Goal: Transaction & Acquisition: Purchase product/service

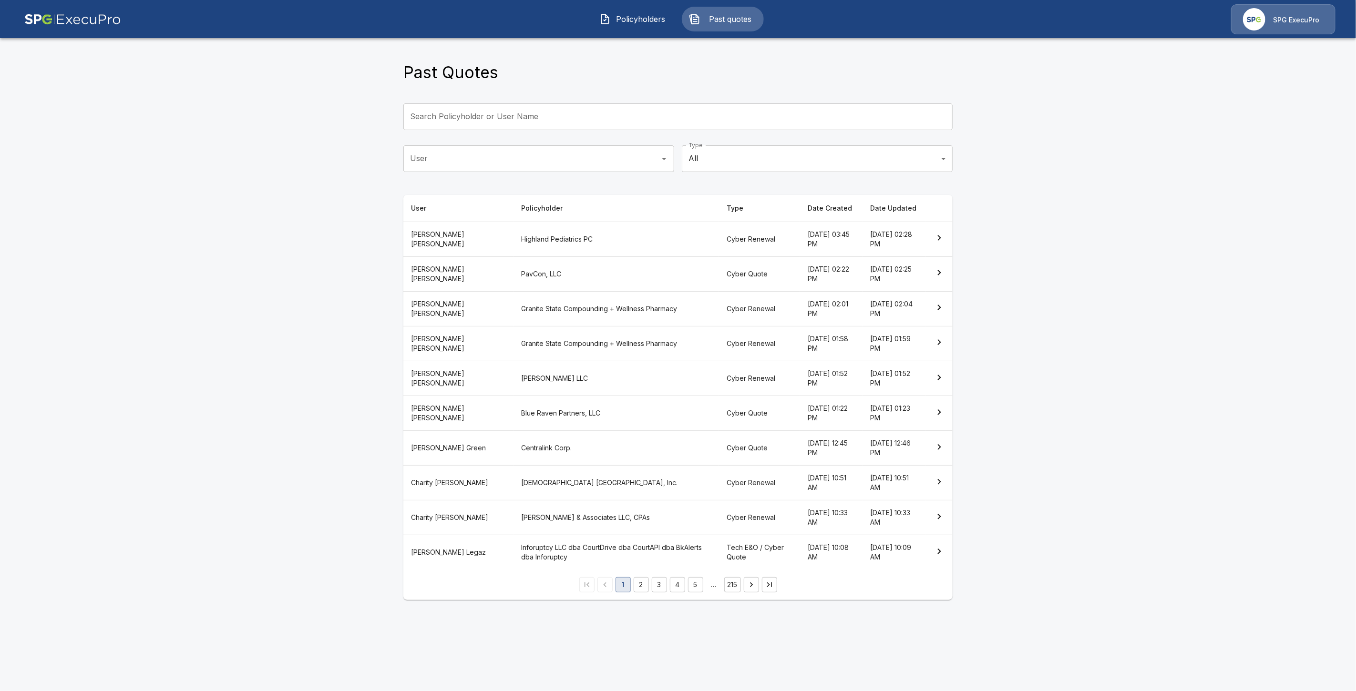
click at [719, 272] on th "Cyber Quote" at bounding box center [759, 273] width 81 height 35
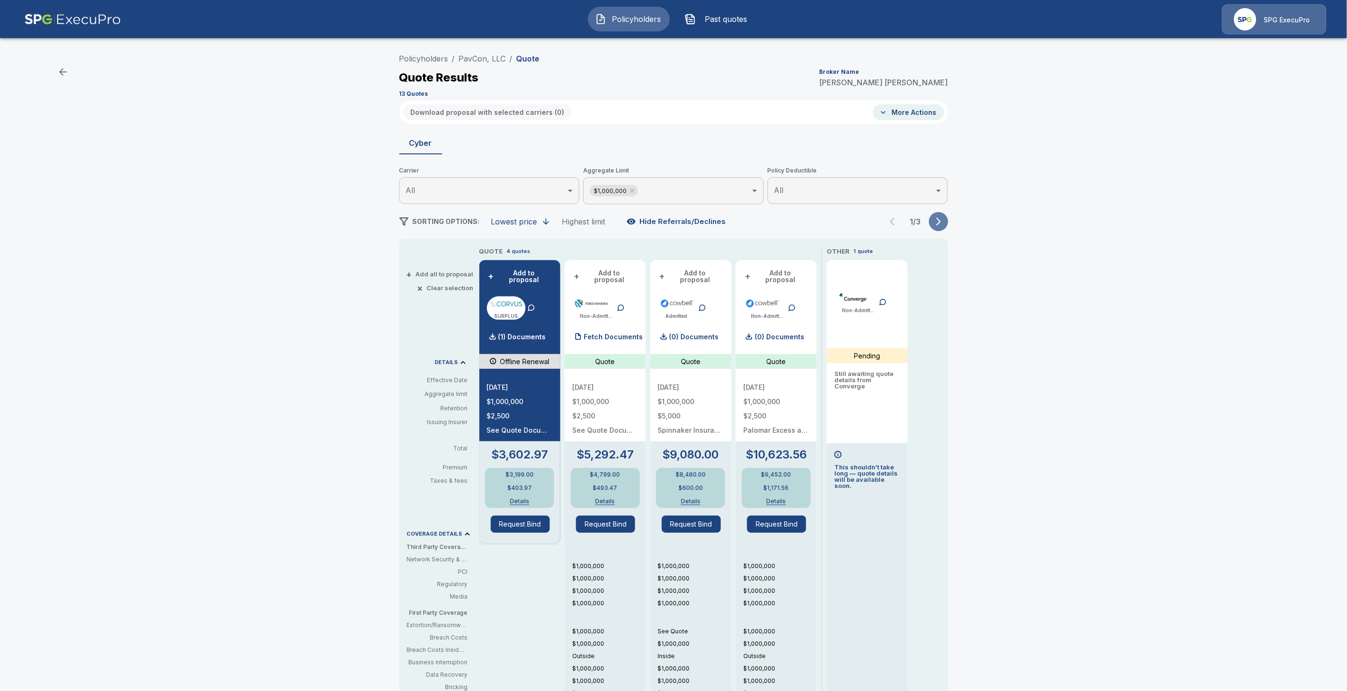
click at [944, 222] on icon "button" at bounding box center [939, 222] width 10 height 10
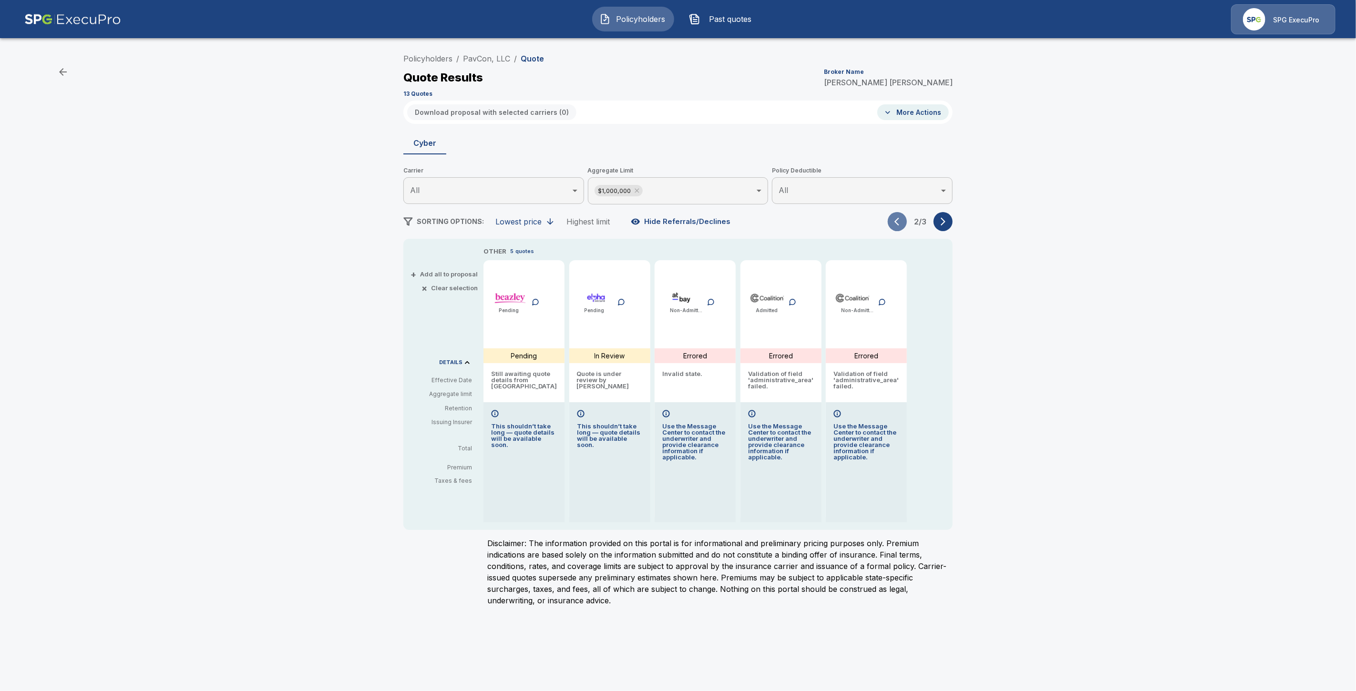
click at [900, 225] on icon "button" at bounding box center [899, 222] width 10 height 10
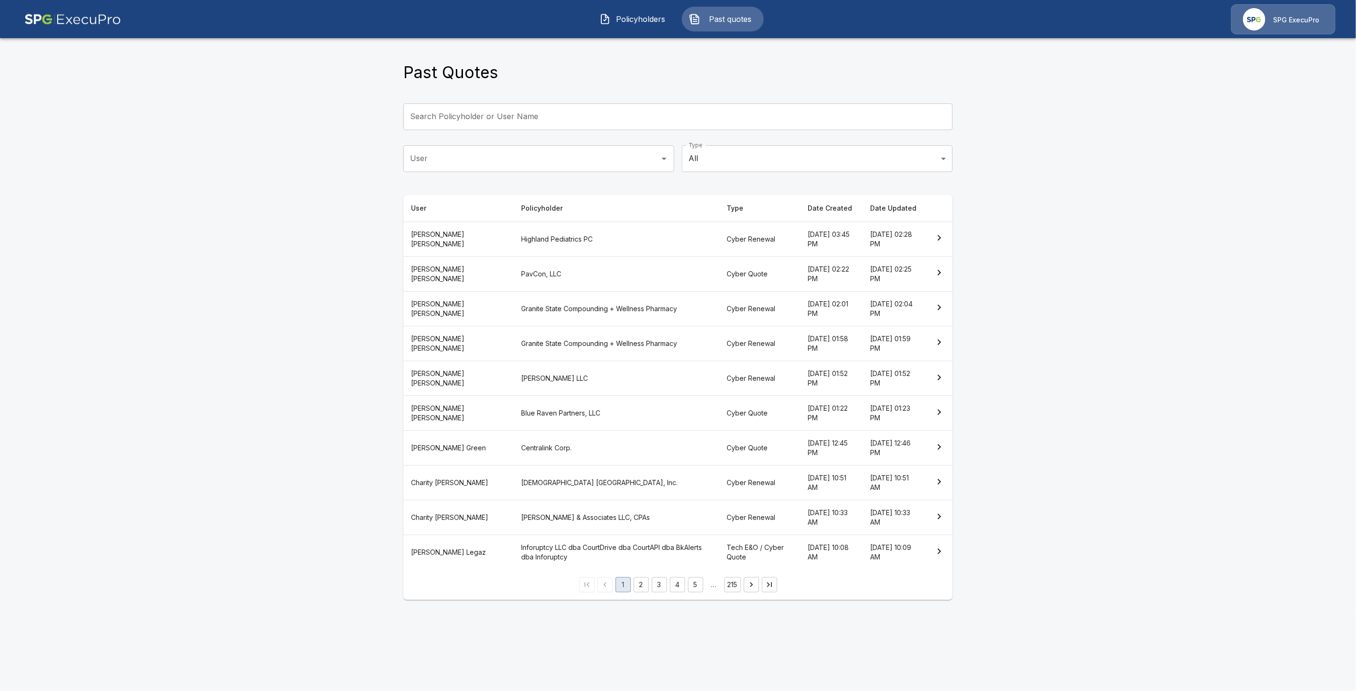
click at [719, 417] on th "Cyber Quote" at bounding box center [759, 413] width 81 height 35
click at [719, 450] on th "Cyber Quote" at bounding box center [759, 448] width 81 height 35
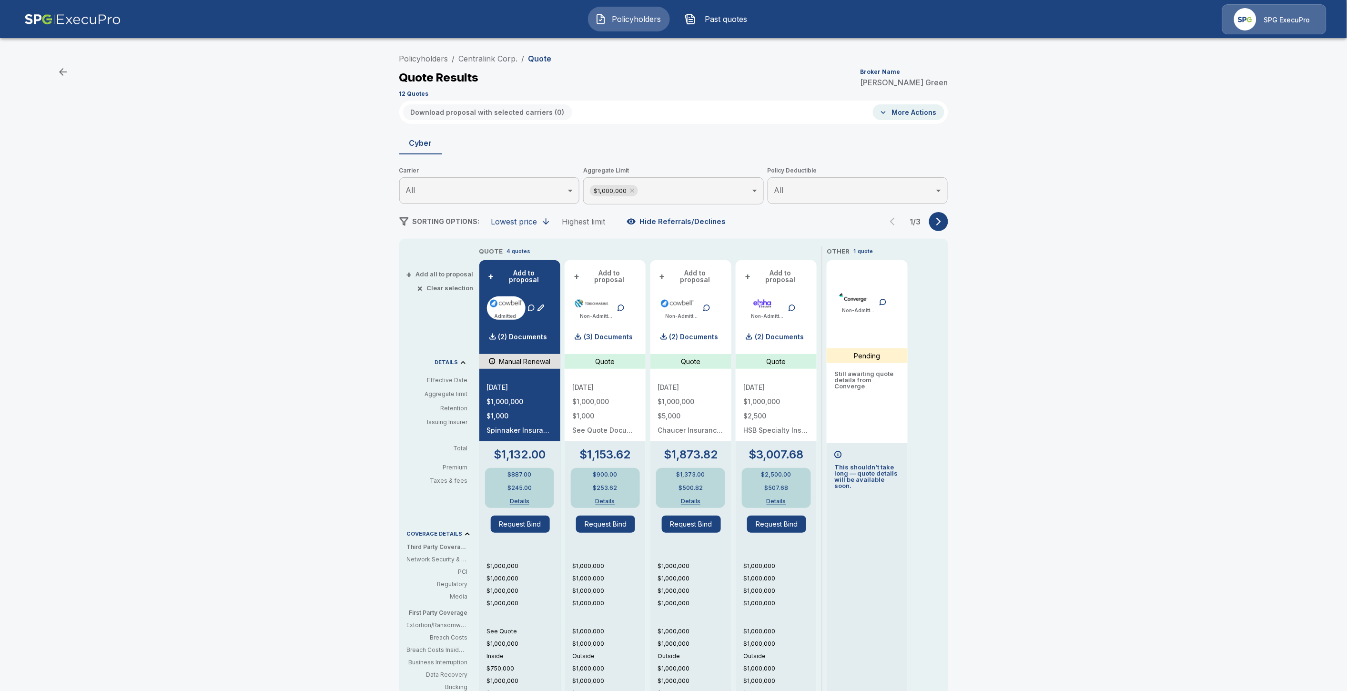
click at [943, 231] on div "Policyholders / Centralink Corp. / Quote Quote Results Broker Name Alison Green…" at bounding box center [674, 476] width 572 height 854
click at [944, 223] on icon "button" at bounding box center [939, 222] width 10 height 10
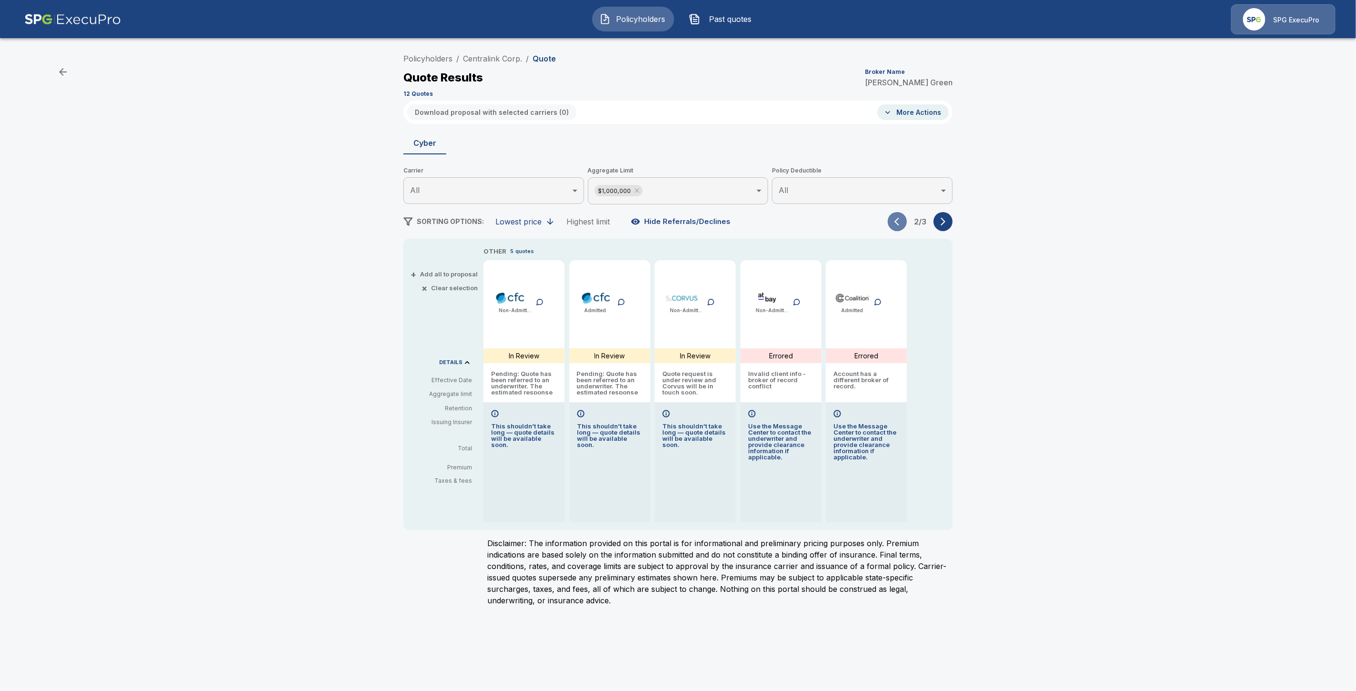
click at [902, 220] on icon "button" at bounding box center [899, 222] width 10 height 10
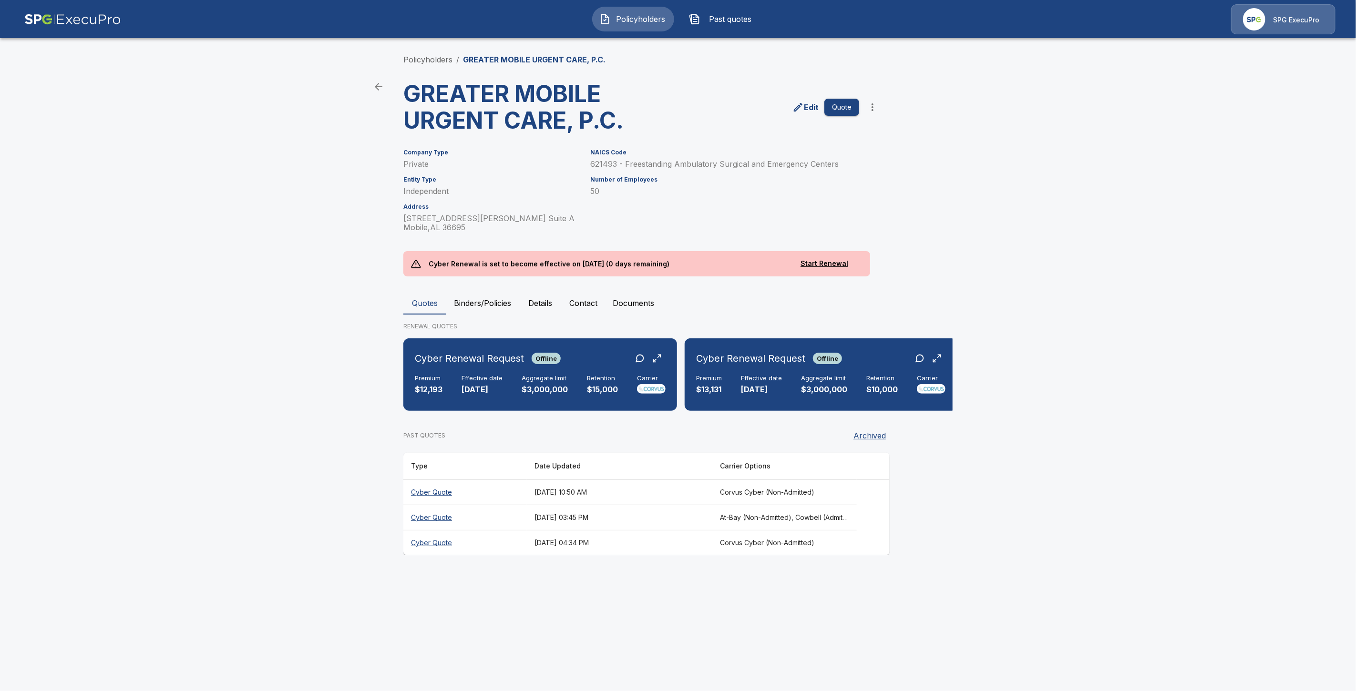
click at [740, 21] on span "Past quotes" at bounding box center [730, 18] width 52 height 11
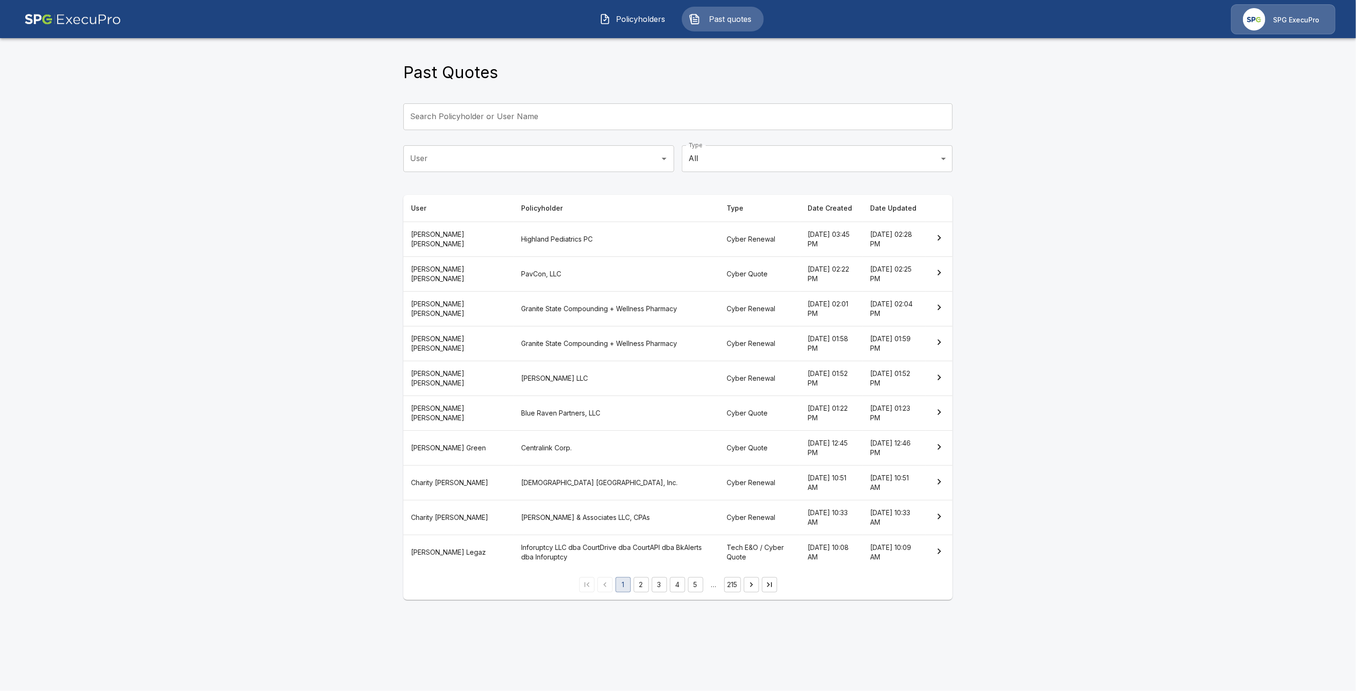
click at [644, 584] on button "2" at bounding box center [640, 584] width 15 height 15
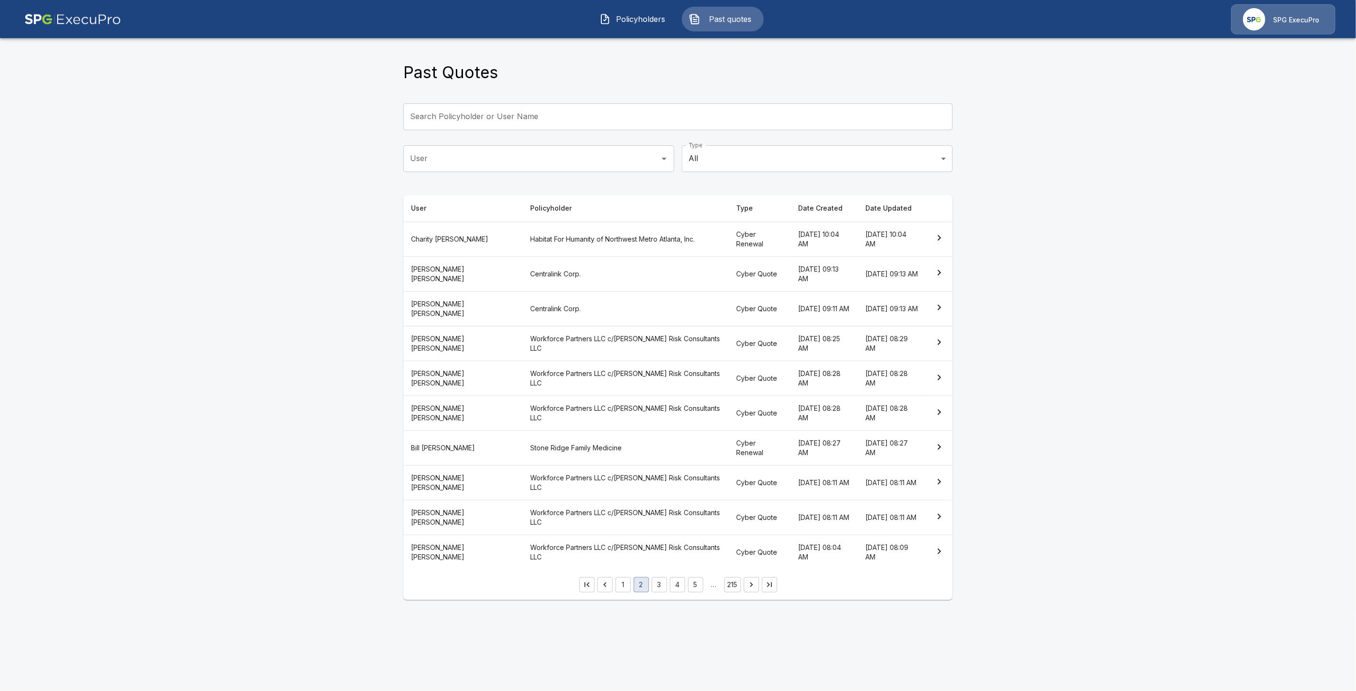
click at [728, 269] on th "Cyber Quote" at bounding box center [759, 273] width 62 height 35
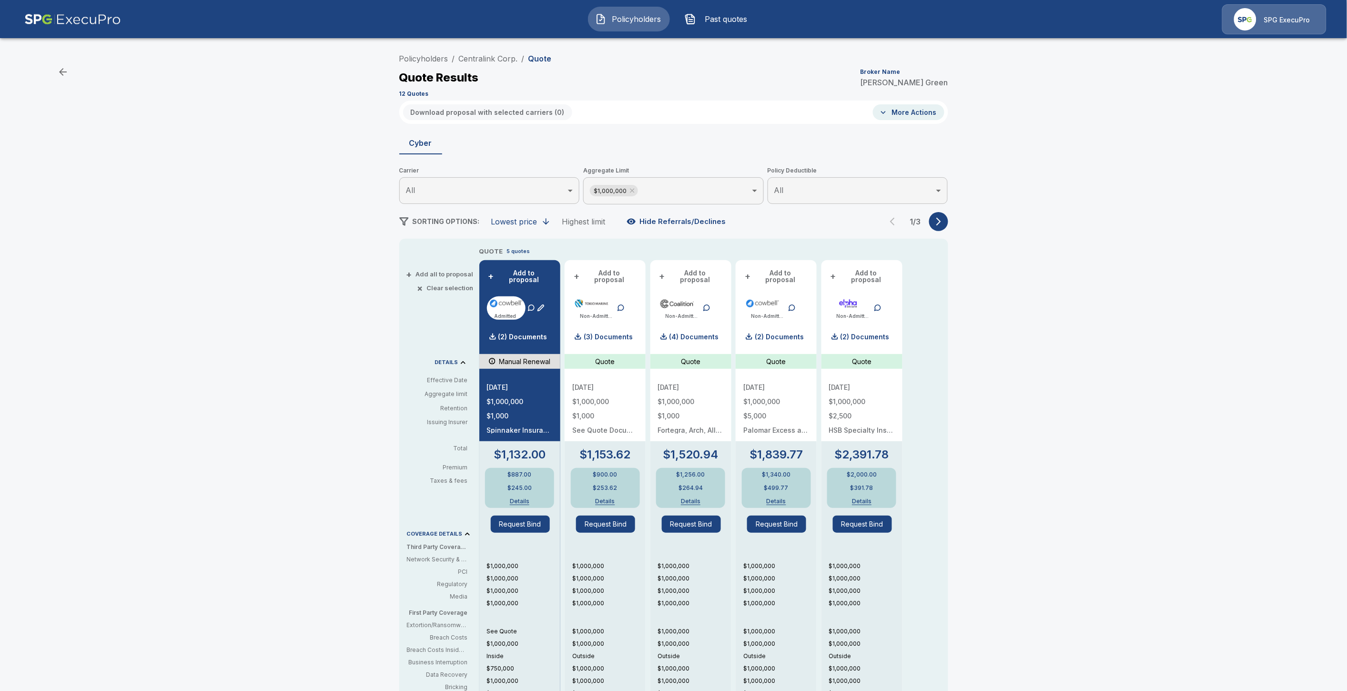
click at [944, 223] on icon "button" at bounding box center [939, 222] width 10 height 10
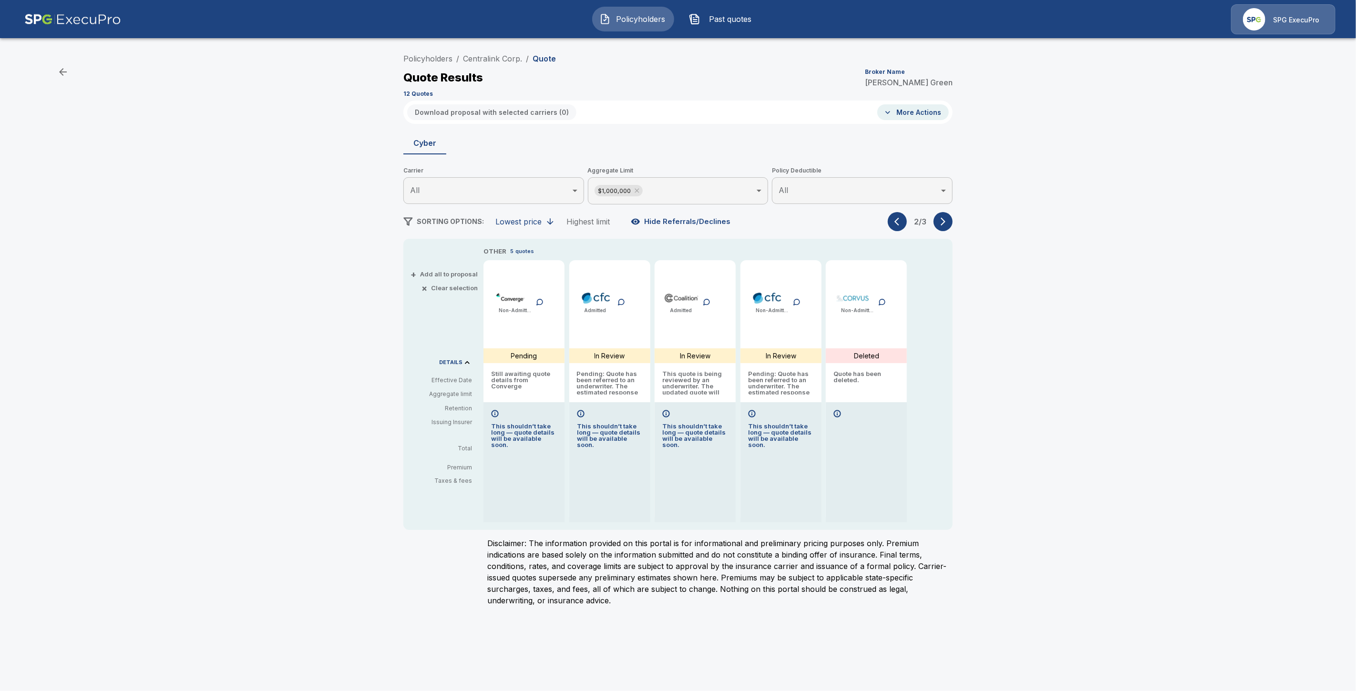
click at [895, 220] on icon "button" at bounding box center [896, 222] width 5 height 8
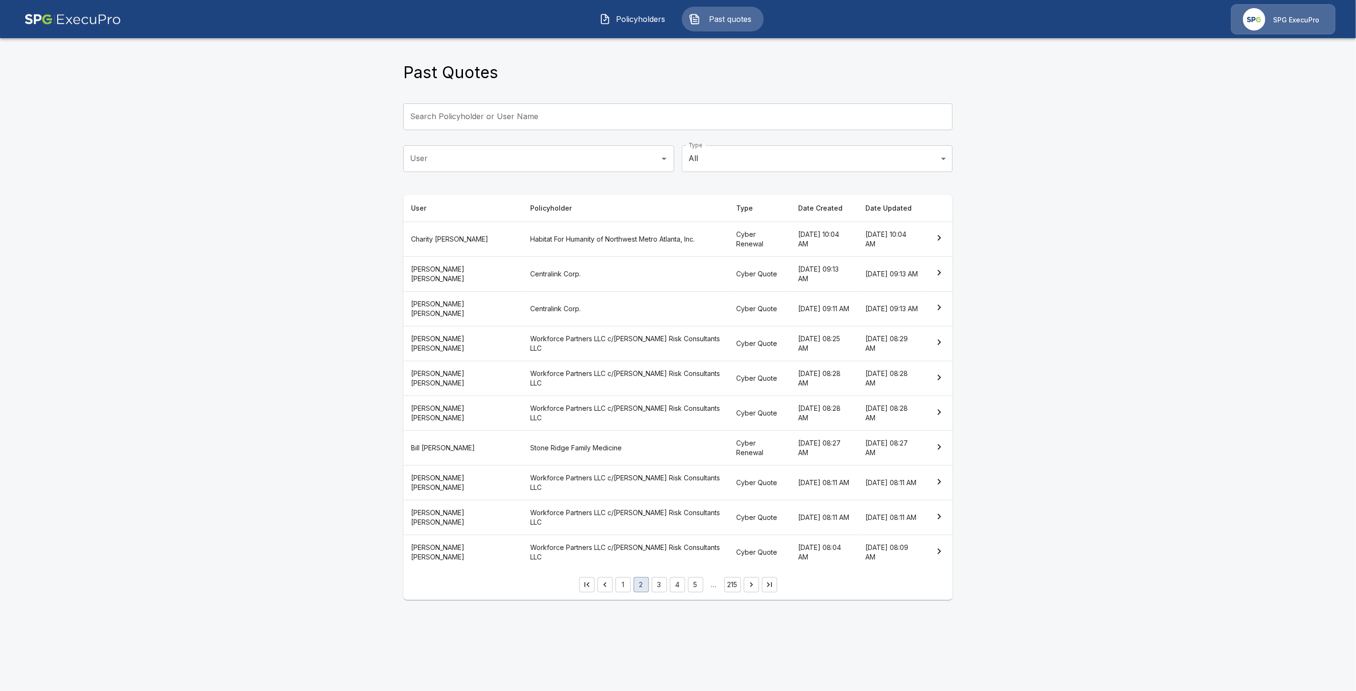
click at [554, 340] on th "Workforce Partners LLC c/o Larsen Risk Consultants LLC" at bounding box center [625, 343] width 206 height 35
click at [663, 585] on button "3" at bounding box center [659, 584] width 15 height 15
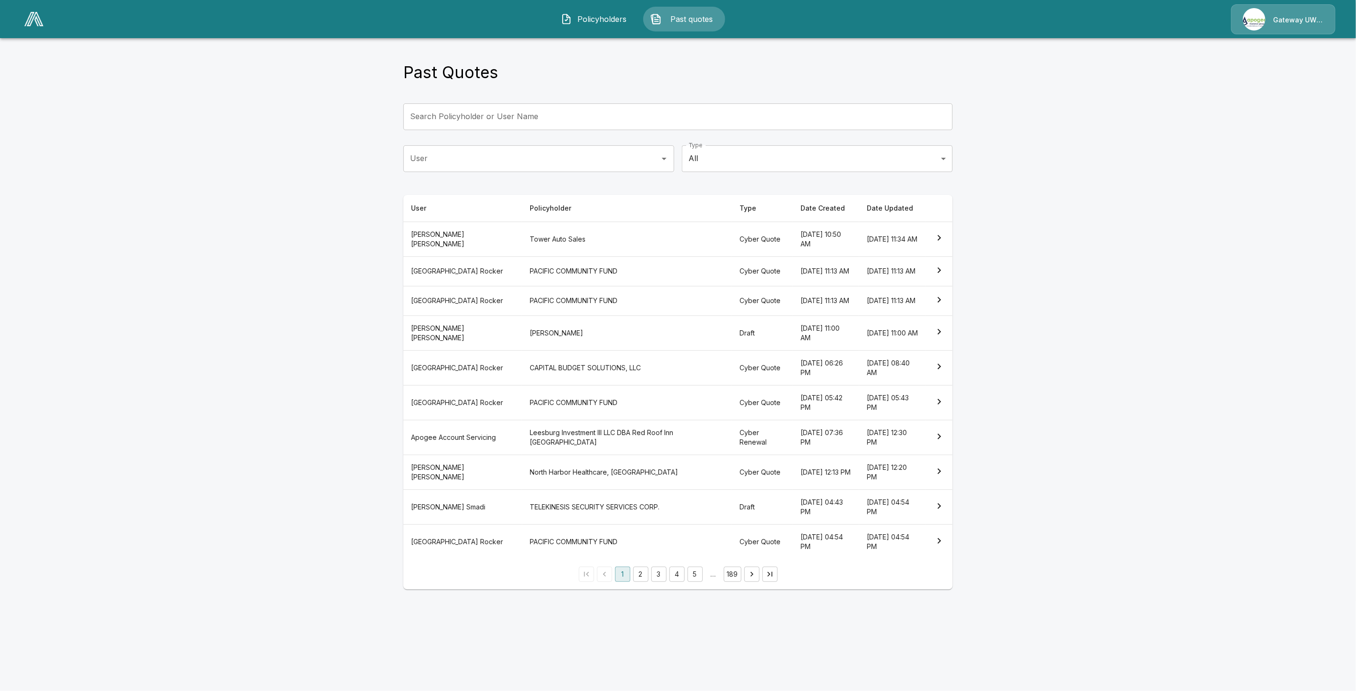
click at [732, 412] on th "Cyber Quote" at bounding box center [762, 403] width 61 height 35
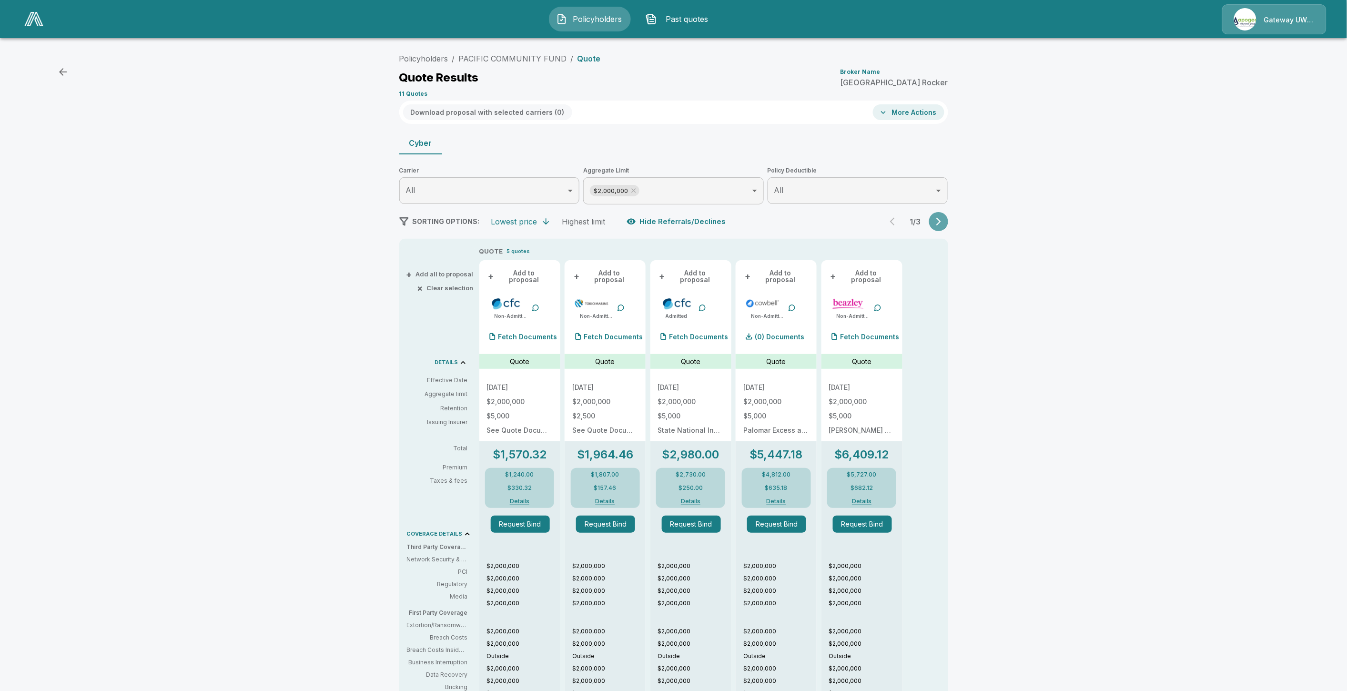
click at [937, 219] on button "button" at bounding box center [938, 221] width 19 height 19
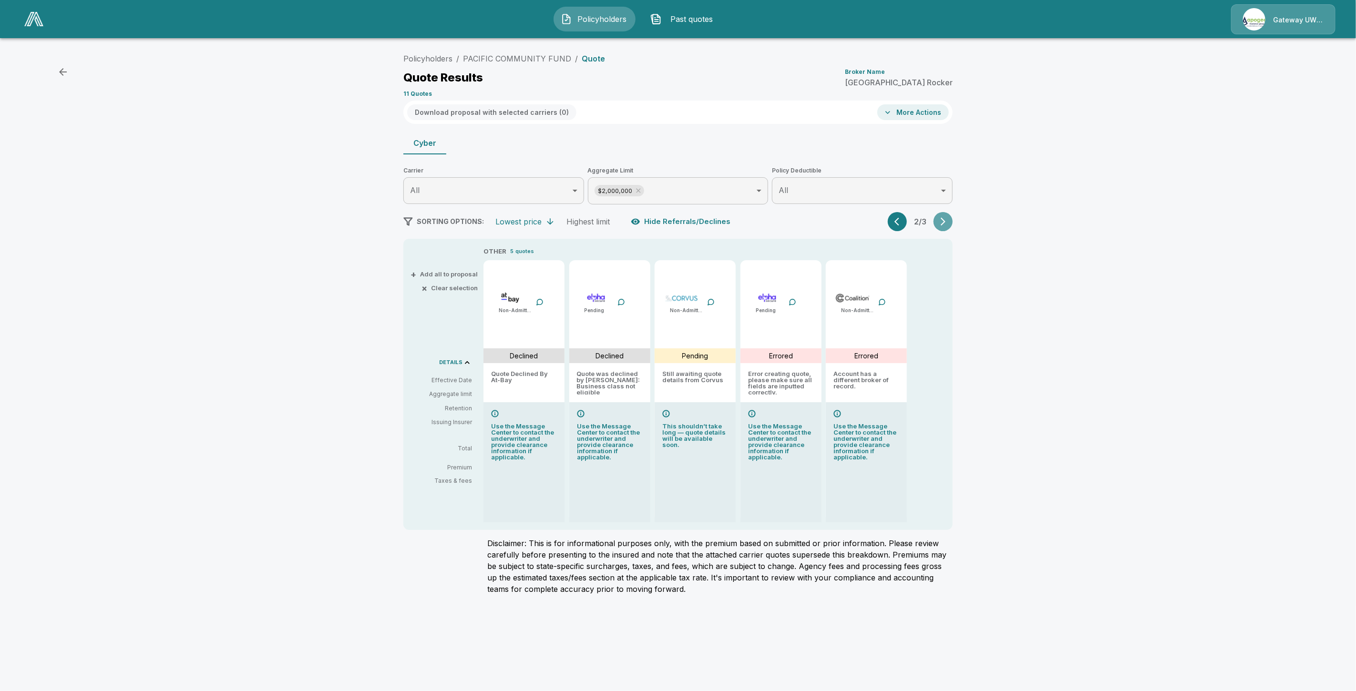
click at [945, 222] on icon "button" at bounding box center [943, 222] width 10 height 10
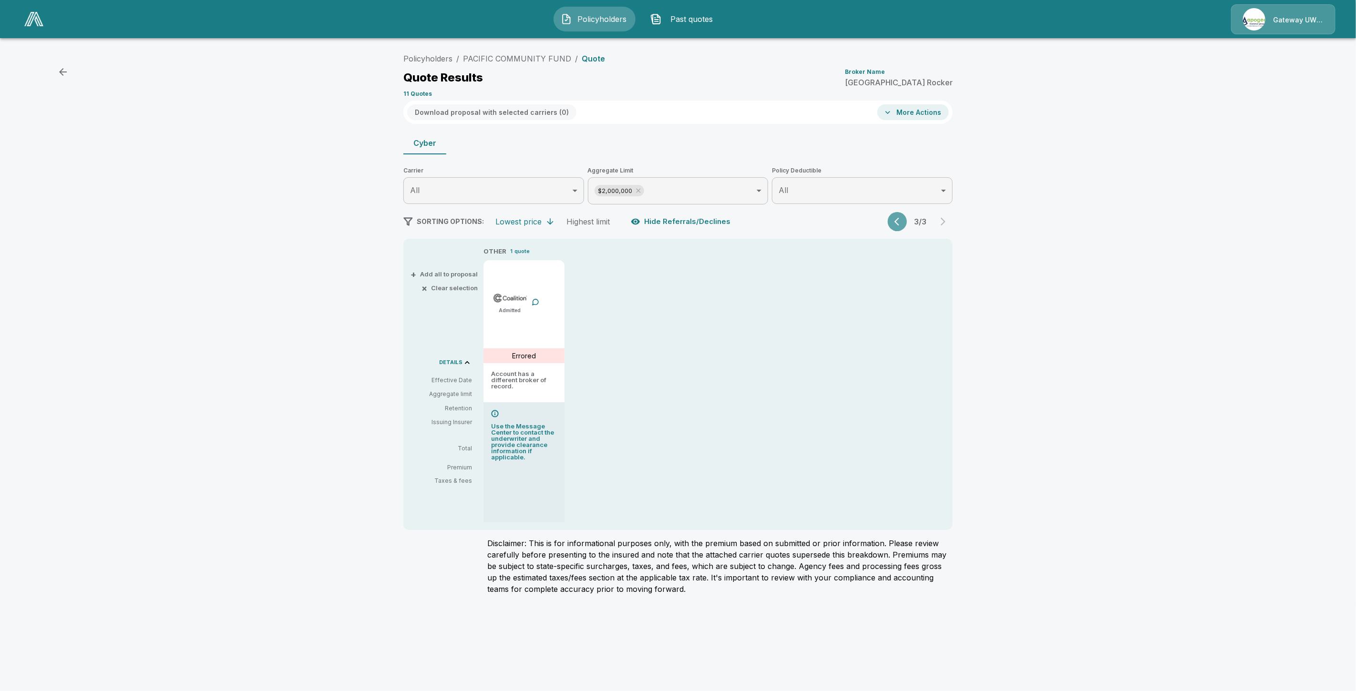
click at [899, 225] on icon "button" at bounding box center [899, 222] width 10 height 10
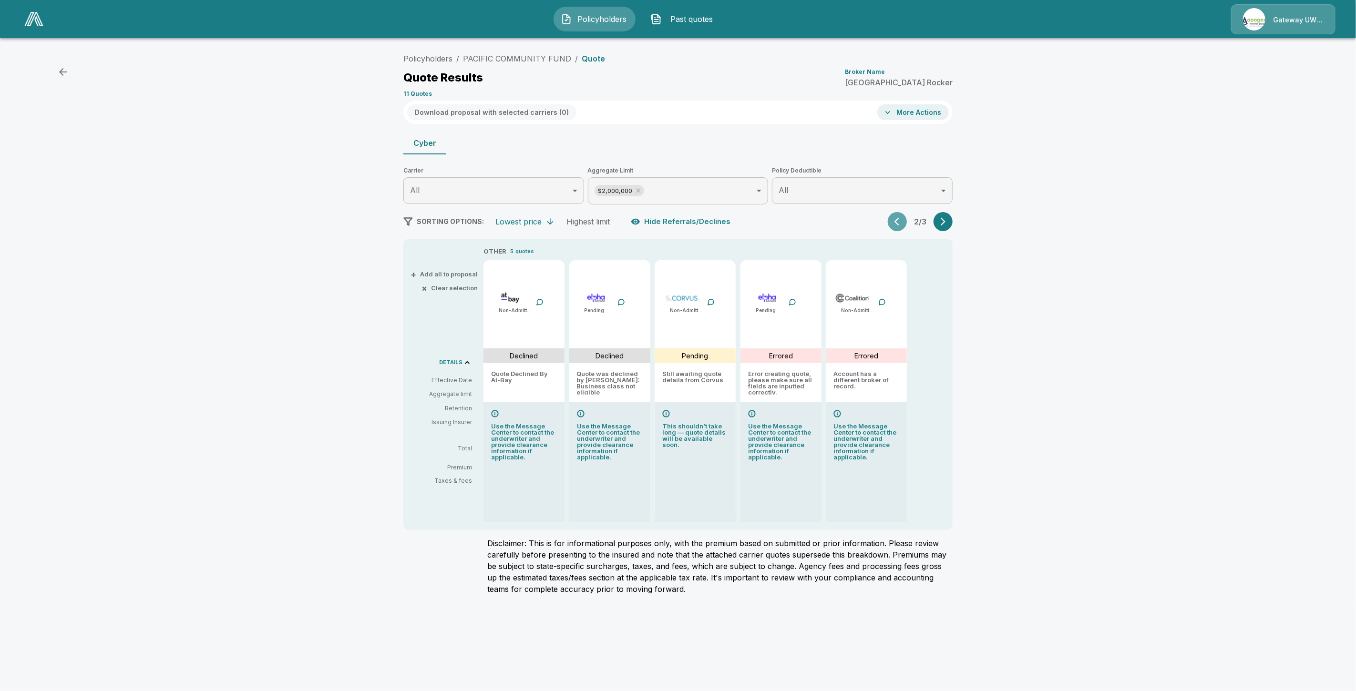
click at [899, 225] on icon "button" at bounding box center [899, 222] width 10 height 10
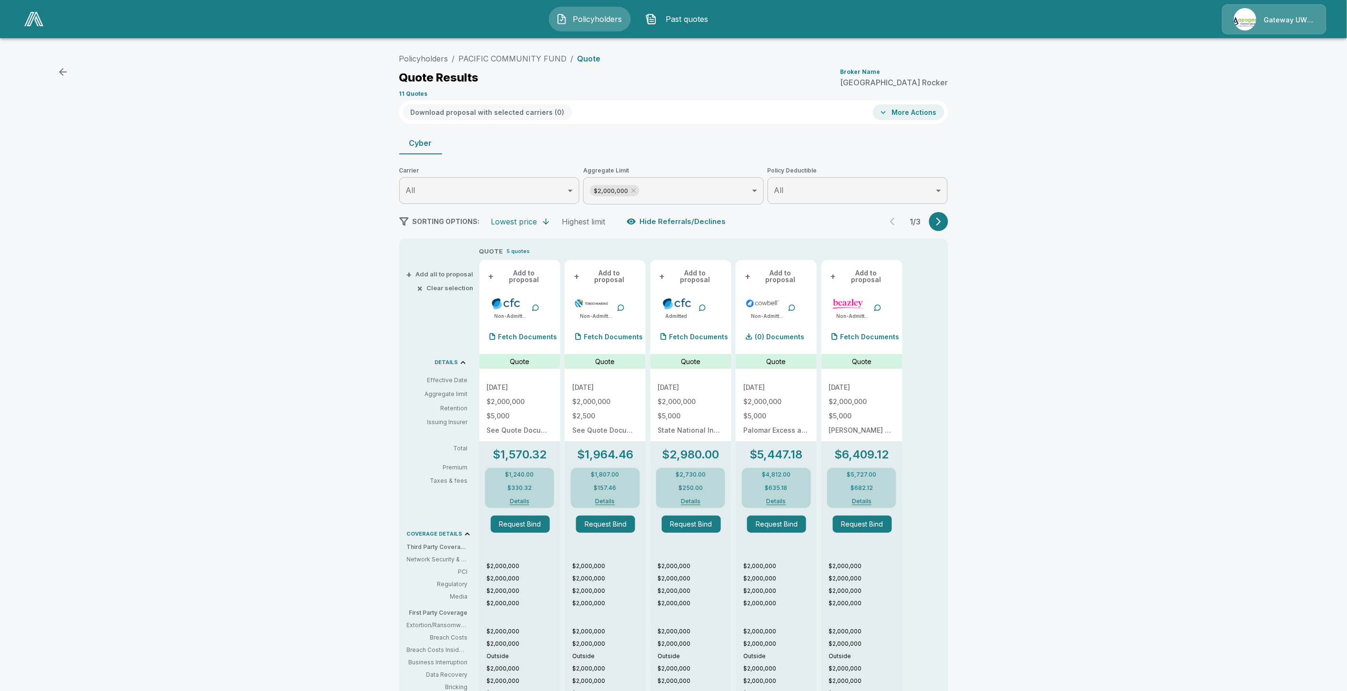
click at [937, 223] on button "button" at bounding box center [938, 221] width 19 height 19
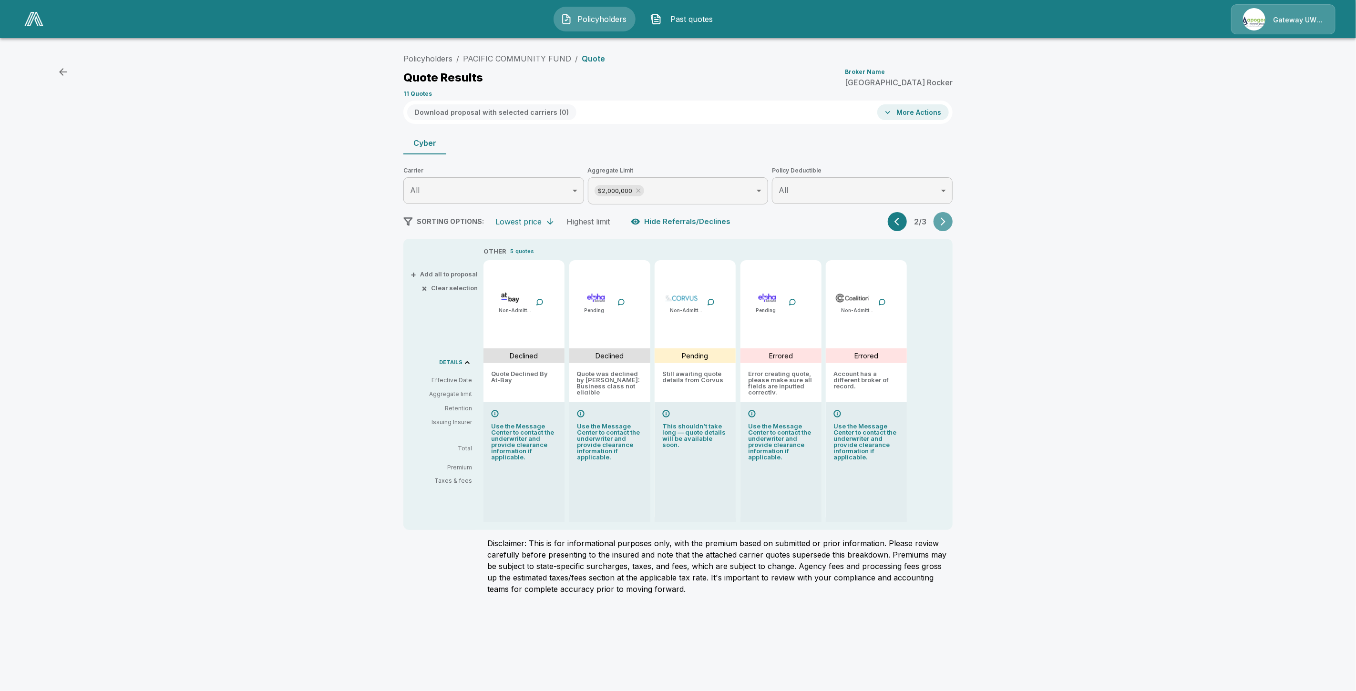
click at [947, 220] on icon "button" at bounding box center [943, 222] width 10 height 10
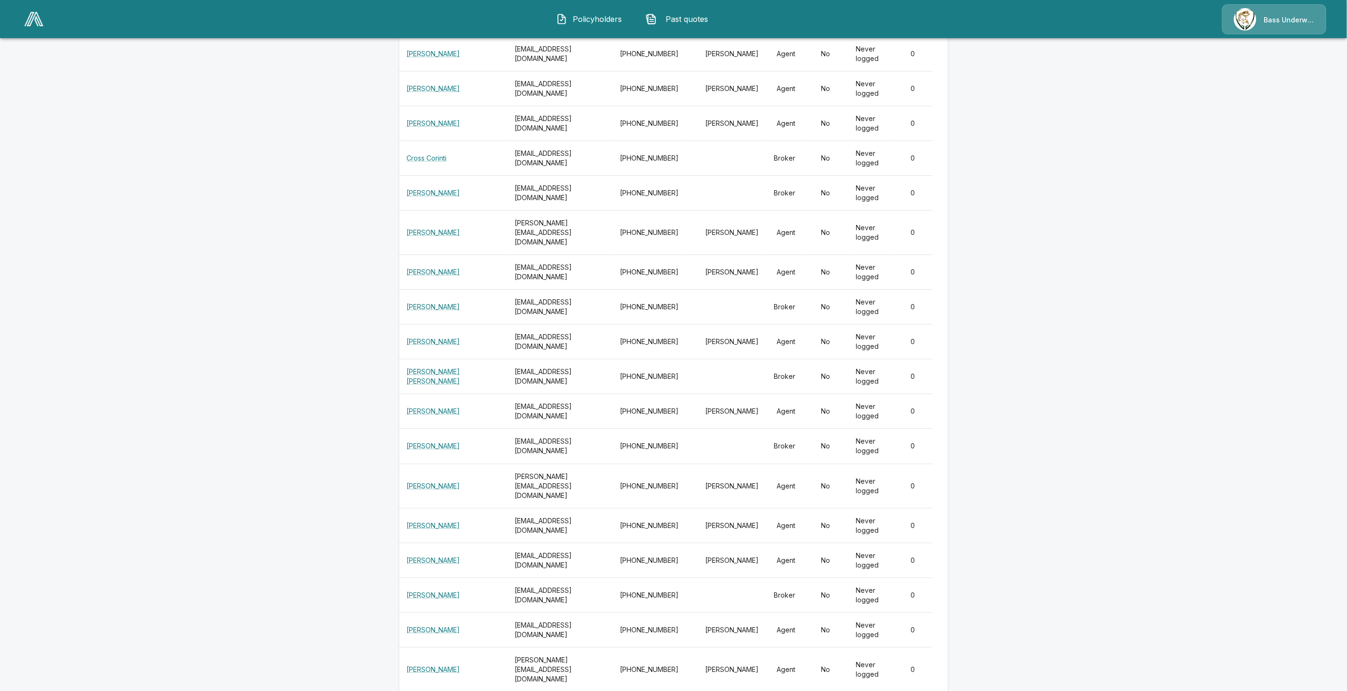
scroll to position [15554, 0]
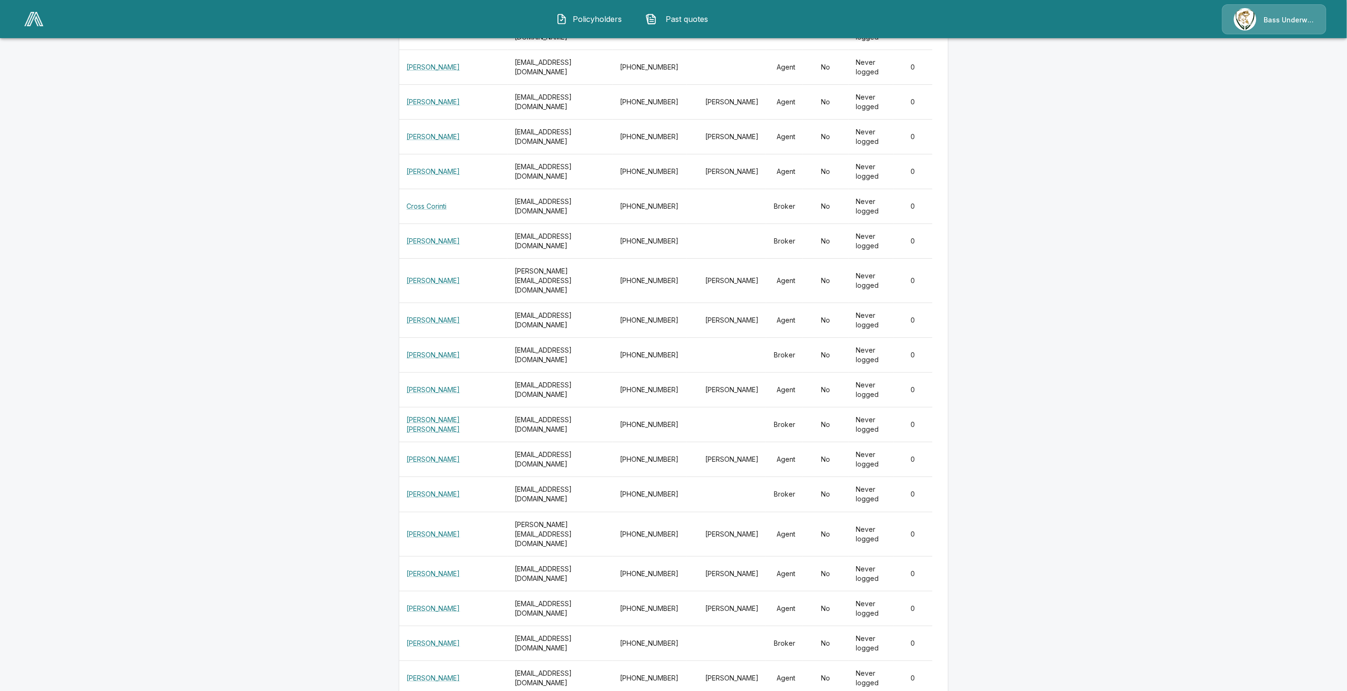
click at [697, 20] on span "Past quotes" at bounding box center [687, 18] width 52 height 11
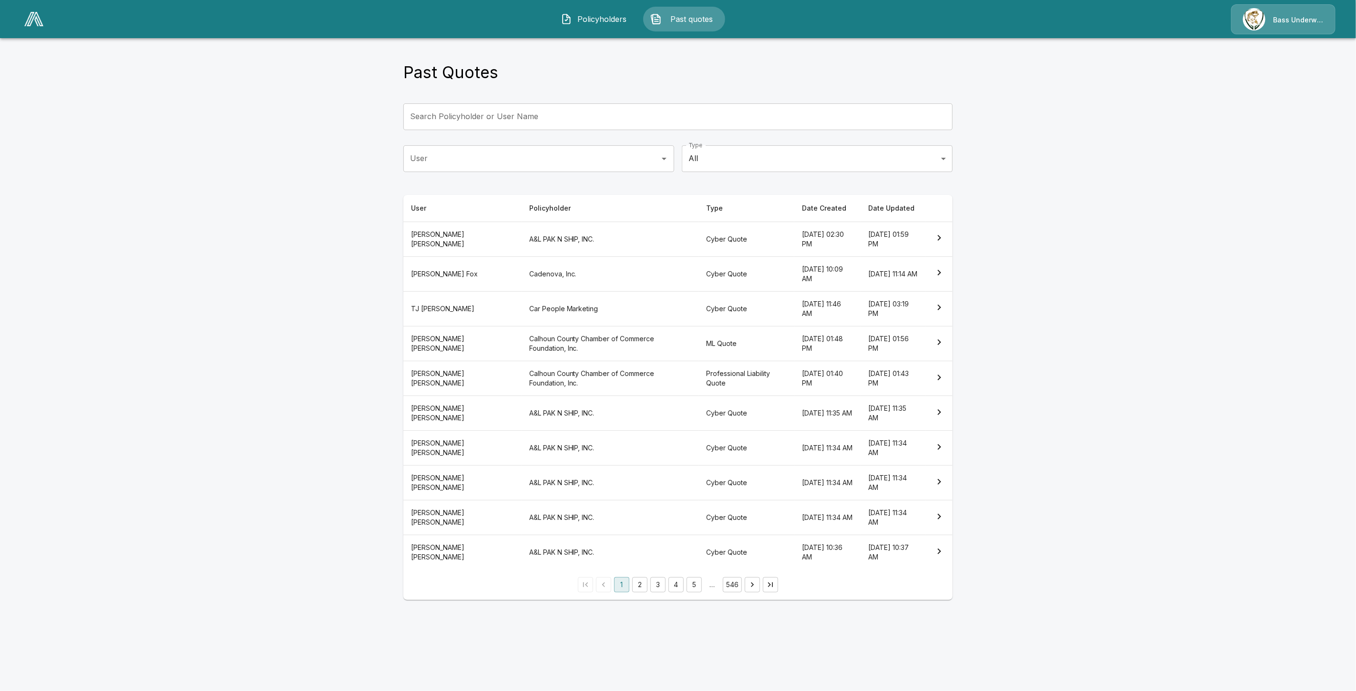
click at [27, 16] on img at bounding box center [33, 19] width 19 height 14
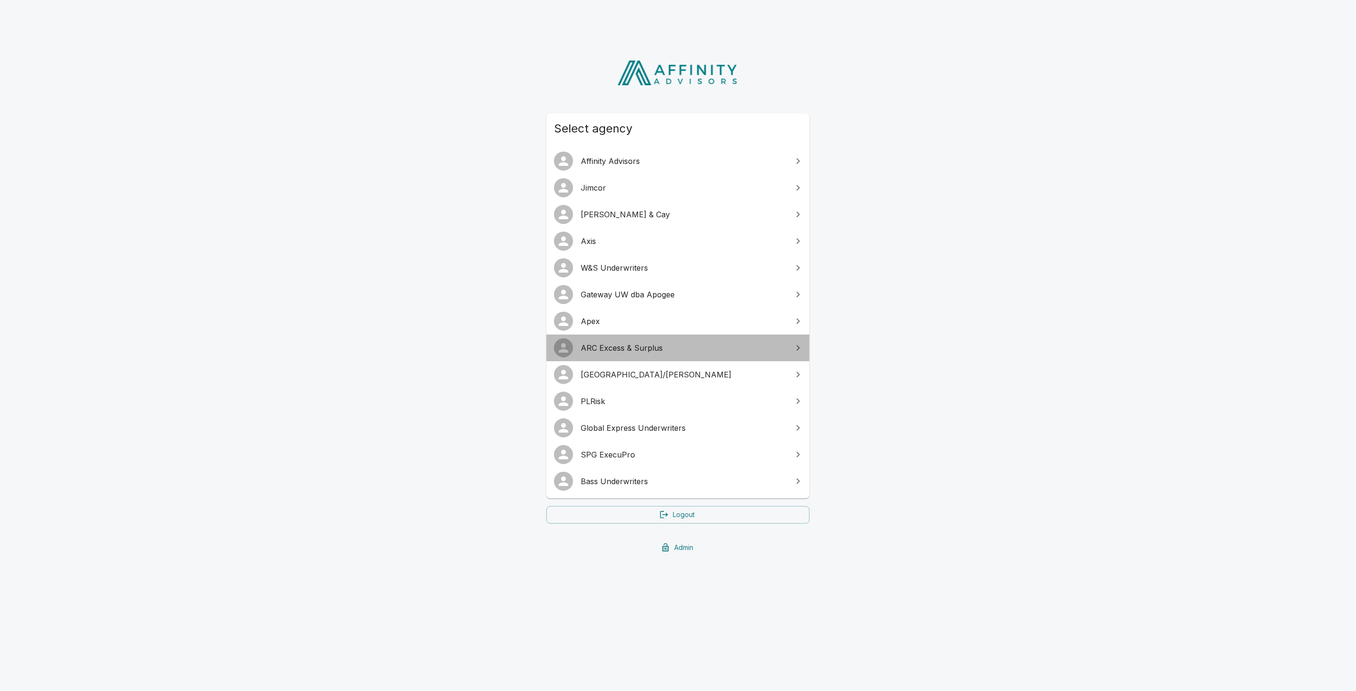
click at [611, 341] on link "ARC Excess & Surplus" at bounding box center [677, 348] width 263 height 27
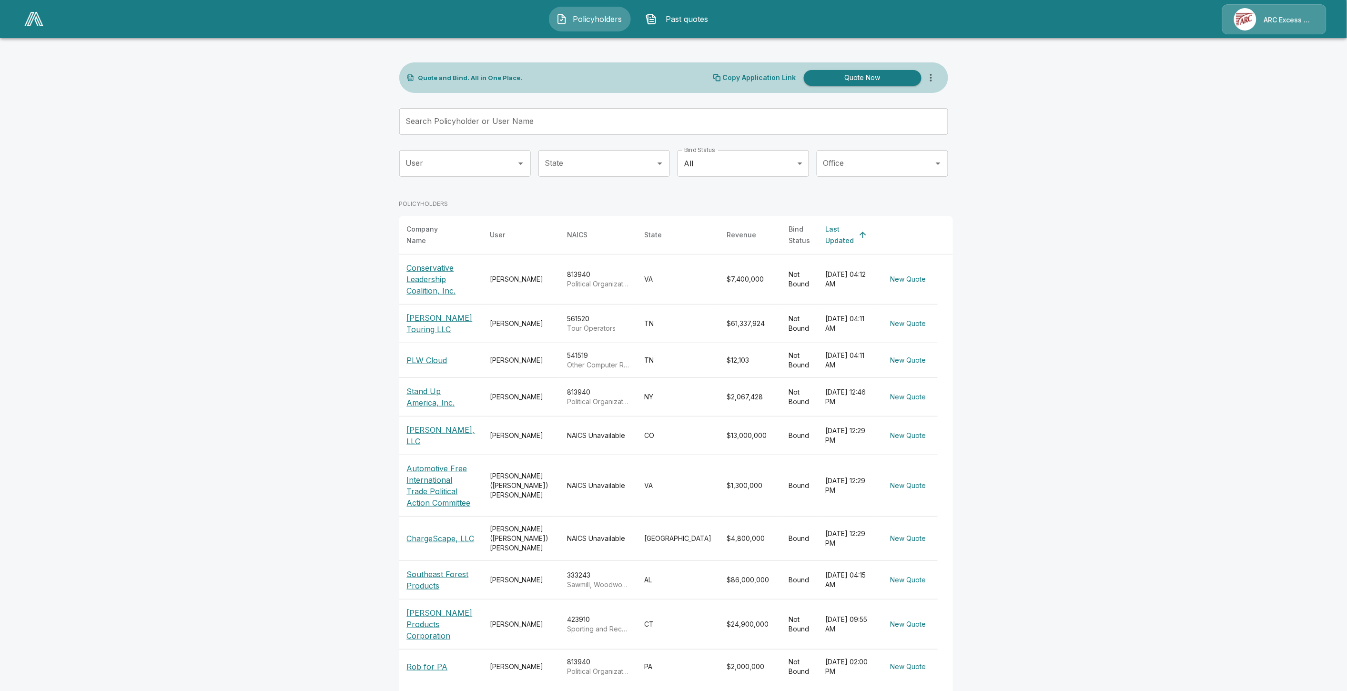
click at [687, 26] on button "Past quotes" at bounding box center [680, 19] width 82 height 25
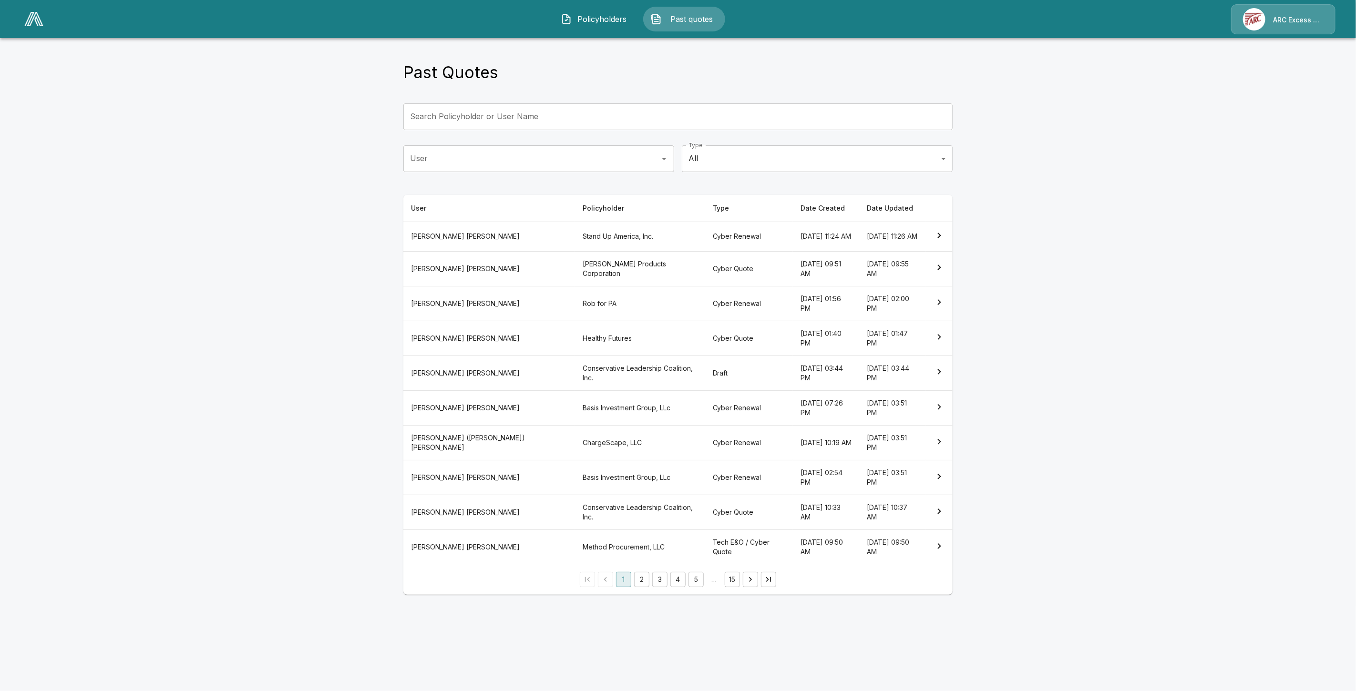
click at [705, 322] on th "Cyber Quote" at bounding box center [749, 338] width 88 height 35
click at [705, 270] on th "Cyber Quote" at bounding box center [749, 268] width 88 height 35
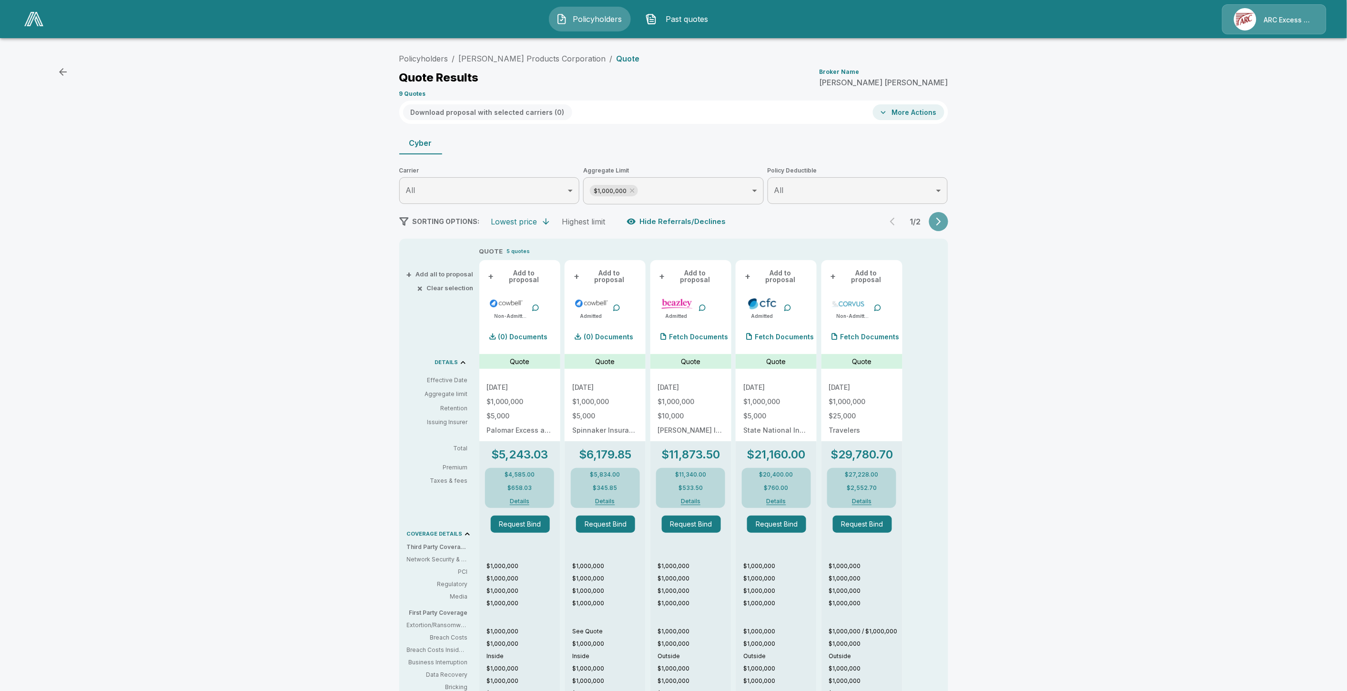
click at [938, 220] on icon "button" at bounding box center [939, 222] width 10 height 10
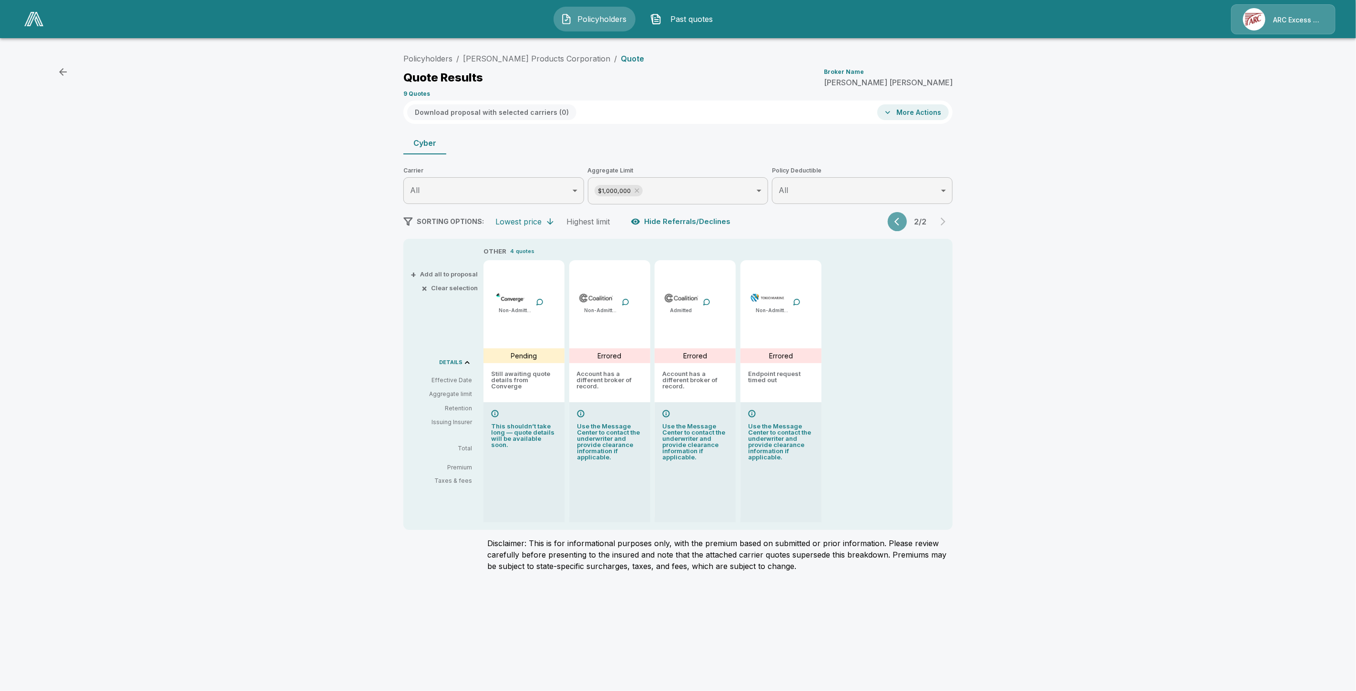
click at [902, 218] on icon "button" at bounding box center [899, 222] width 10 height 10
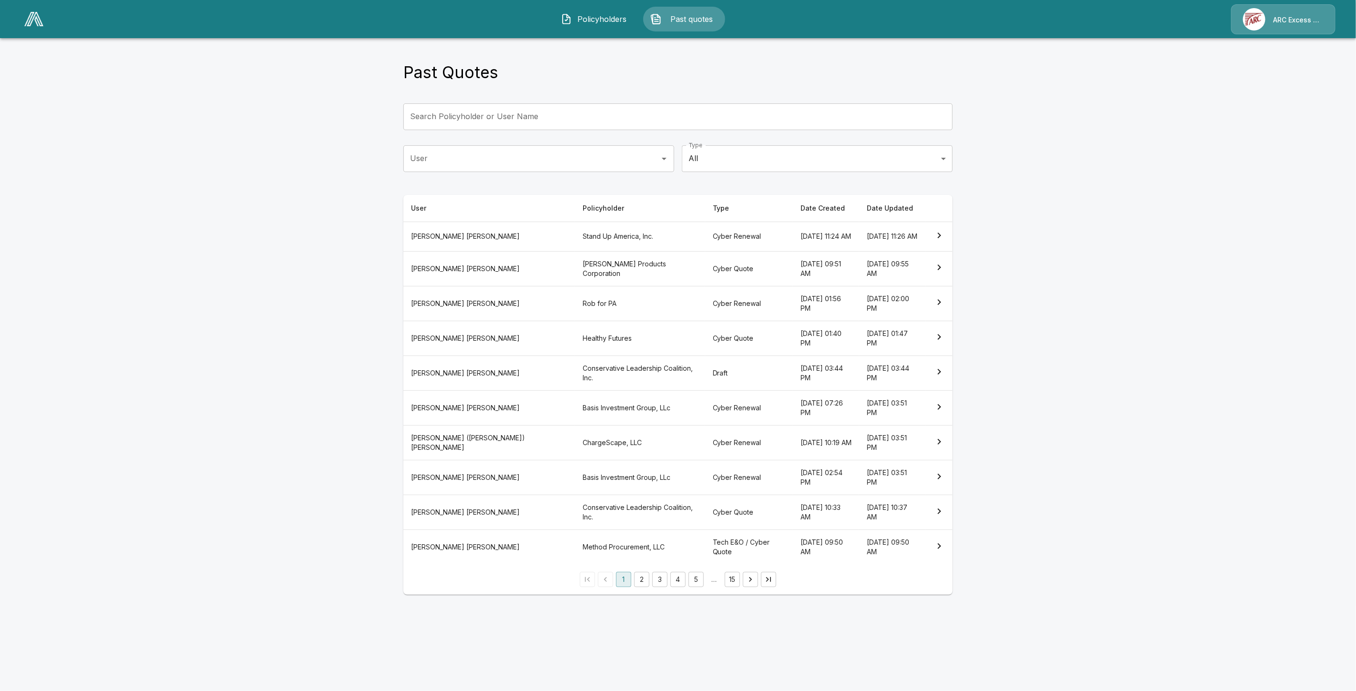
click at [705, 495] on th "Cyber Quote" at bounding box center [749, 512] width 88 height 35
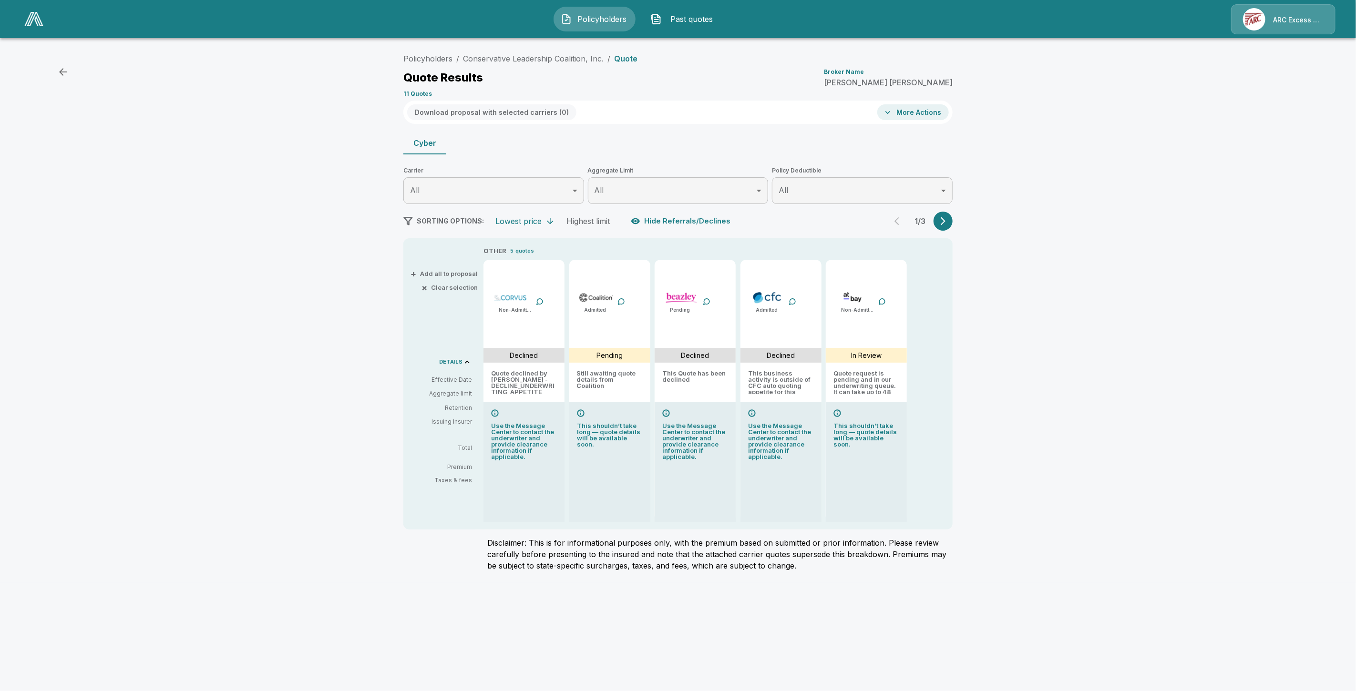
drag, startPoint x: 932, startPoint y: 224, endPoint x: 942, endPoint y: 218, distance: 11.9
click at [937, 222] on div "1 / 3" at bounding box center [920, 221] width 65 height 19
click at [942, 218] on icon "button" at bounding box center [942, 221] width 5 height 8
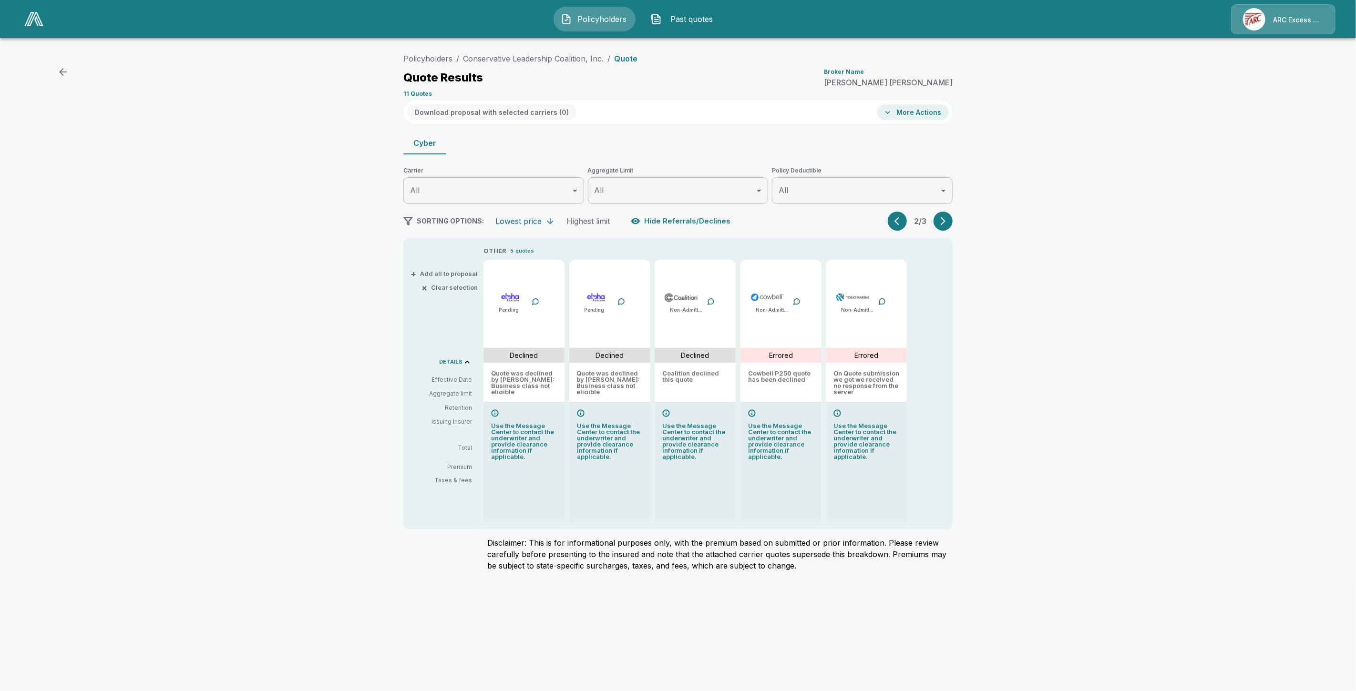
click at [938, 227] on button "button" at bounding box center [942, 221] width 19 height 19
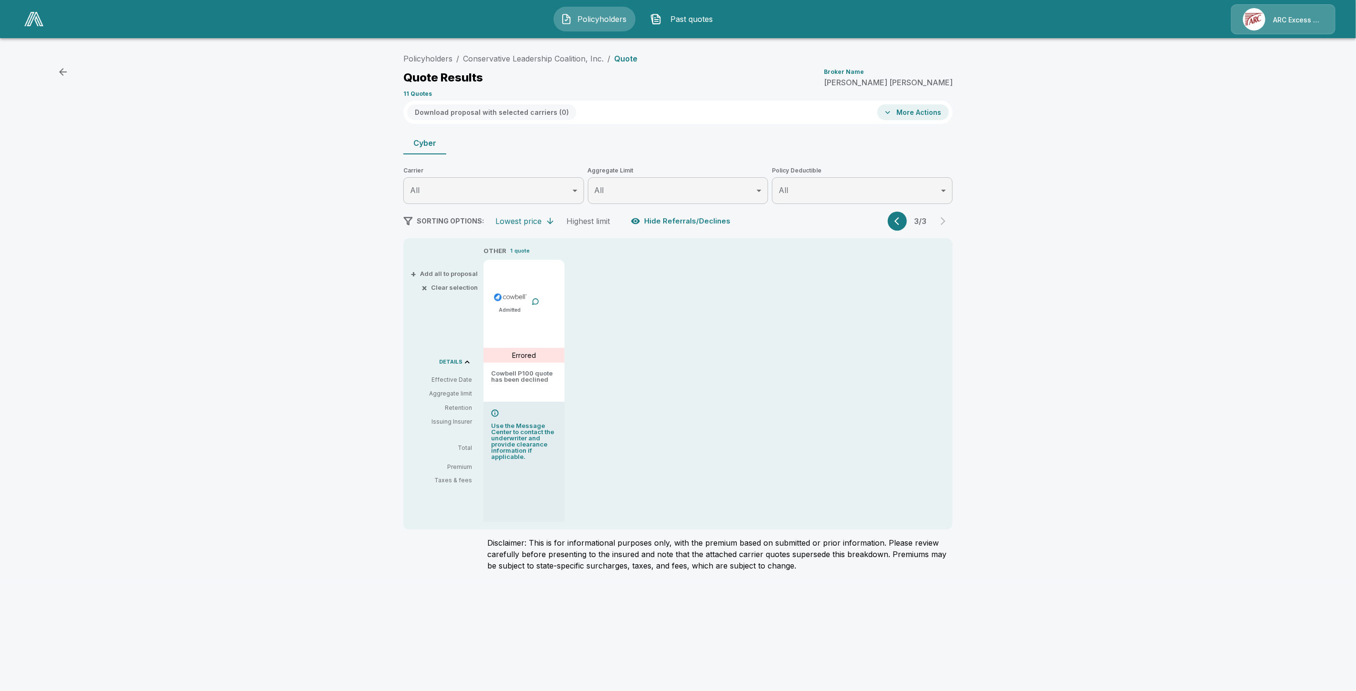
click at [33, 16] on img at bounding box center [33, 19] width 19 height 14
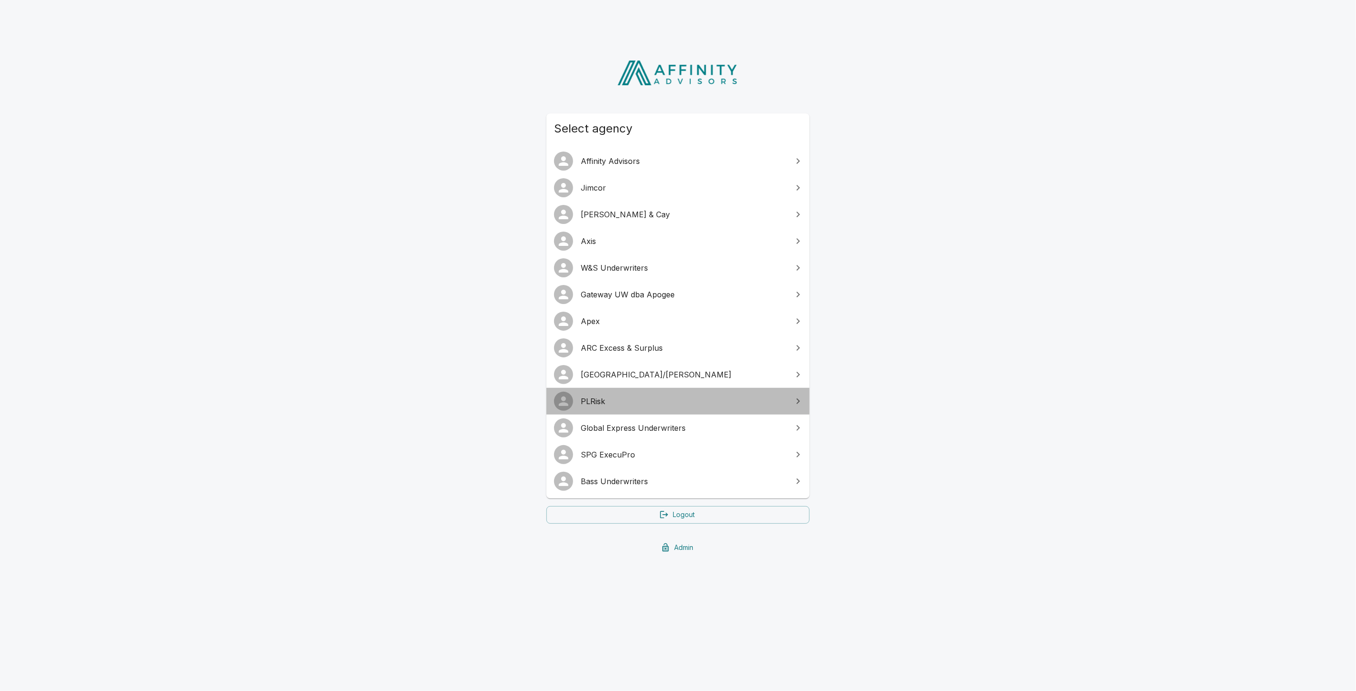
click at [625, 396] on span "PLRisk" at bounding box center [684, 401] width 206 height 11
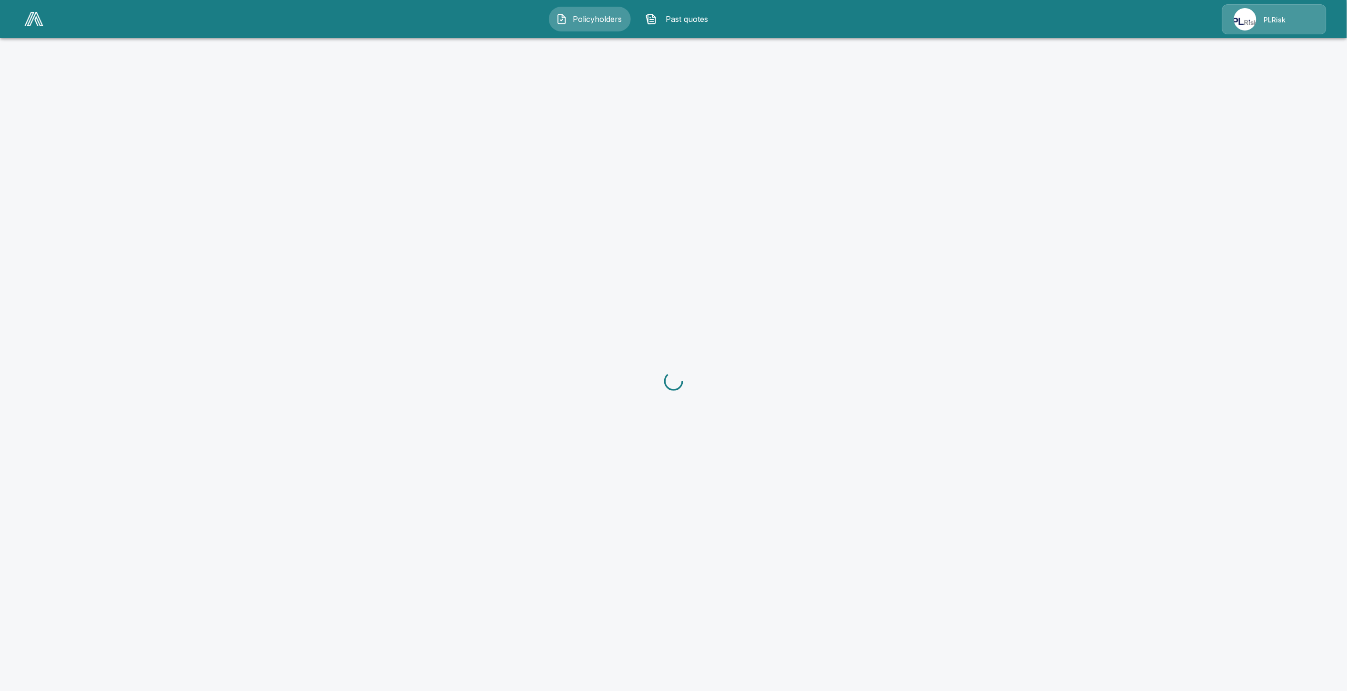
click at [697, 16] on span "Past quotes" at bounding box center [687, 18] width 52 height 11
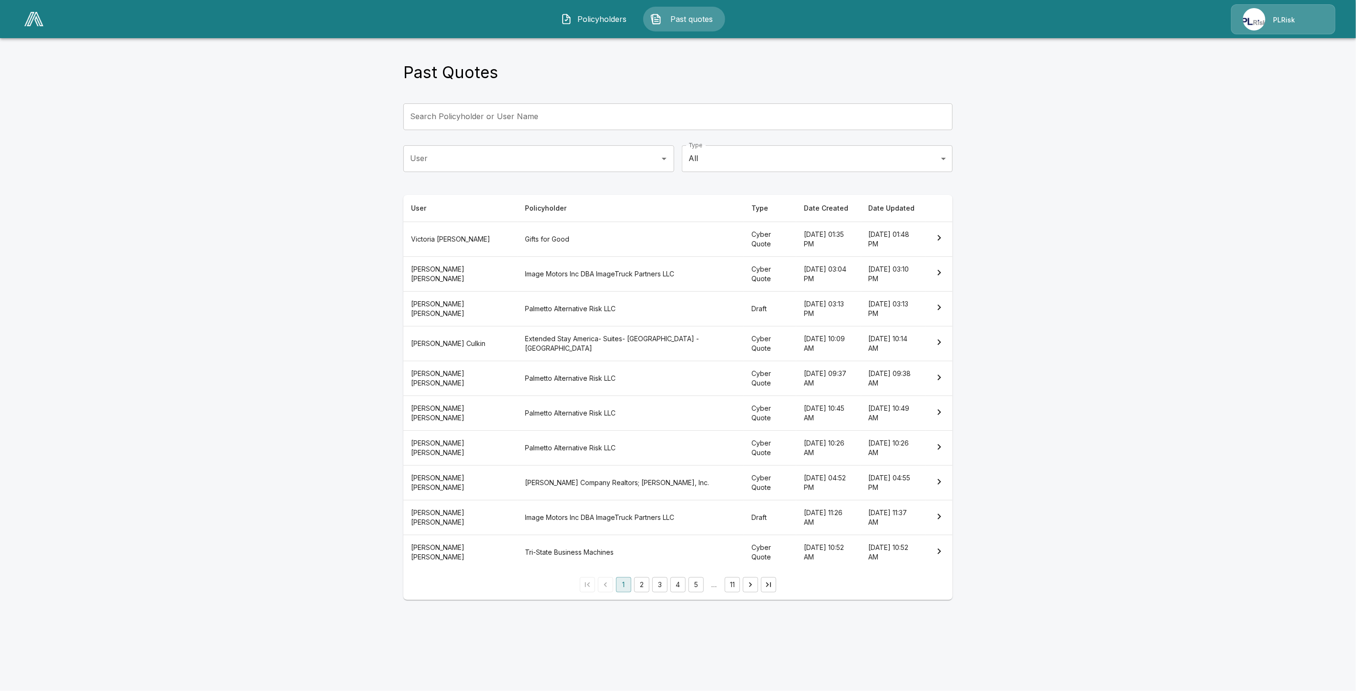
click at [744, 269] on th "Cyber Quote" at bounding box center [770, 273] width 52 height 35
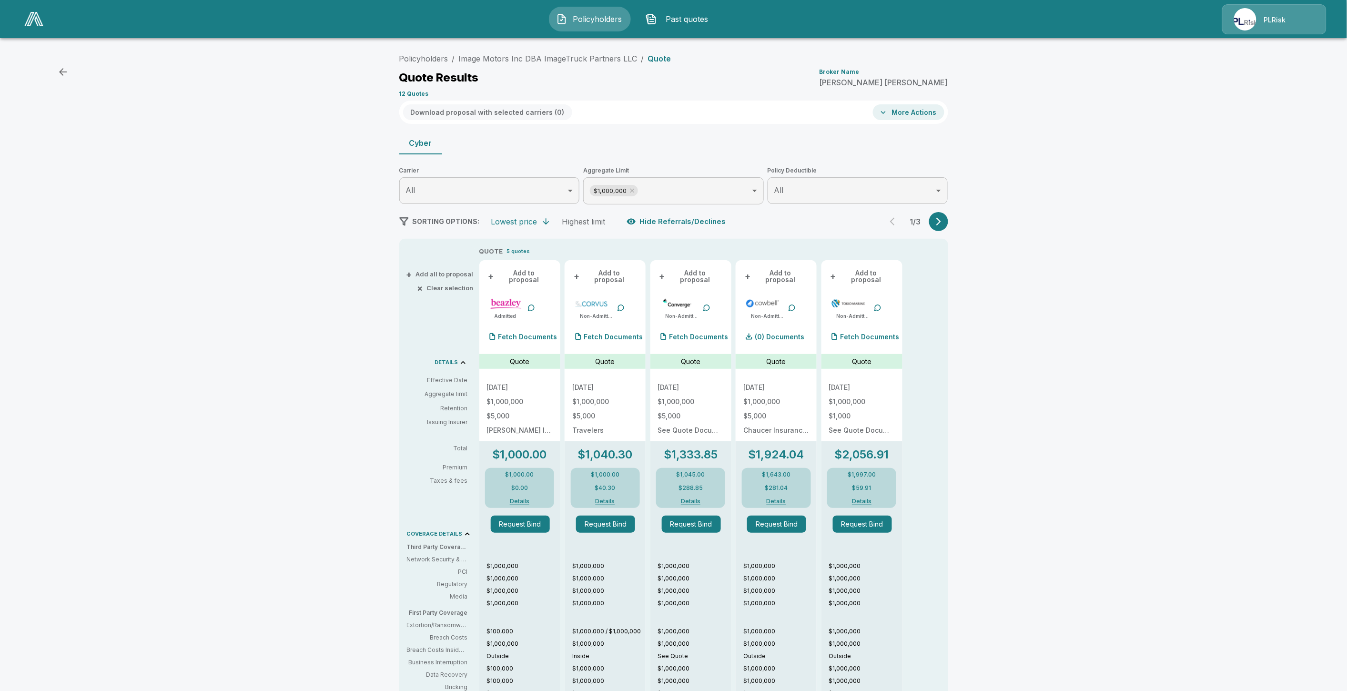
click at [237, 165] on div "Policyholders / Image Motors Inc DBA ImageTruck Partners LLC / Quote Quote Resu…" at bounding box center [673, 462] width 1347 height 835
click at [696, 327] on div "Fetch Documents" at bounding box center [693, 336] width 71 height 19
click at [689, 334] on p "Fetch Documents" at bounding box center [699, 337] width 59 height 7
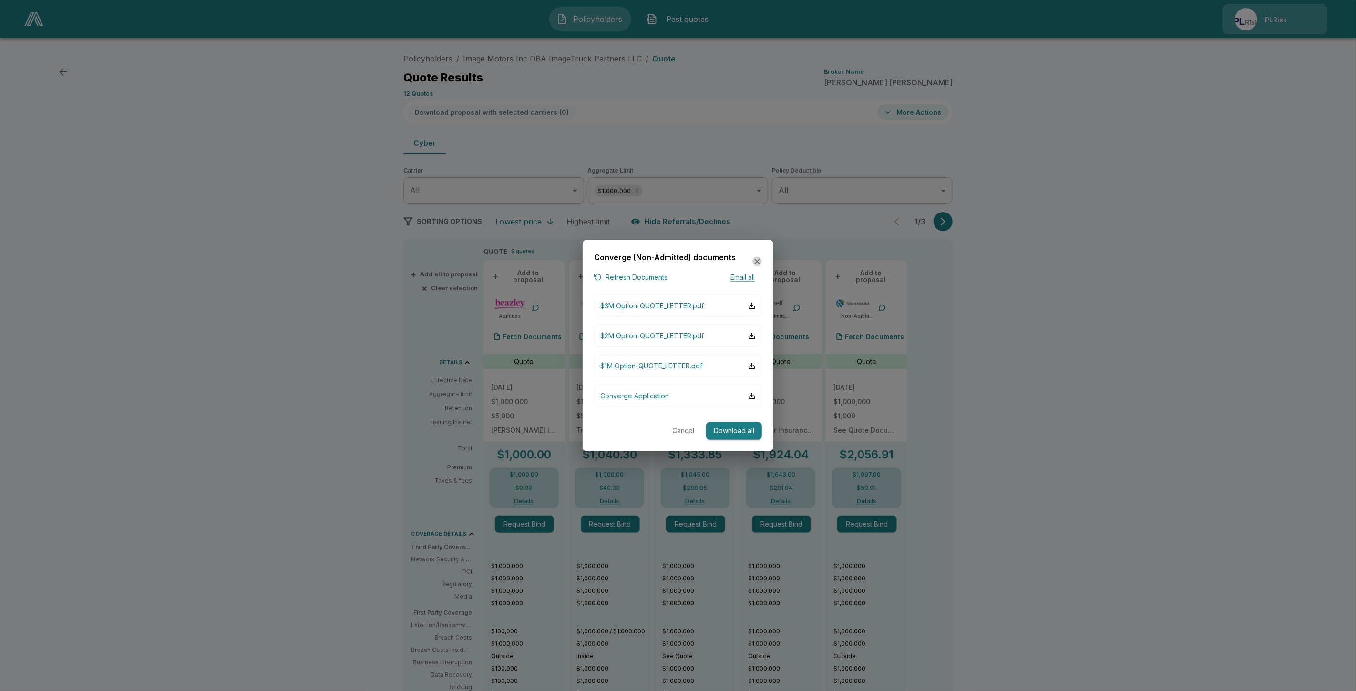
click at [758, 263] on icon "button" at bounding box center [757, 262] width 10 height 10
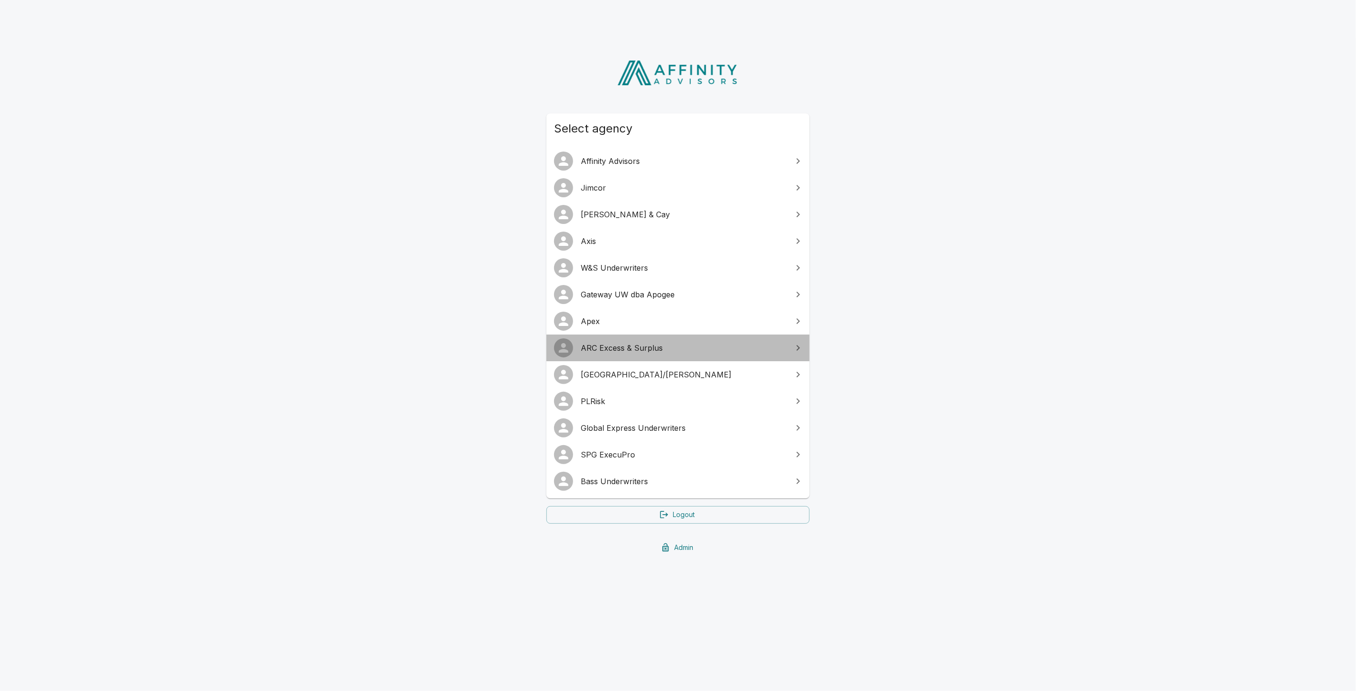
click at [643, 351] on span "ARC Excess & Surplus" at bounding box center [684, 347] width 206 height 11
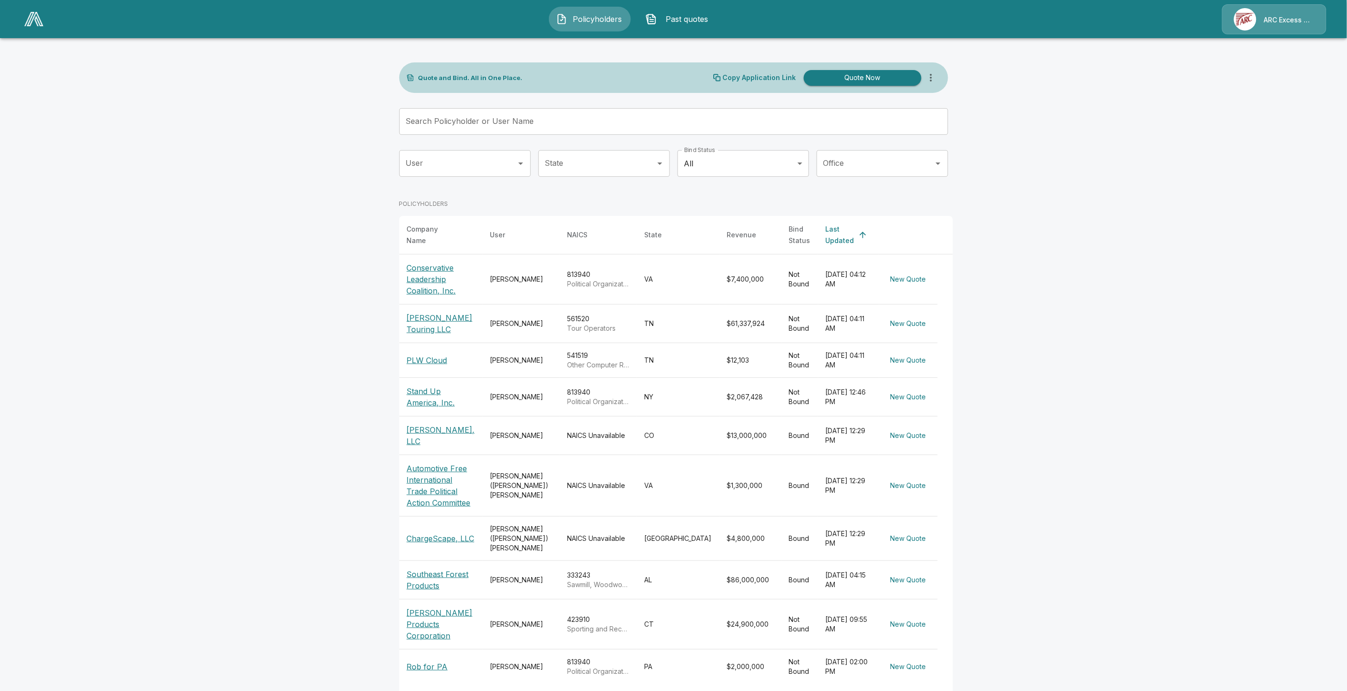
click at [682, 15] on span "Past quotes" at bounding box center [687, 18] width 52 height 11
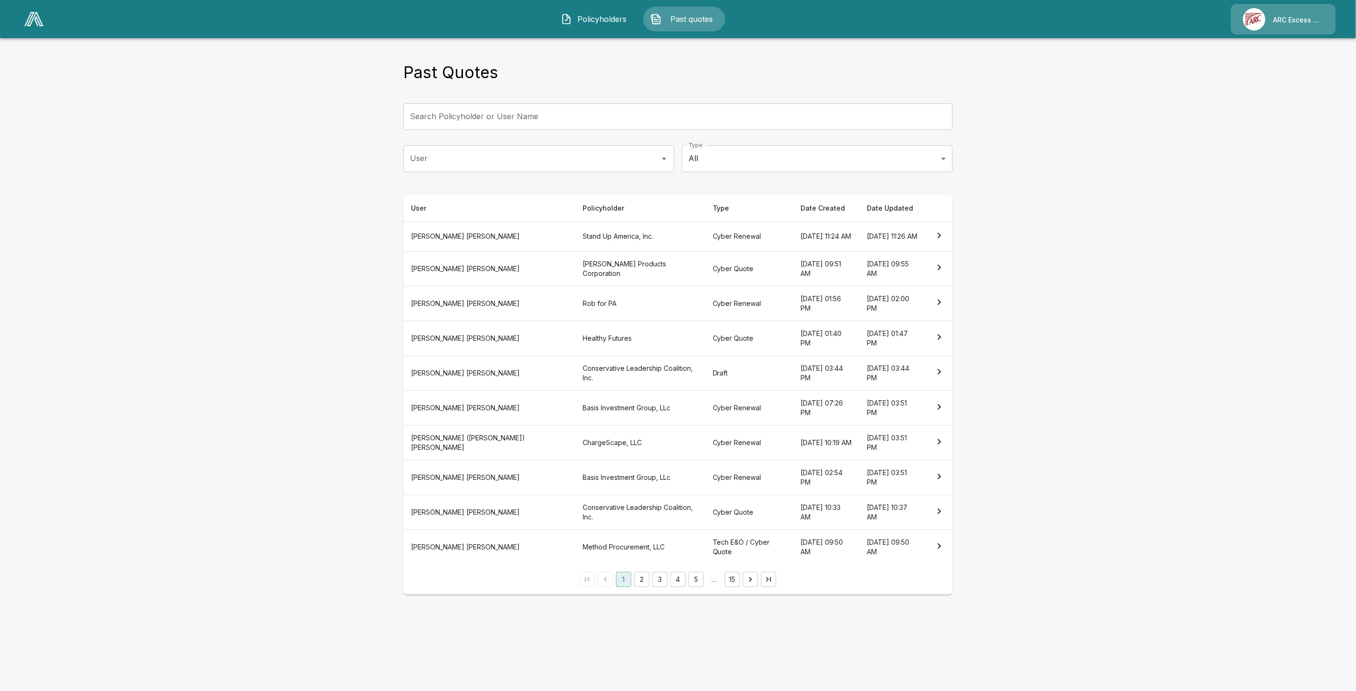
click at [575, 241] on th "Stand Up America, Inc." at bounding box center [640, 237] width 130 height 30
click at [598, 268] on th "Lyman Products Corporation" at bounding box center [640, 268] width 130 height 35
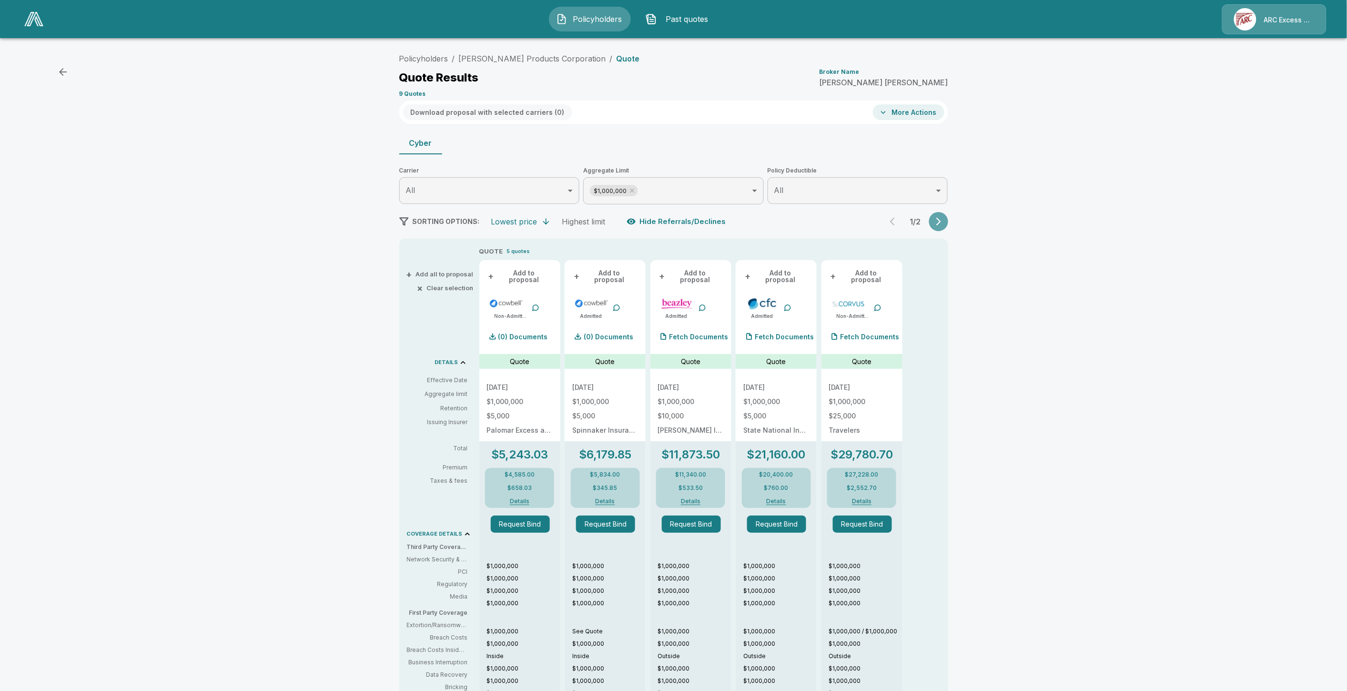
click at [938, 218] on icon "button" at bounding box center [939, 222] width 10 height 10
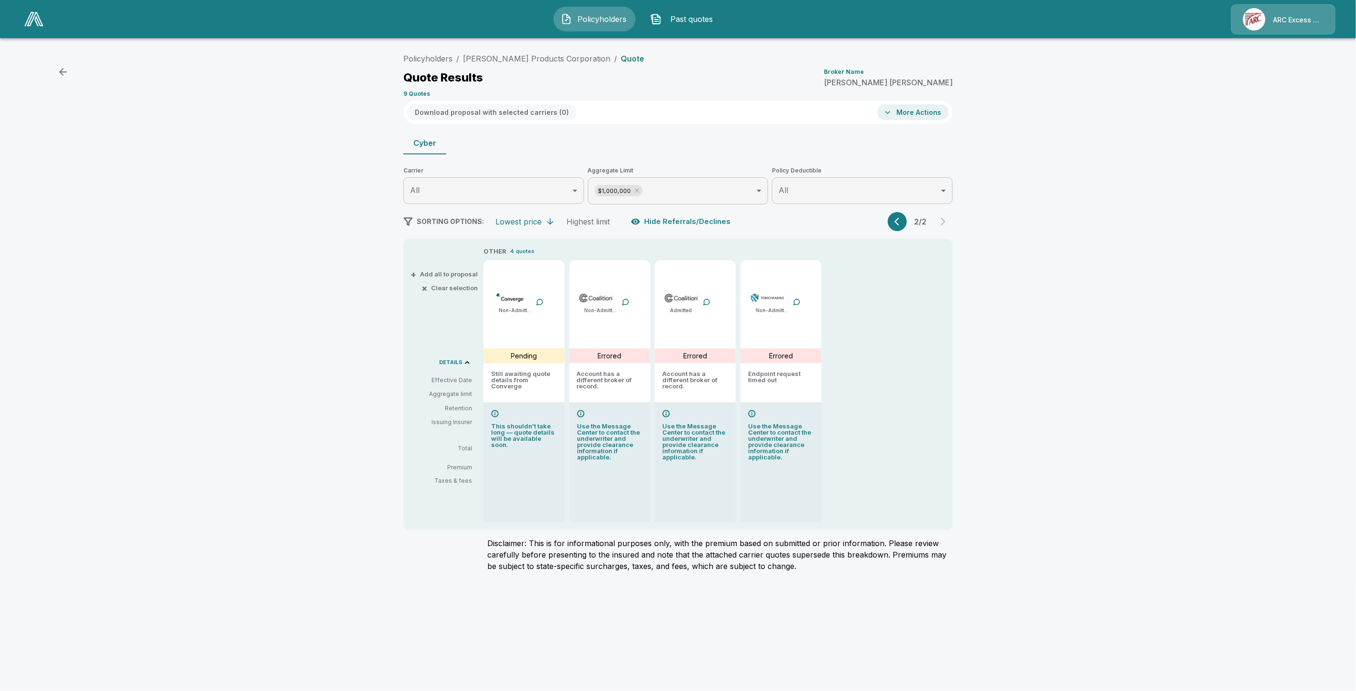
click at [909, 223] on div "2 / 2" at bounding box center [920, 221] width 65 height 19
click at [898, 224] on icon "button" at bounding box center [896, 222] width 5 height 8
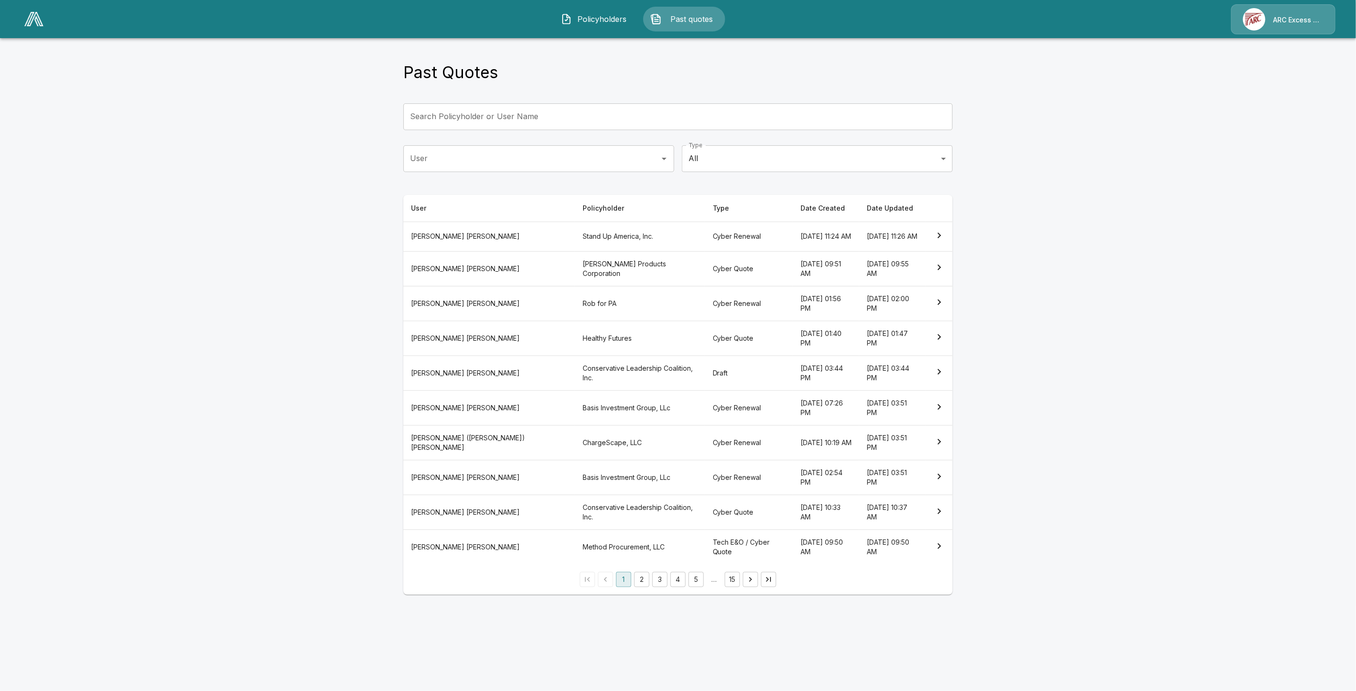
click at [705, 495] on th "Cyber Quote" at bounding box center [749, 512] width 88 height 35
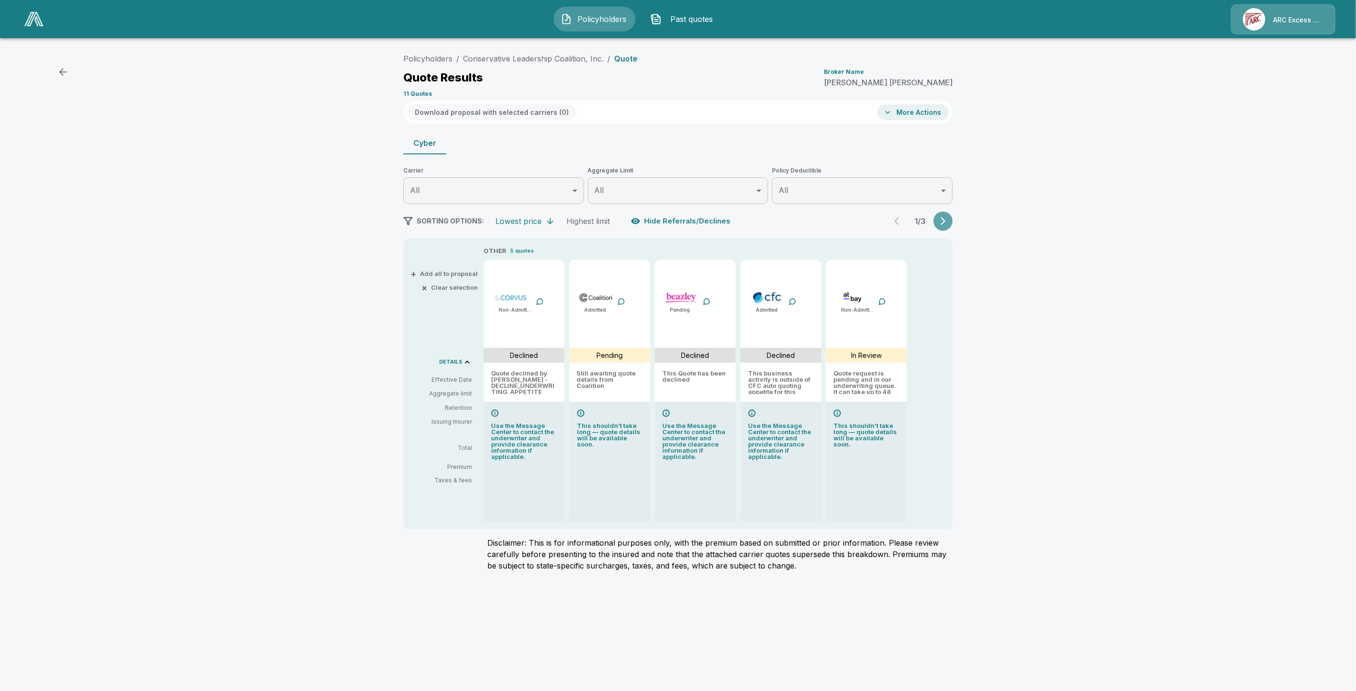
click at [946, 221] on icon "button" at bounding box center [943, 221] width 10 height 10
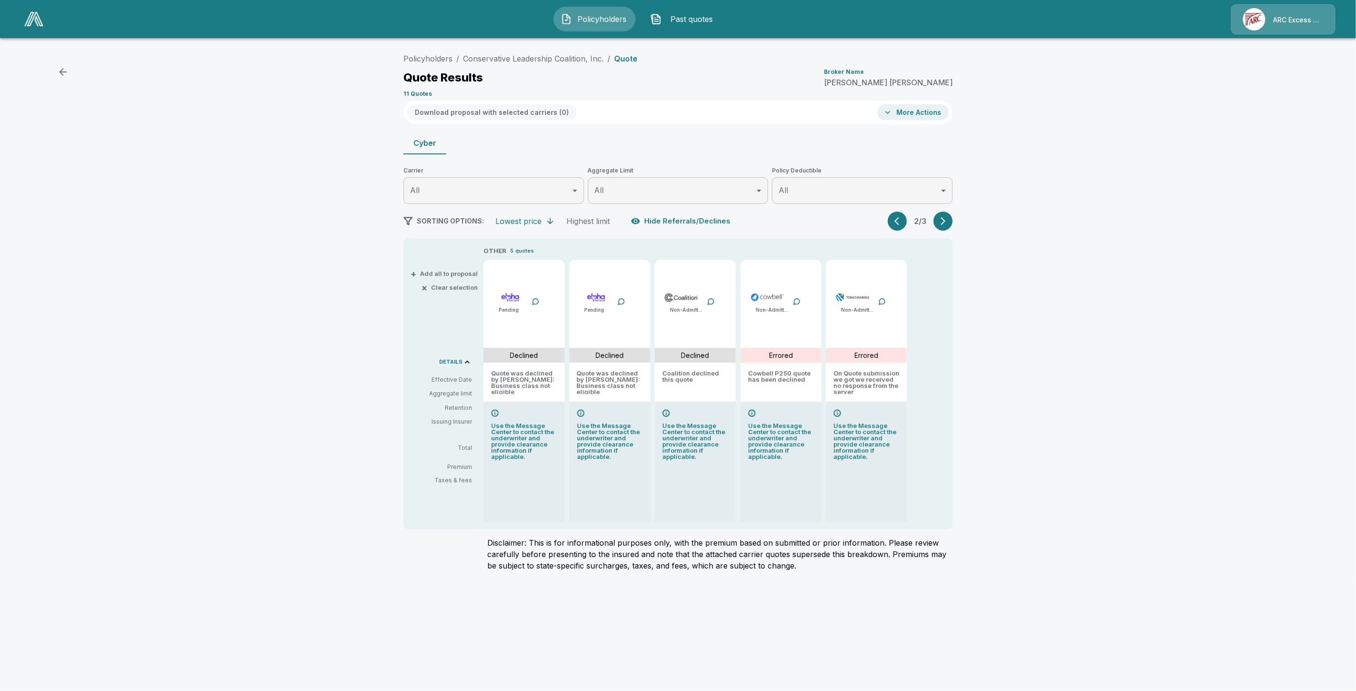
click at [941, 218] on icon "button" at bounding box center [942, 221] width 5 height 8
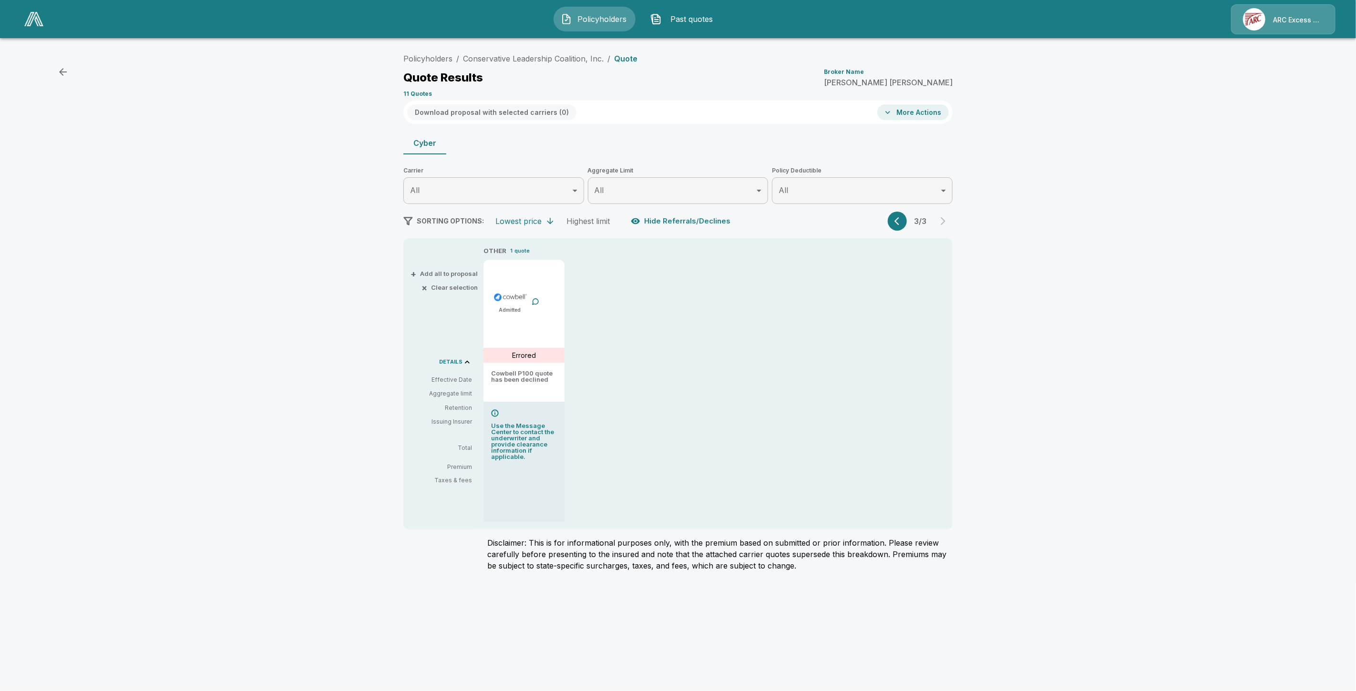
click at [898, 216] on icon "button" at bounding box center [899, 221] width 10 height 10
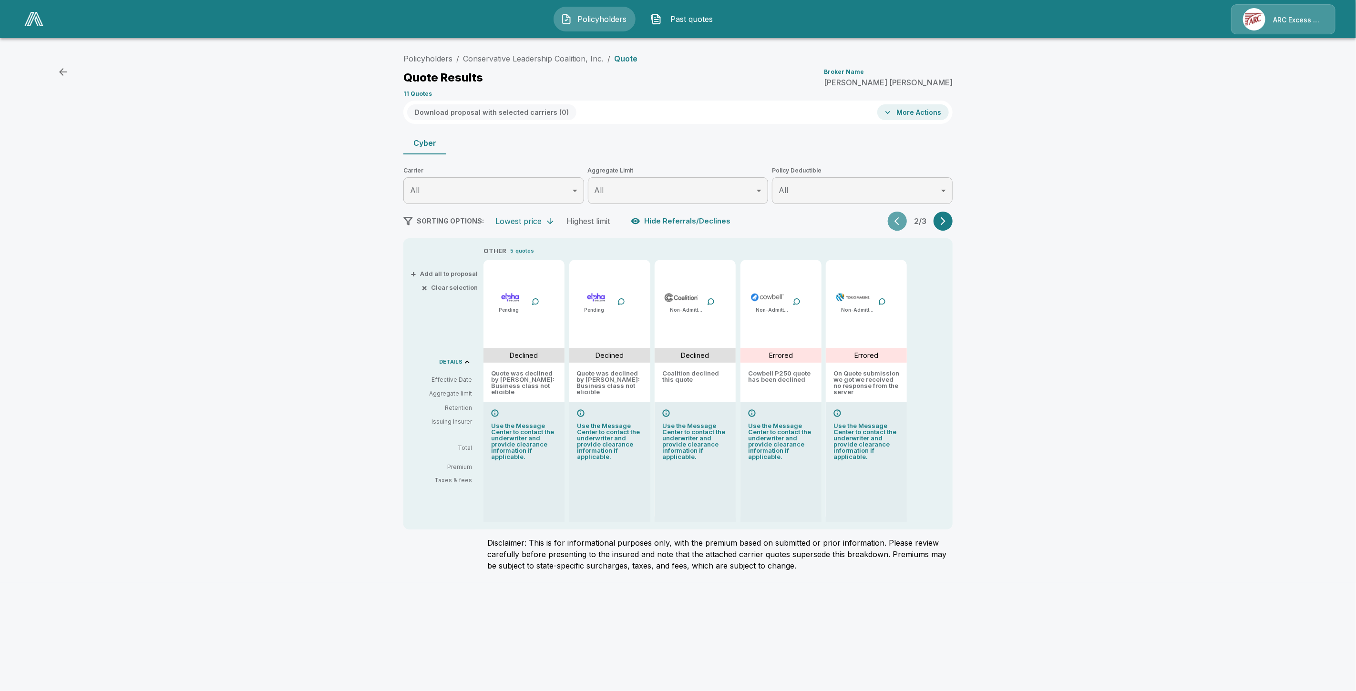
click at [898, 216] on icon "button" at bounding box center [899, 221] width 10 height 10
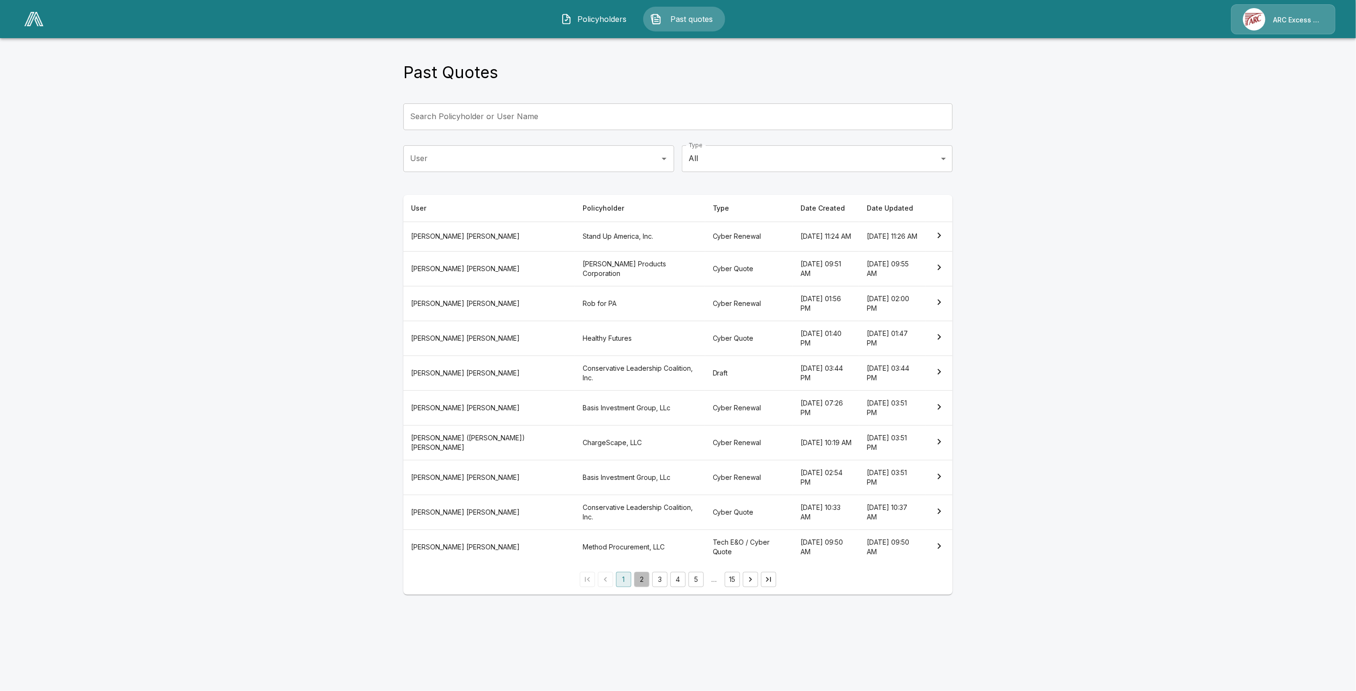
click at [643, 572] on button "2" at bounding box center [641, 579] width 15 height 15
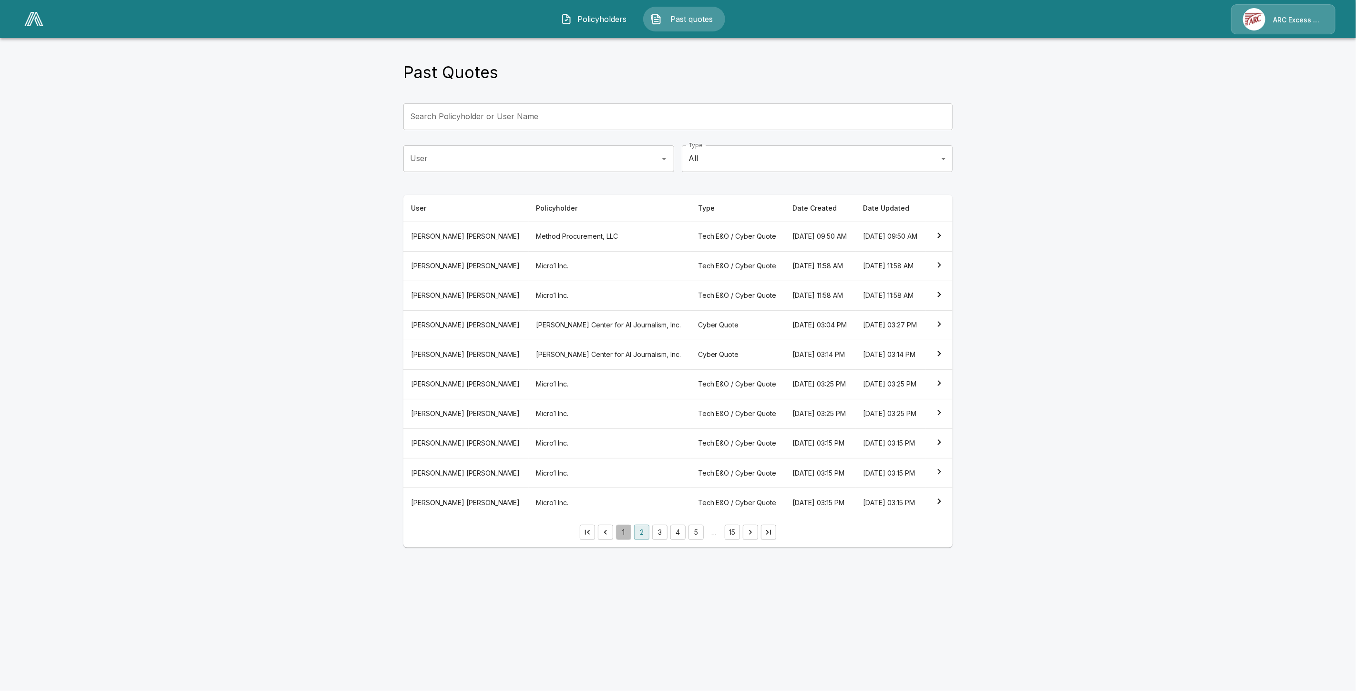
click at [621, 540] on button "1" at bounding box center [623, 532] width 15 height 15
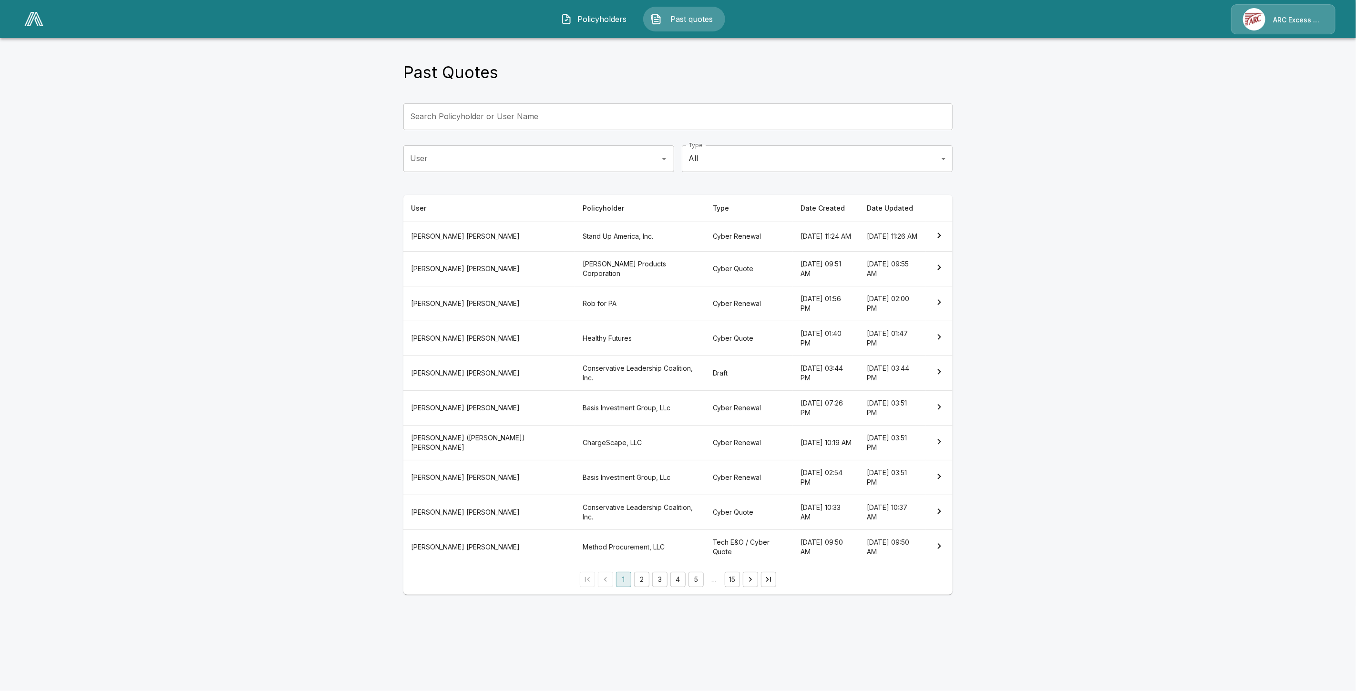
click at [575, 263] on th "[PERSON_NAME] Products Corporation" at bounding box center [640, 268] width 130 height 35
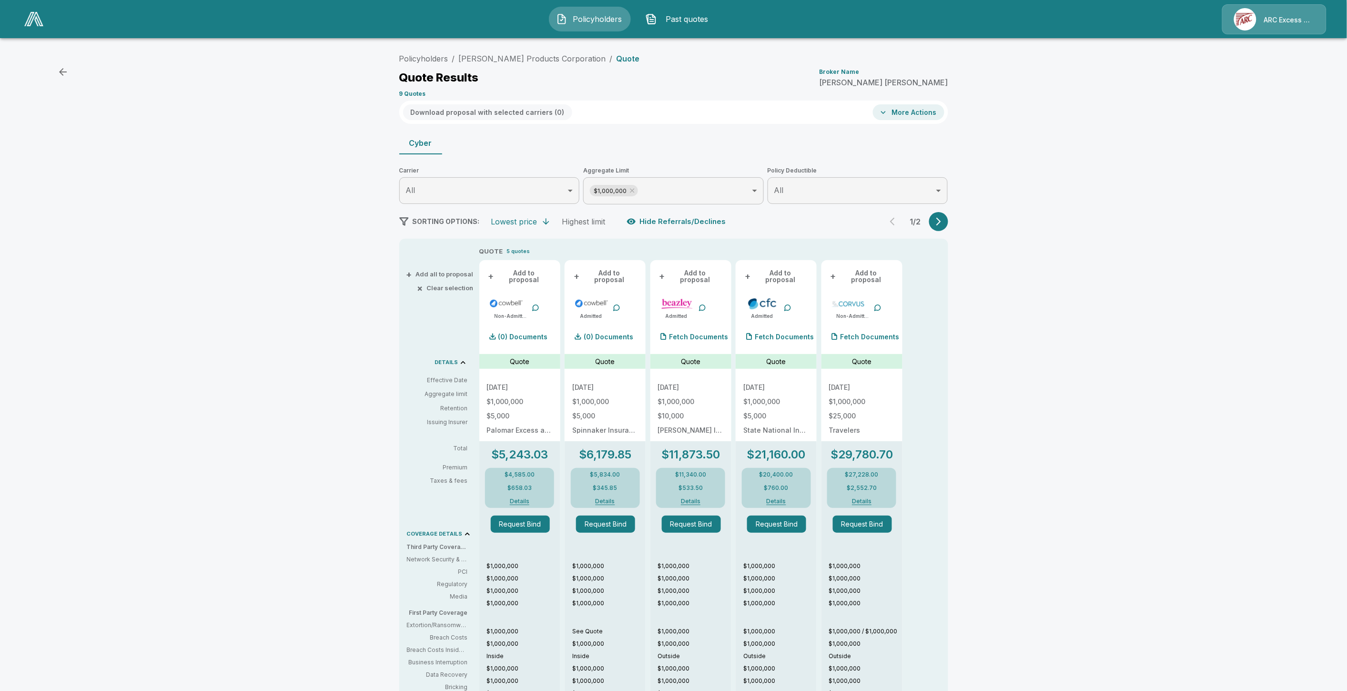
click at [940, 217] on icon "button" at bounding box center [939, 222] width 10 height 10
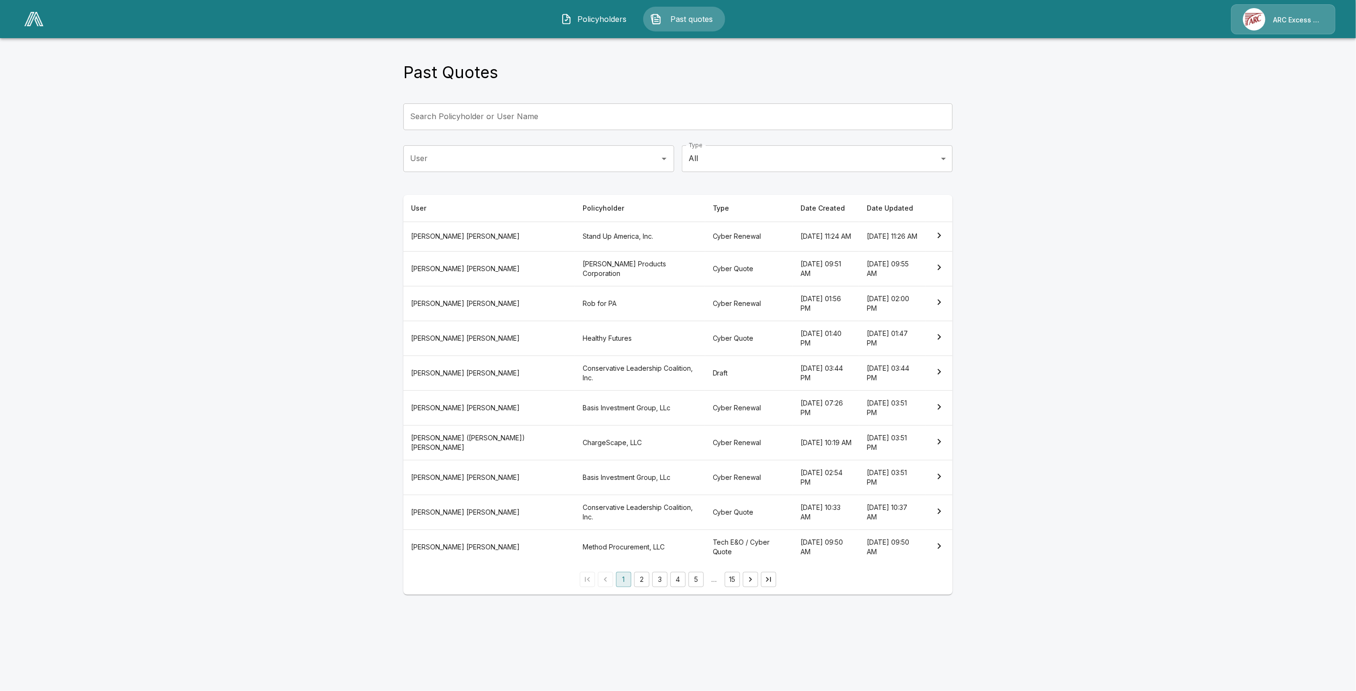
click at [705, 391] on th "Cyber Renewal" at bounding box center [749, 408] width 88 height 35
click at [644, 572] on button "2" at bounding box center [641, 579] width 15 height 15
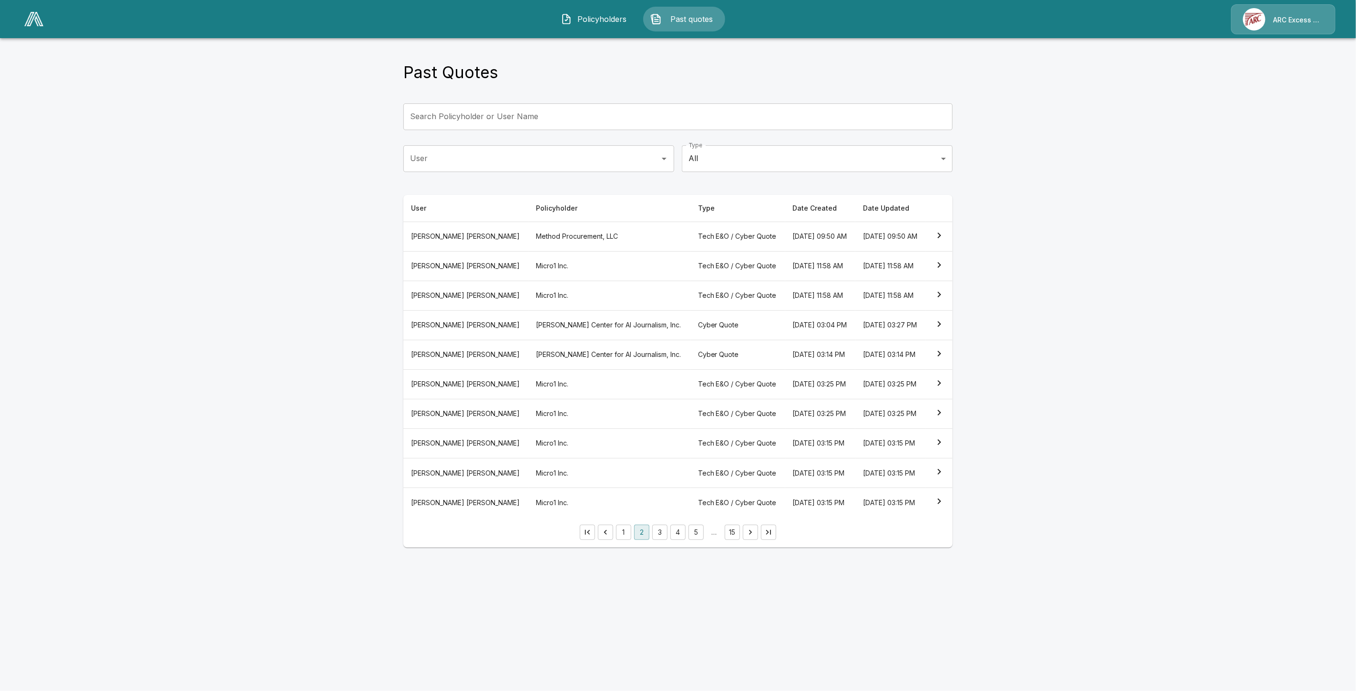
click at [690, 518] on th "Tech E&O / Cyber Quote" at bounding box center [737, 503] width 95 height 30
click at [623, 540] on button "1" at bounding box center [623, 532] width 15 height 15
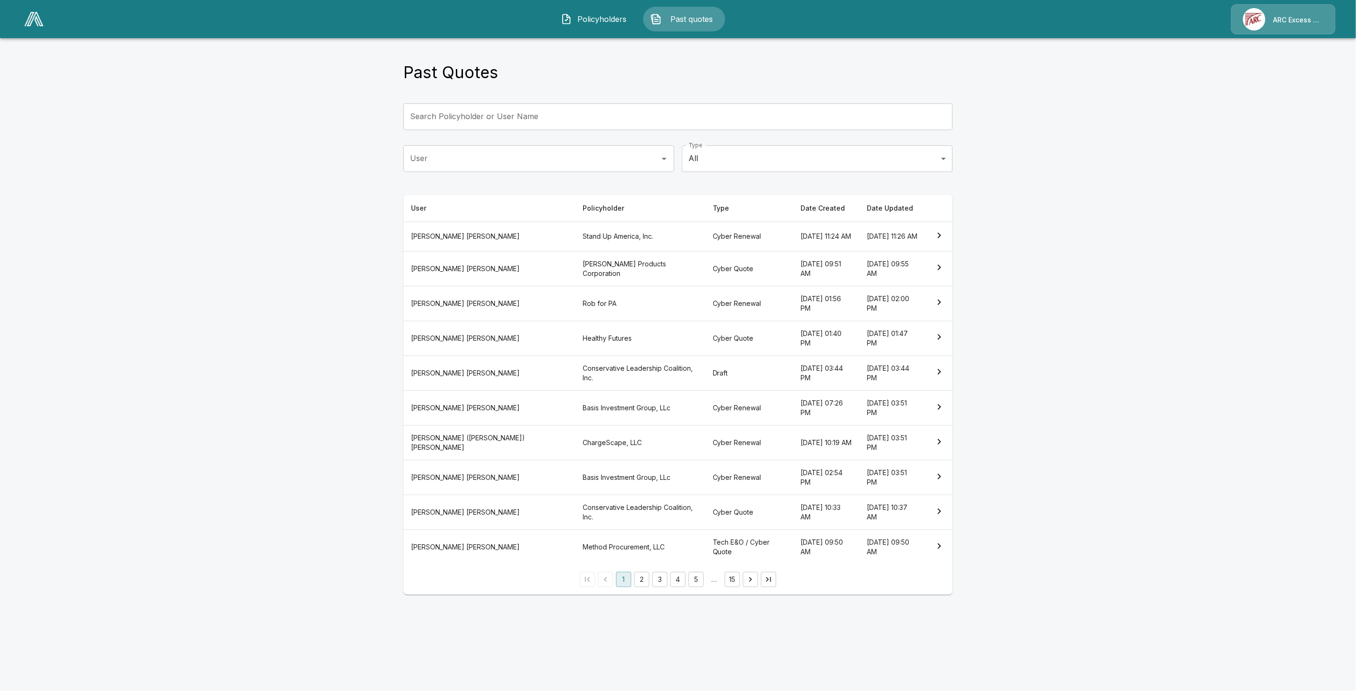
click at [576, 270] on th "[PERSON_NAME] Products Corporation" at bounding box center [640, 268] width 130 height 35
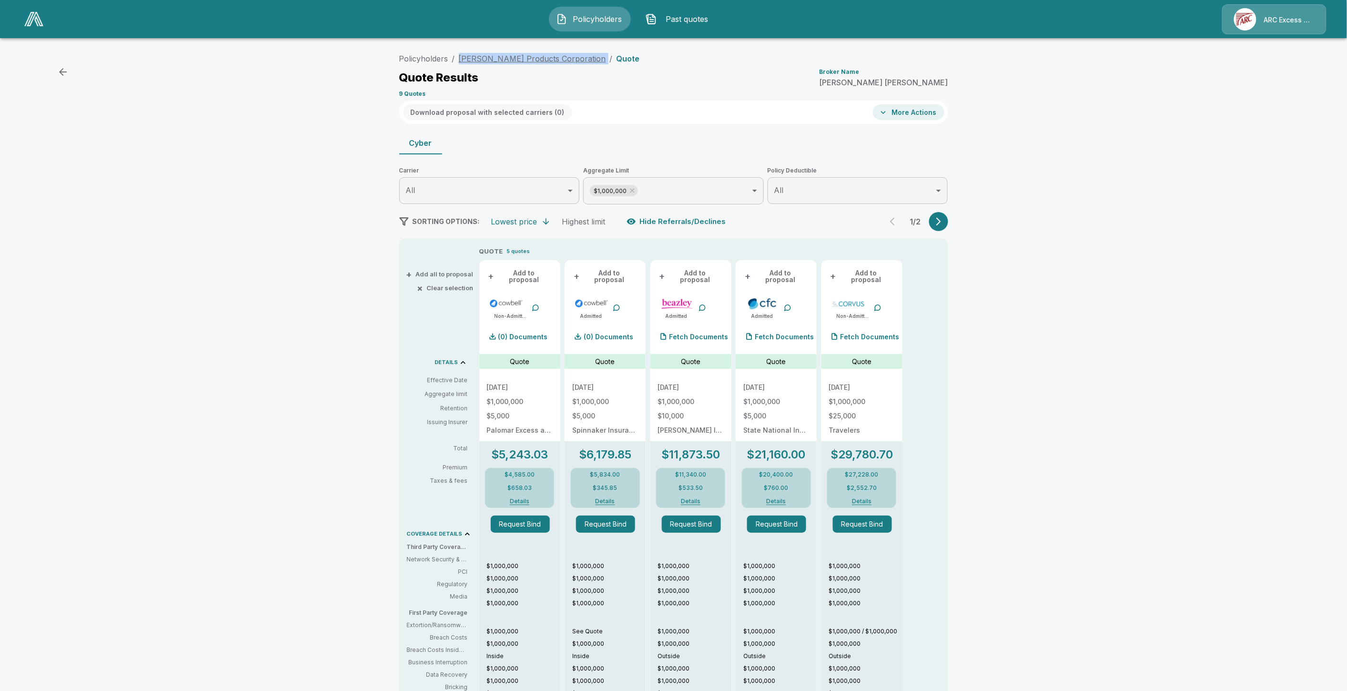
drag, startPoint x: 567, startPoint y: 58, endPoint x: 463, endPoint y: 58, distance: 104.4
click at [463, 58] on ol "Policyholders / Lyman Products Corporation / Quote" at bounding box center [519, 58] width 241 height 11
copy ol "Lyman Products Corporation /"
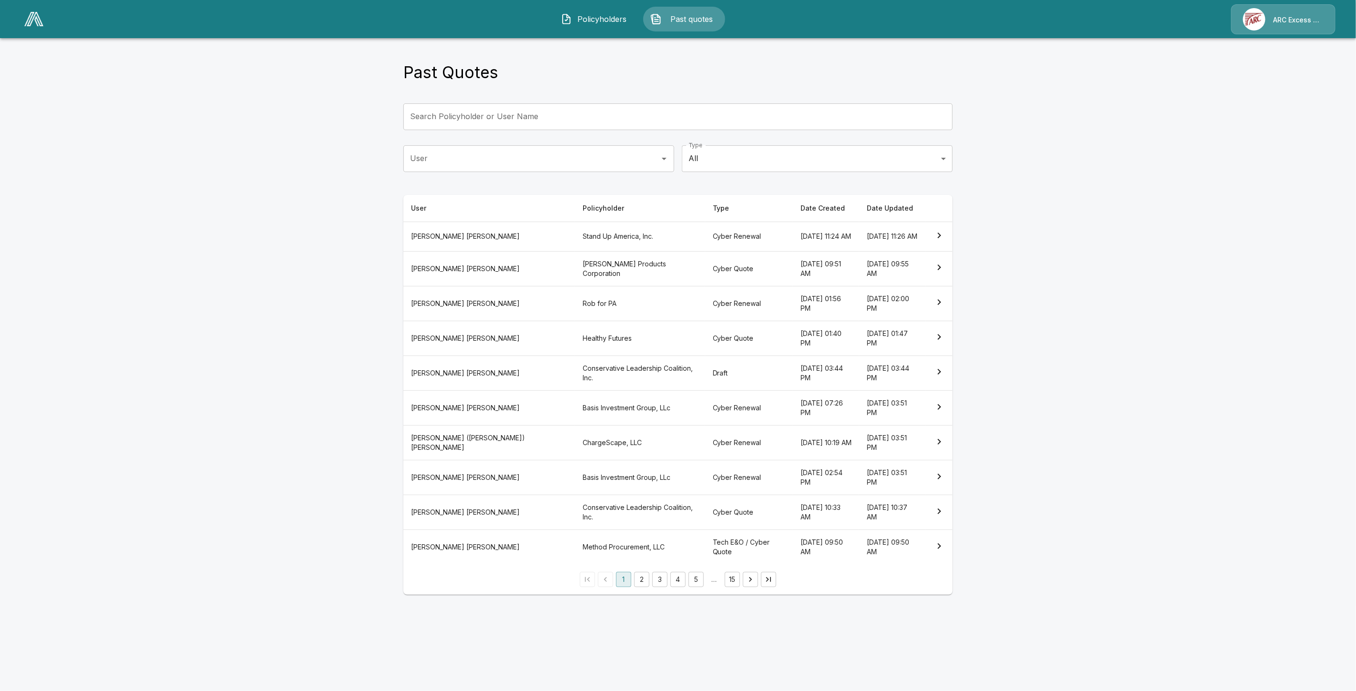
click at [575, 327] on th "Healthy Futures" at bounding box center [640, 338] width 130 height 35
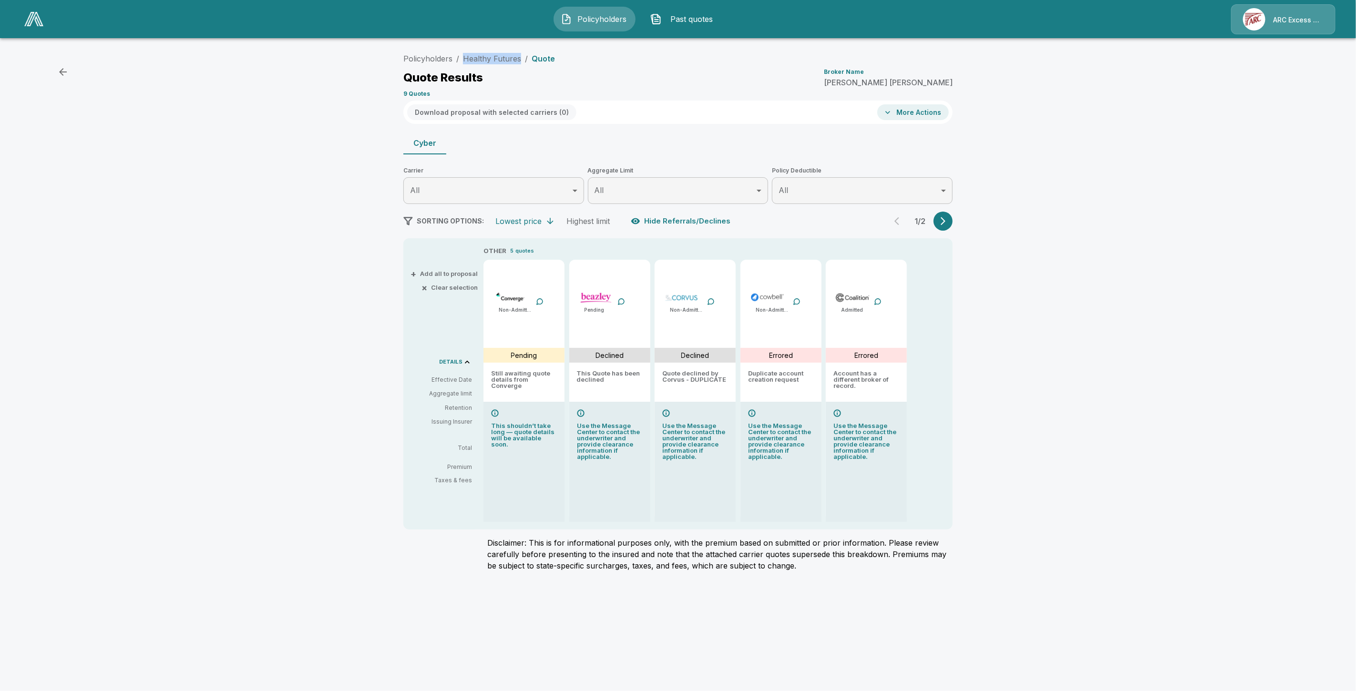
drag, startPoint x: 520, startPoint y: 60, endPoint x: 459, endPoint y: 59, distance: 61.0
click at [459, 59] on ol "Policyholders / Healthy Futures / Quote" at bounding box center [479, 58] width 152 height 11
copy link "Healthy Futures"
click at [988, 583] on html "Policyholders Past quotes ARC Excess & Surplus Policyholders / Healthy Futures …" at bounding box center [678, 291] width 1356 height 583
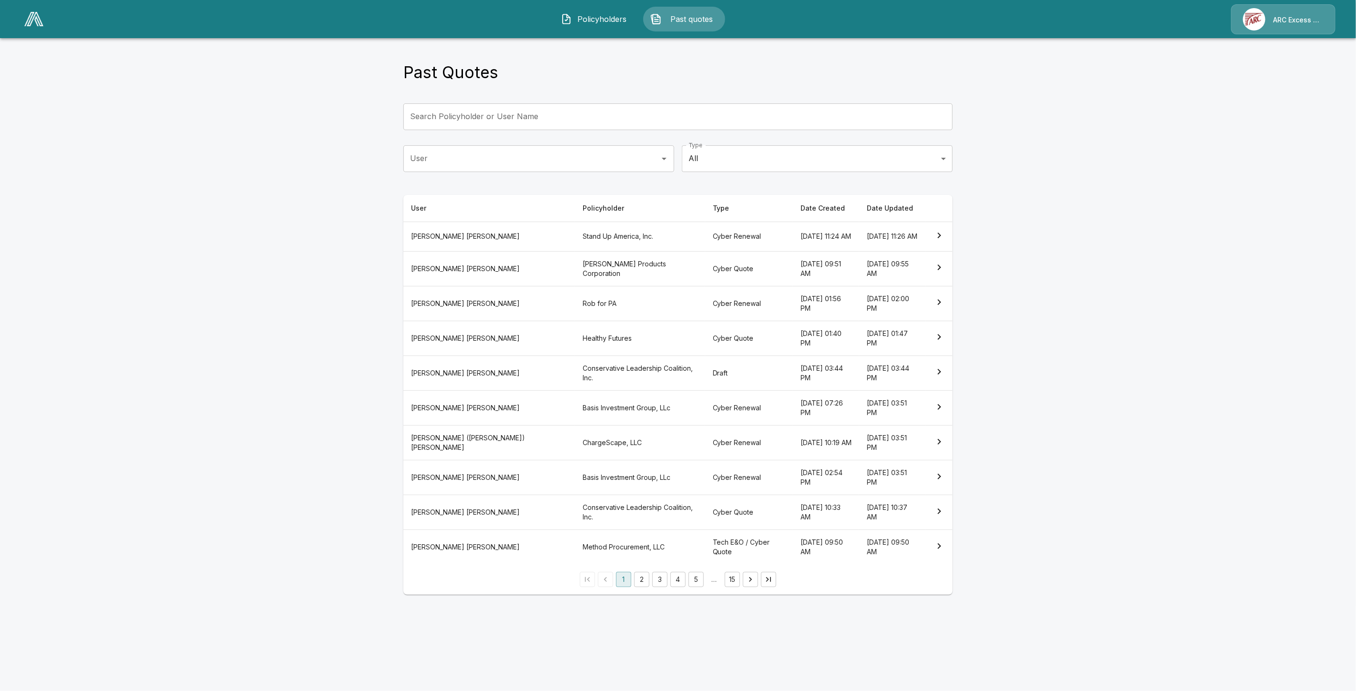
click at [251, 422] on main "Past Quotes Search Policyholder or User Name Search Policyholder or User Name U…" at bounding box center [678, 303] width 1356 height 606
click at [31, 15] on img at bounding box center [33, 19] width 19 height 14
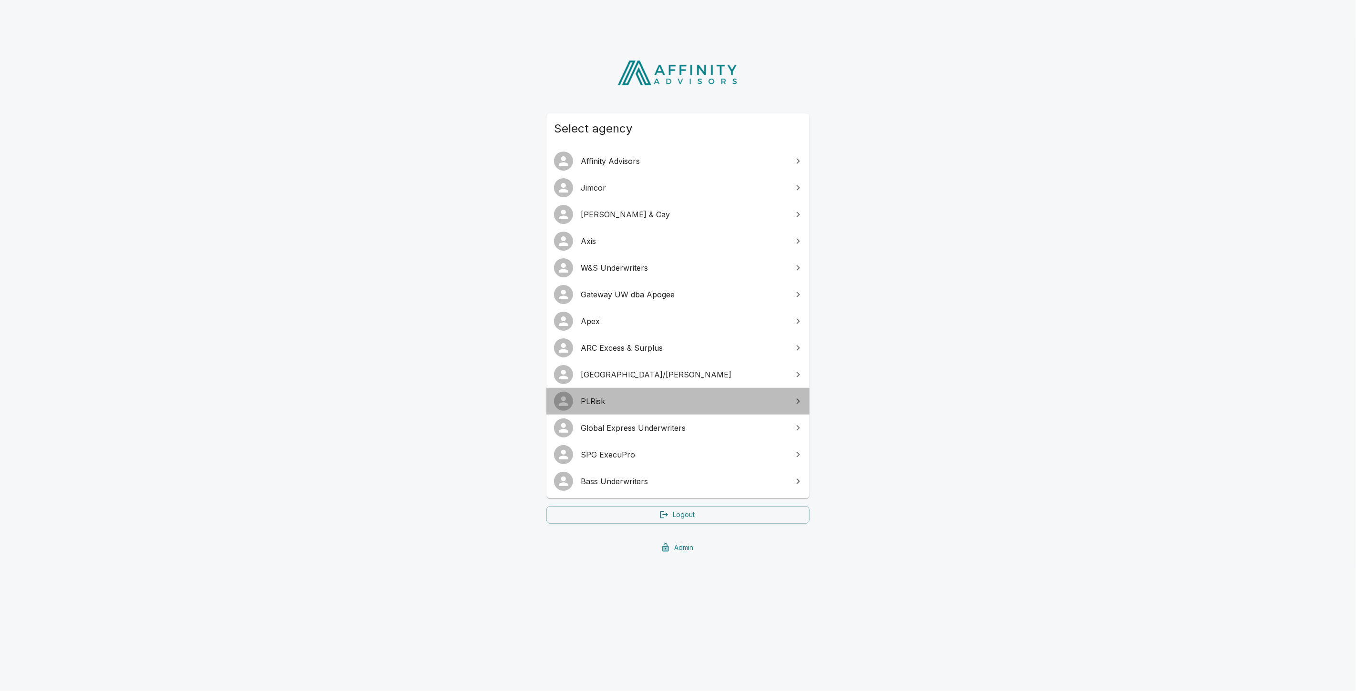
click at [630, 410] on link "PLRisk" at bounding box center [677, 401] width 263 height 27
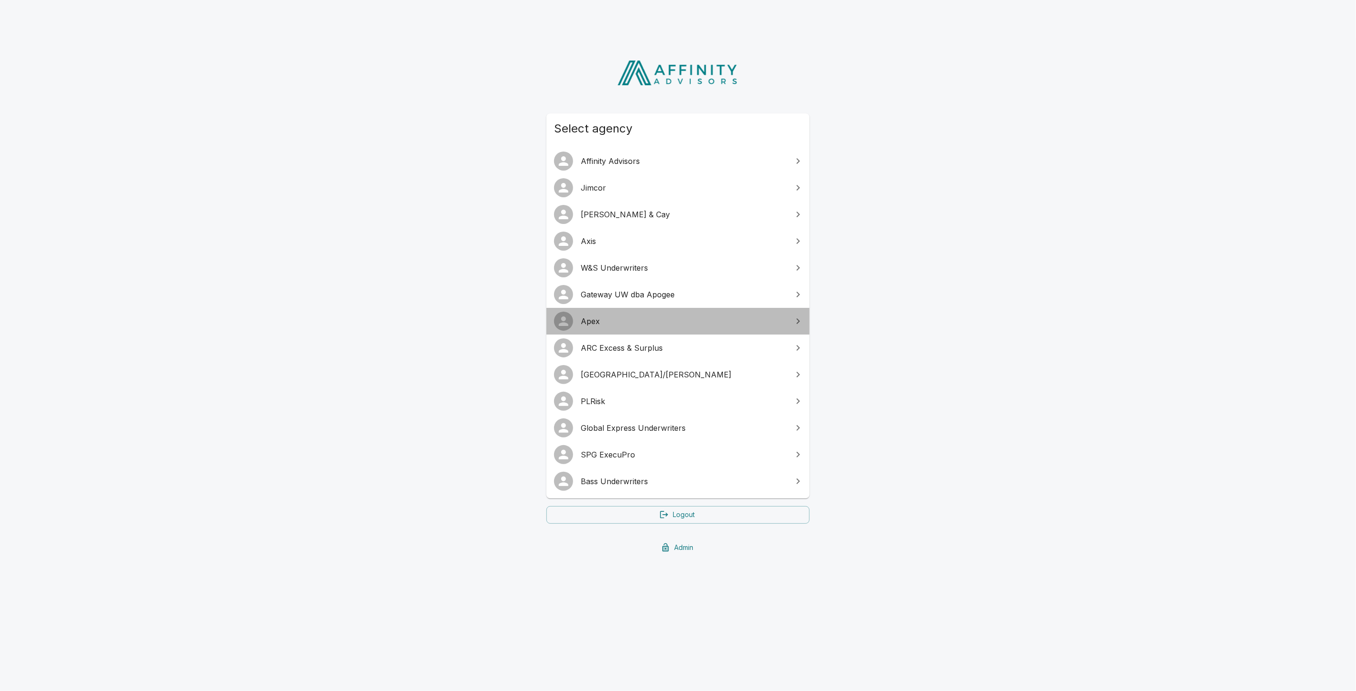
click at [603, 327] on link "Apex" at bounding box center [677, 321] width 263 height 27
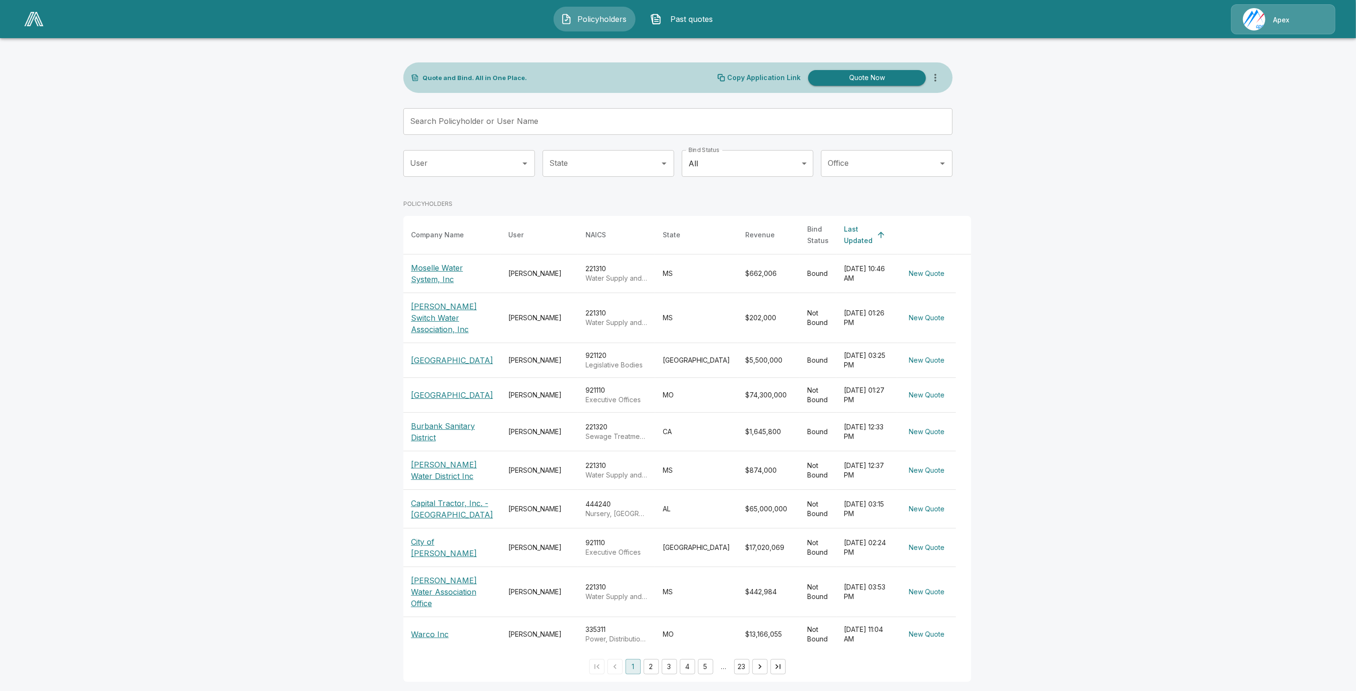
click at [707, 31] on button "Past quotes" at bounding box center [684, 19] width 82 height 25
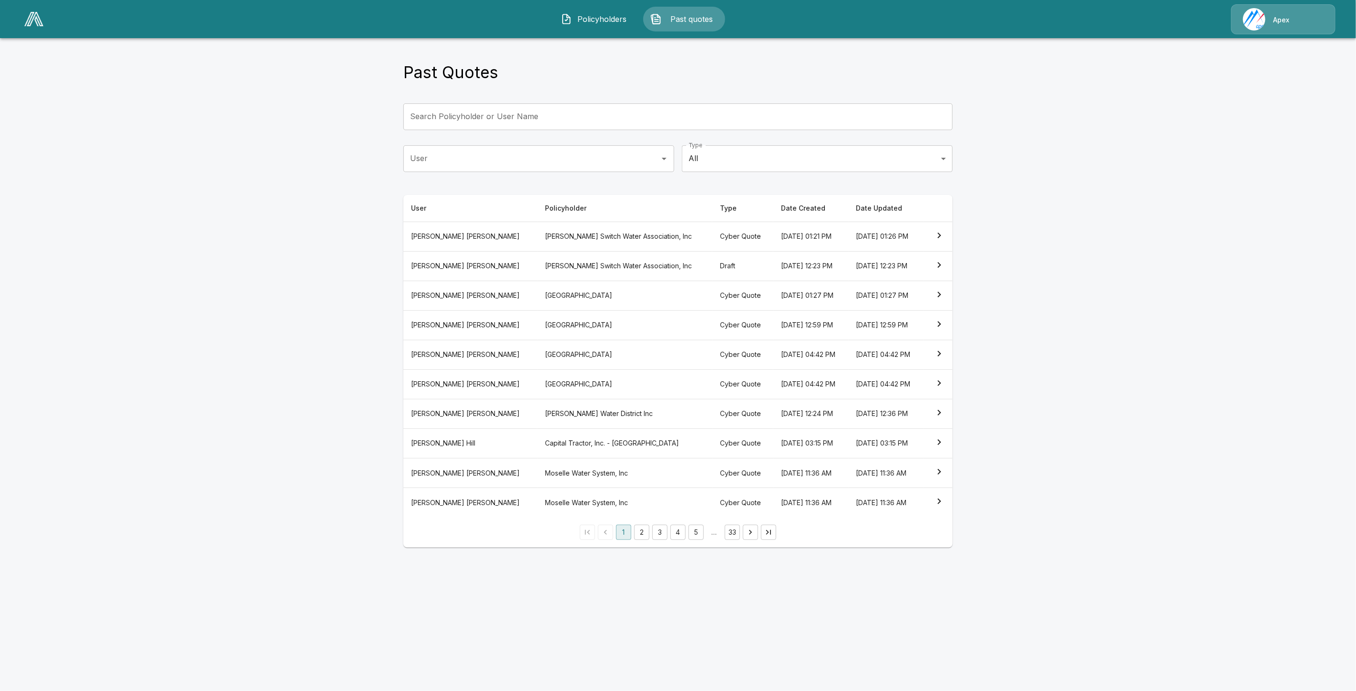
click at [773, 237] on th "October 6, 2025 at 01:21 PM" at bounding box center [810, 237] width 75 height 30
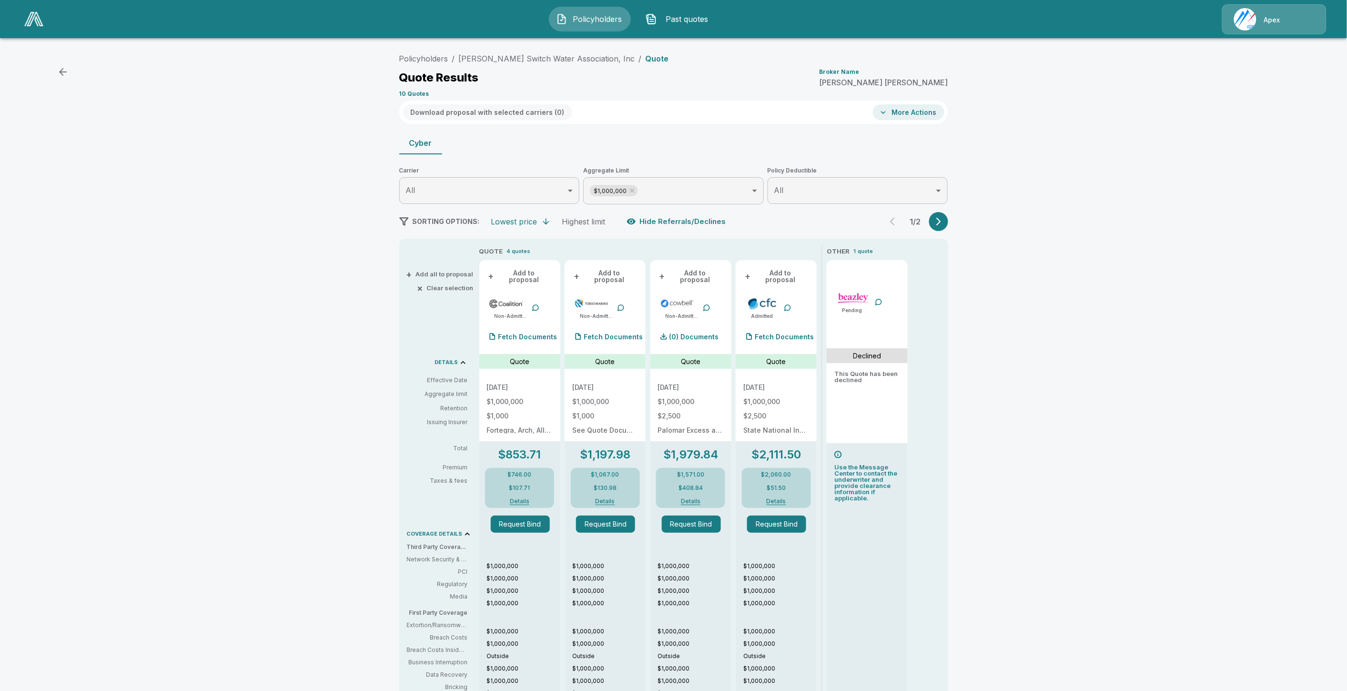
click at [935, 220] on button "button" at bounding box center [938, 221] width 19 height 19
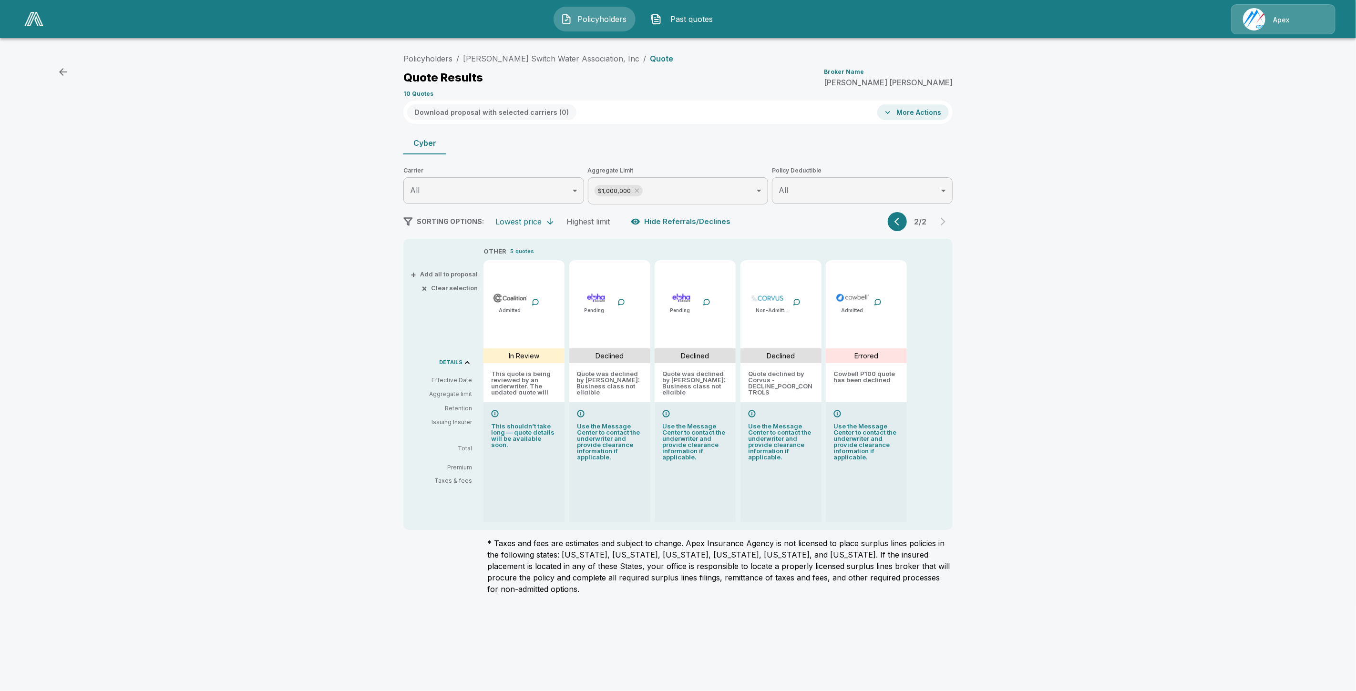
click at [927, 225] on div "2 / 2" at bounding box center [920, 221] width 65 height 19
click at [899, 223] on icon "button" at bounding box center [899, 222] width 10 height 10
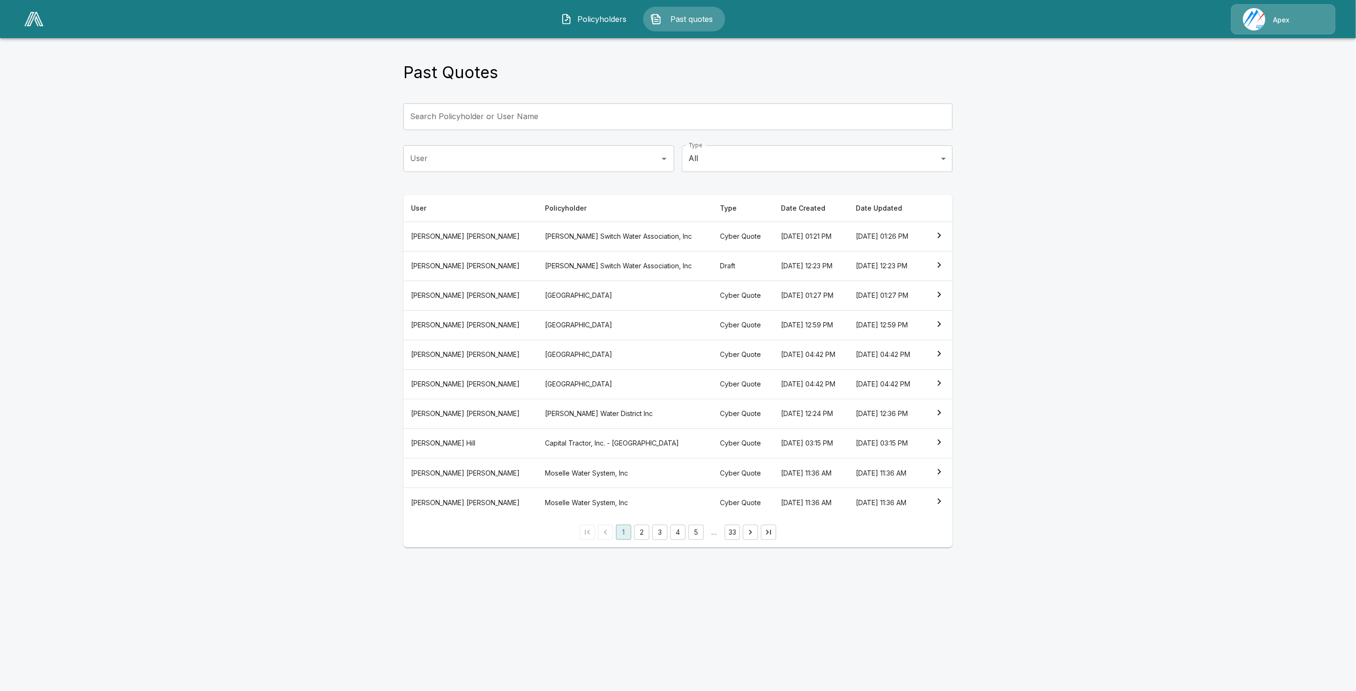
click at [576, 298] on th "Franklin County" at bounding box center [624, 296] width 175 height 30
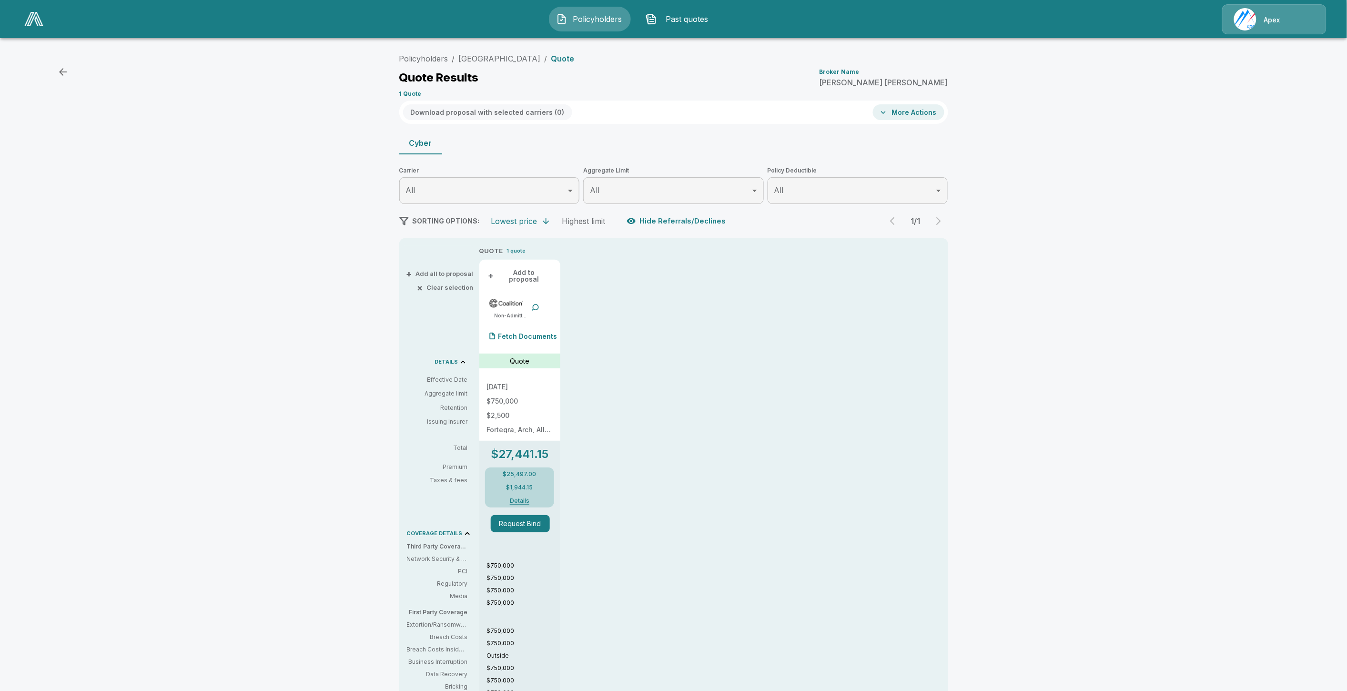
drag, startPoint x: 928, startPoint y: 346, endPoint x: 935, endPoint y: 345, distance: 7.3
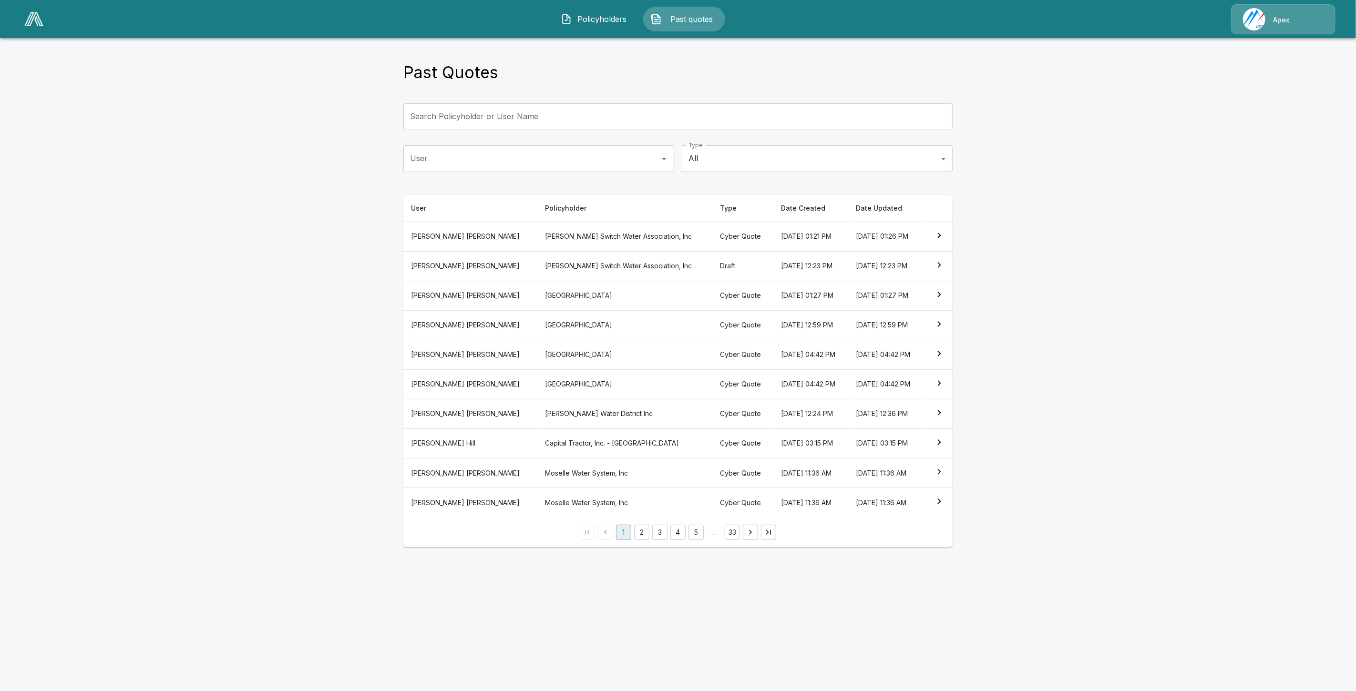
click at [35, 24] on img at bounding box center [33, 19] width 19 height 14
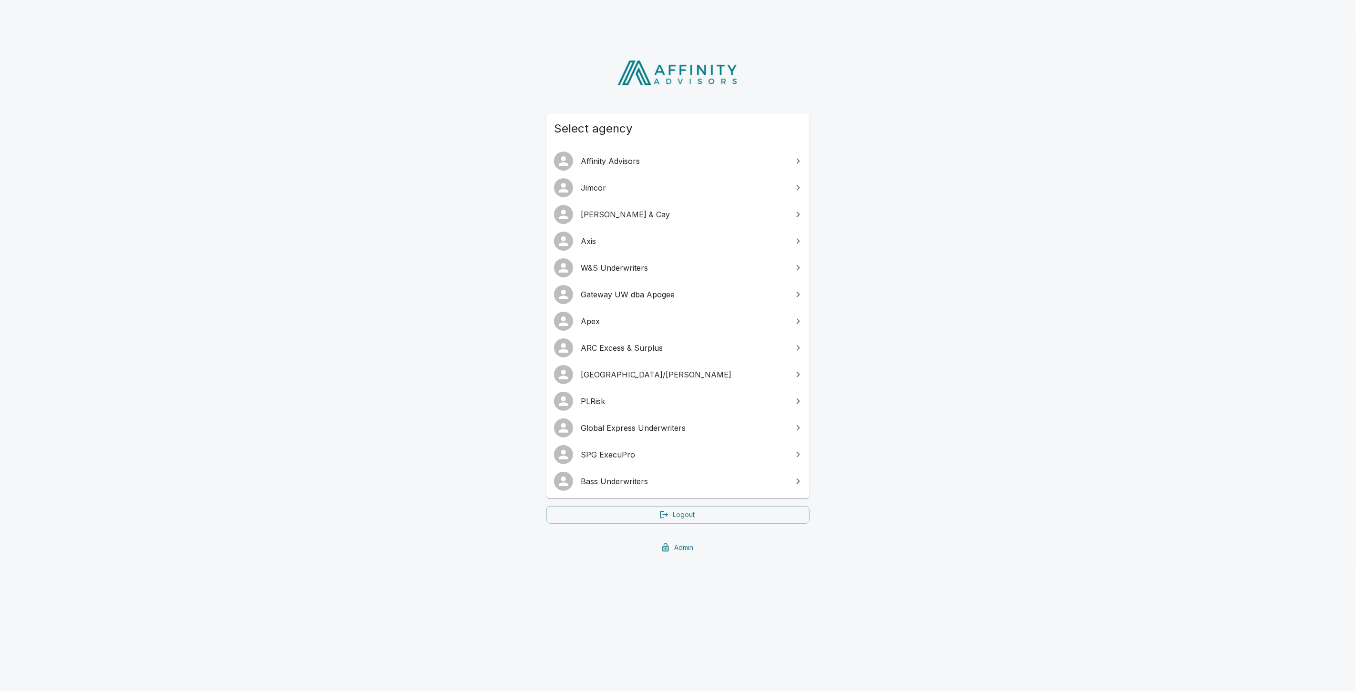
click at [621, 348] on span "ARC Excess & Surplus" at bounding box center [684, 347] width 206 height 11
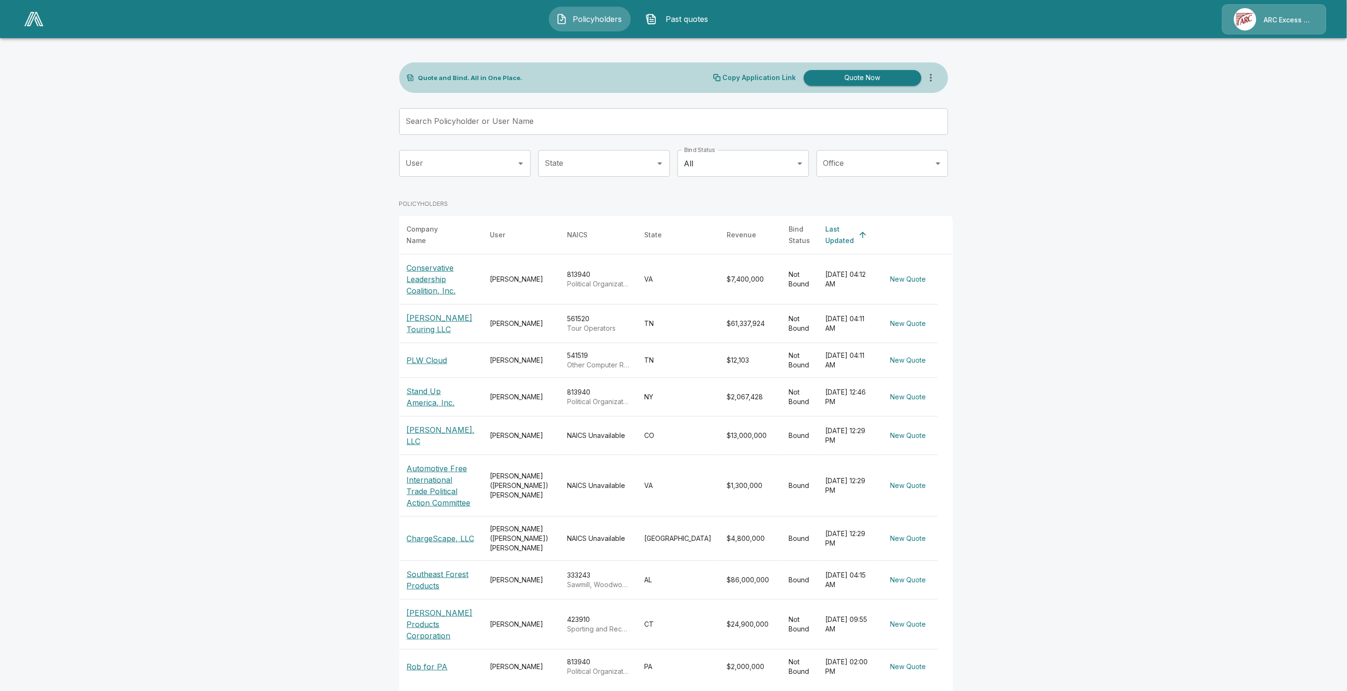
click at [436, 607] on p "[PERSON_NAME] Products Corporation" at bounding box center [441, 624] width 68 height 34
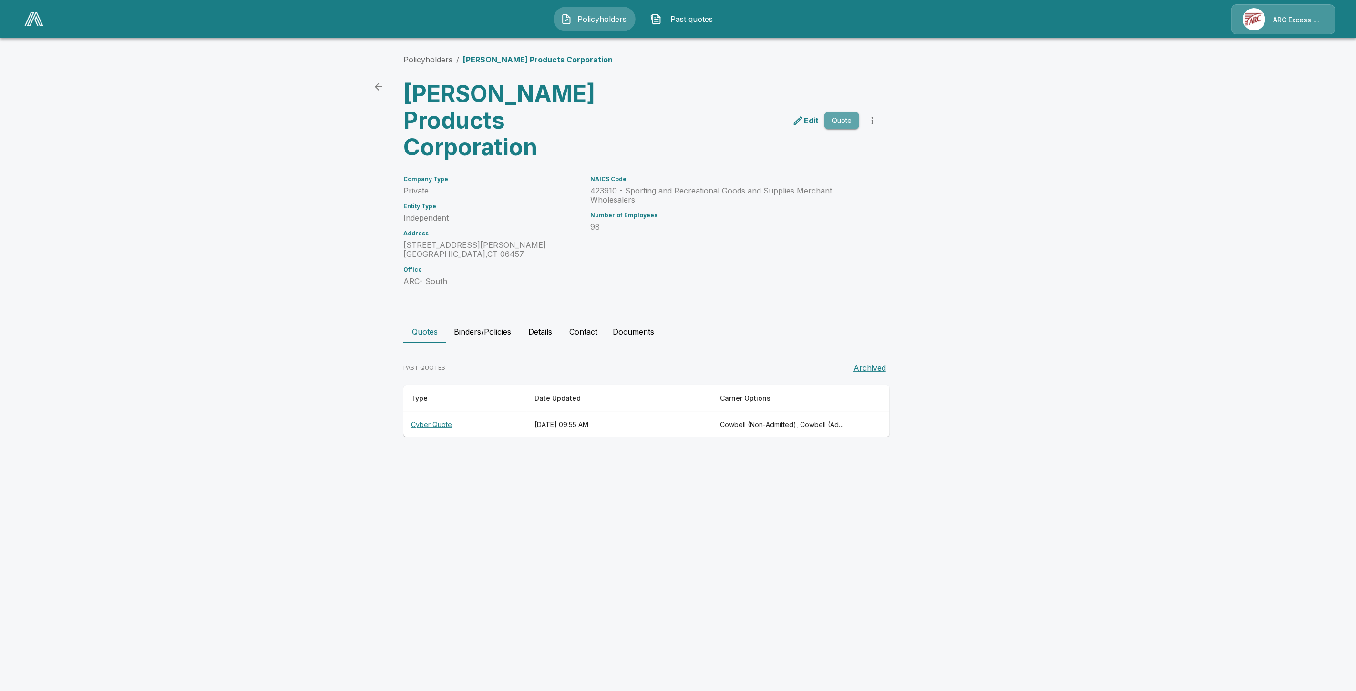
click at [849, 112] on button "Quote" at bounding box center [841, 121] width 35 height 18
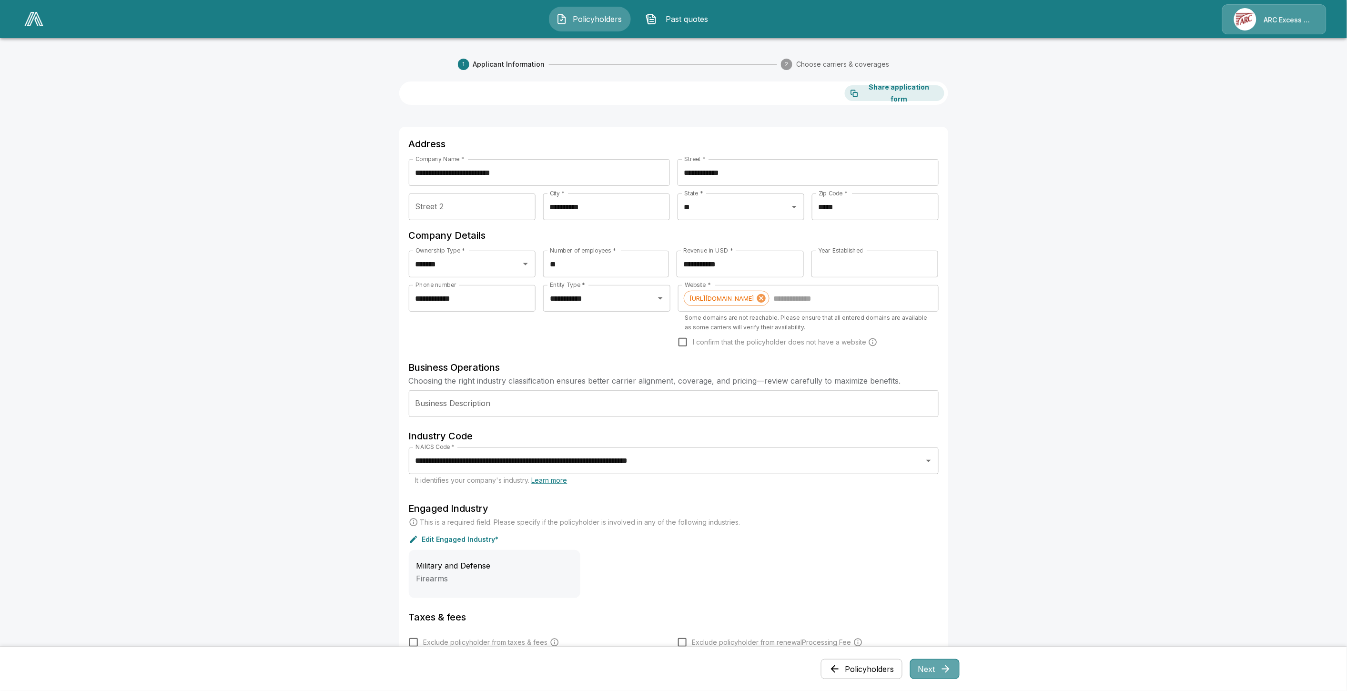
click at [949, 673] on icon "button" at bounding box center [945, 668] width 11 height 11
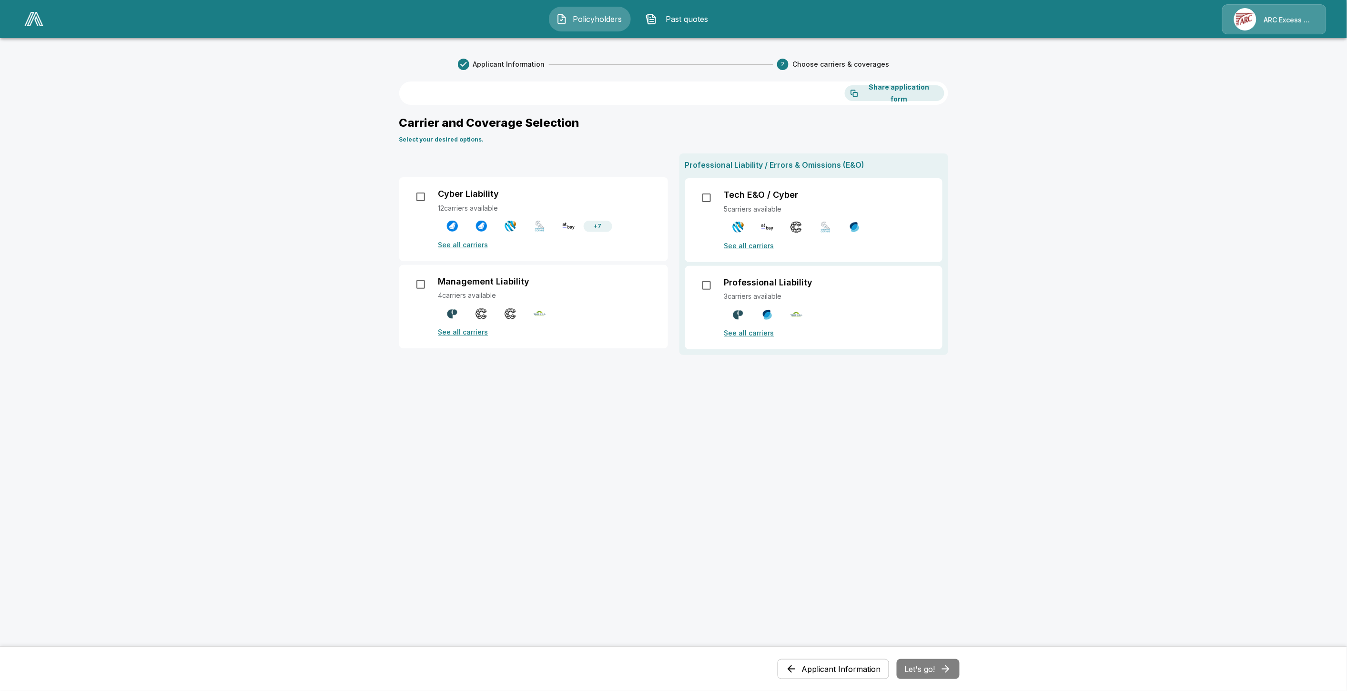
click at [459, 240] on p "See all carriers" at bounding box center [548, 245] width 218 height 10
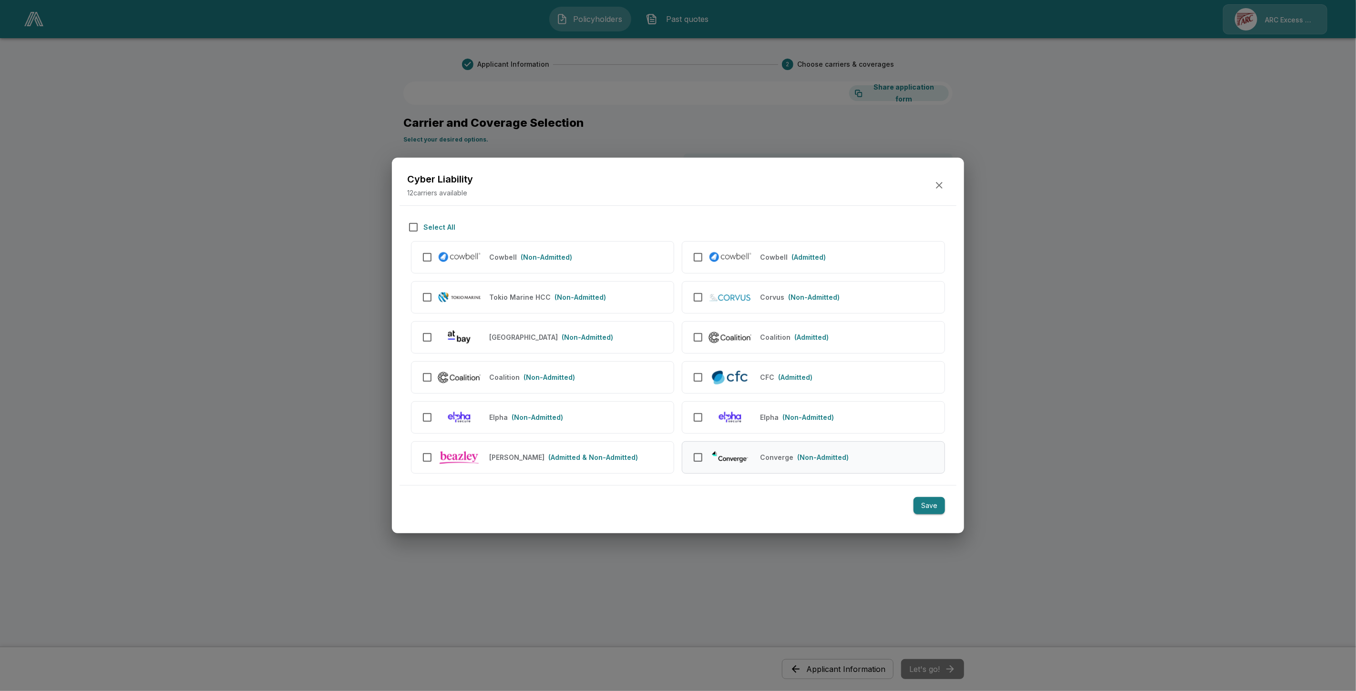
click at [747, 463] on img at bounding box center [730, 457] width 44 height 16
drag, startPoint x: 923, startPoint y: 509, endPoint x: 897, endPoint y: 534, distance: 36.4
click at [921, 511] on button "Save" at bounding box center [928, 506] width 31 height 18
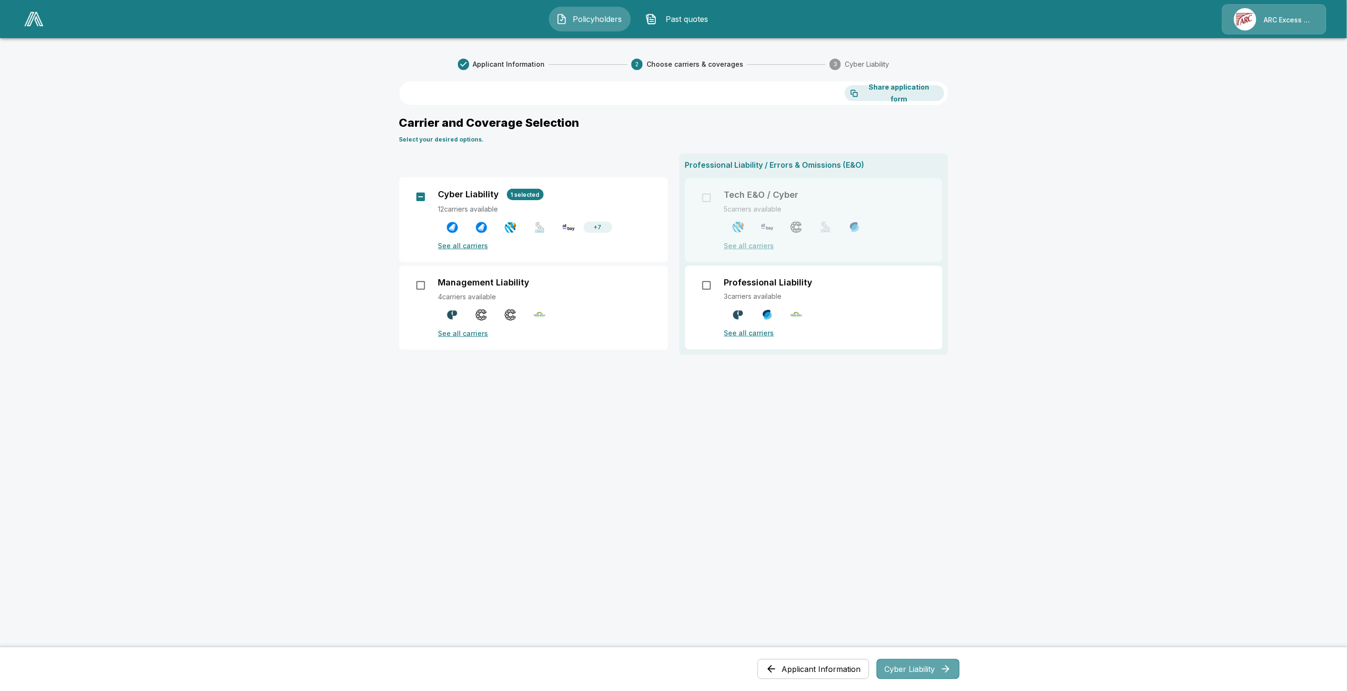
click at [914, 670] on button "Cyber Liability" at bounding box center [918, 669] width 83 height 20
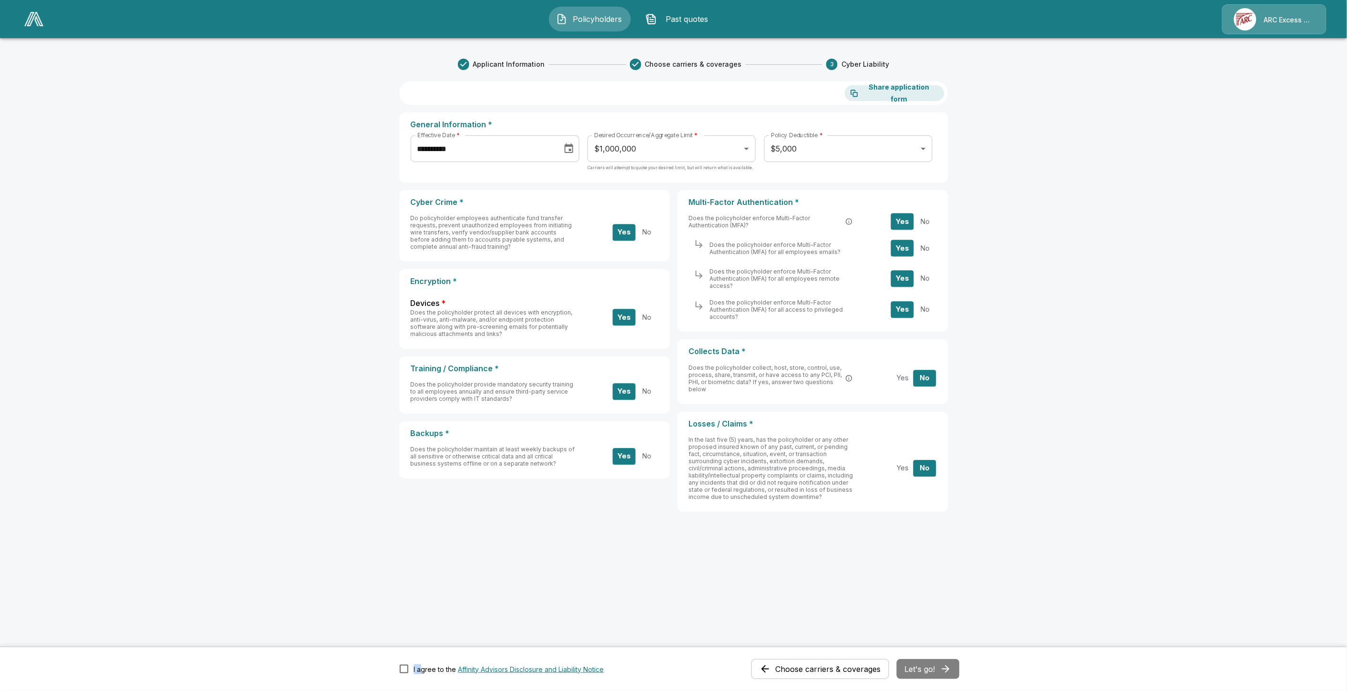
click at [410, 668] on label "I agree to the Affinity Advisors Disclosure and Liability Notice" at bounding box center [499, 669] width 210 height 20
click at [932, 674] on button "Let's go!" at bounding box center [928, 669] width 63 height 20
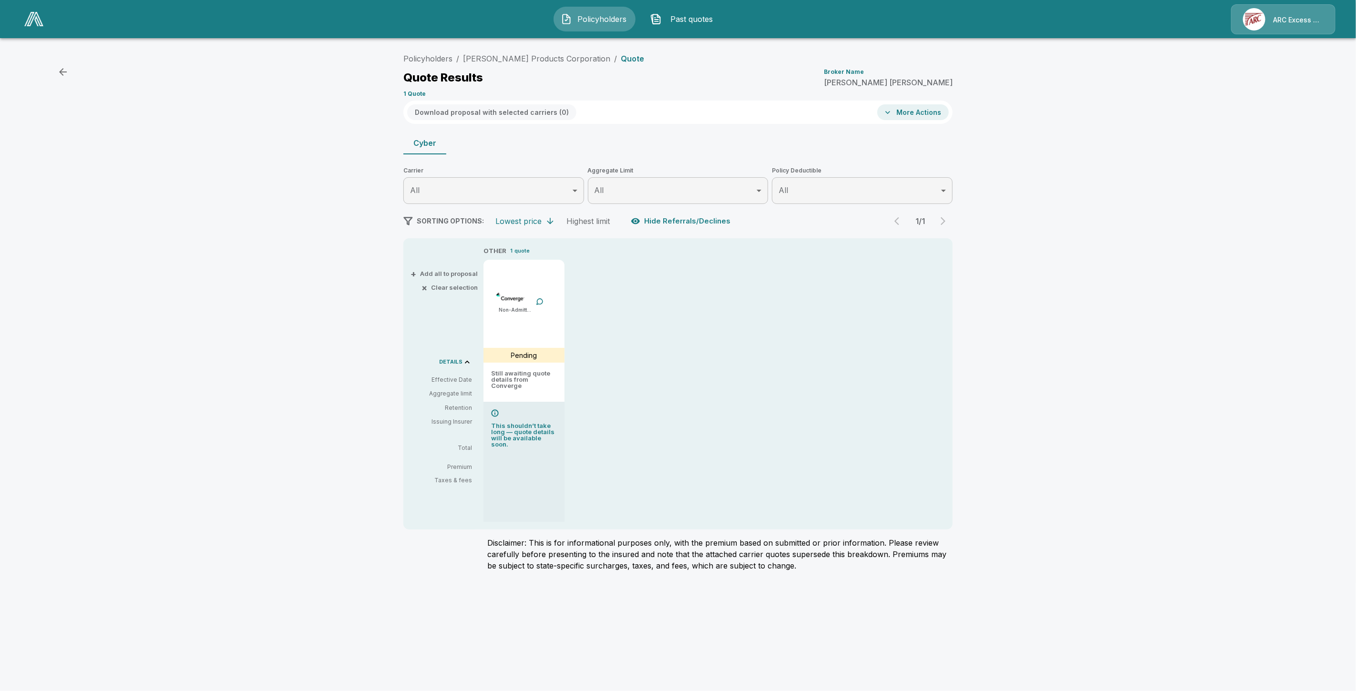
click at [1053, 396] on div "Policyholders / [PERSON_NAME] Products Corporation / Quote Quote Results Broker…" at bounding box center [678, 314] width 1356 height 538
click at [687, 20] on span "Past quotes" at bounding box center [691, 18] width 52 height 11
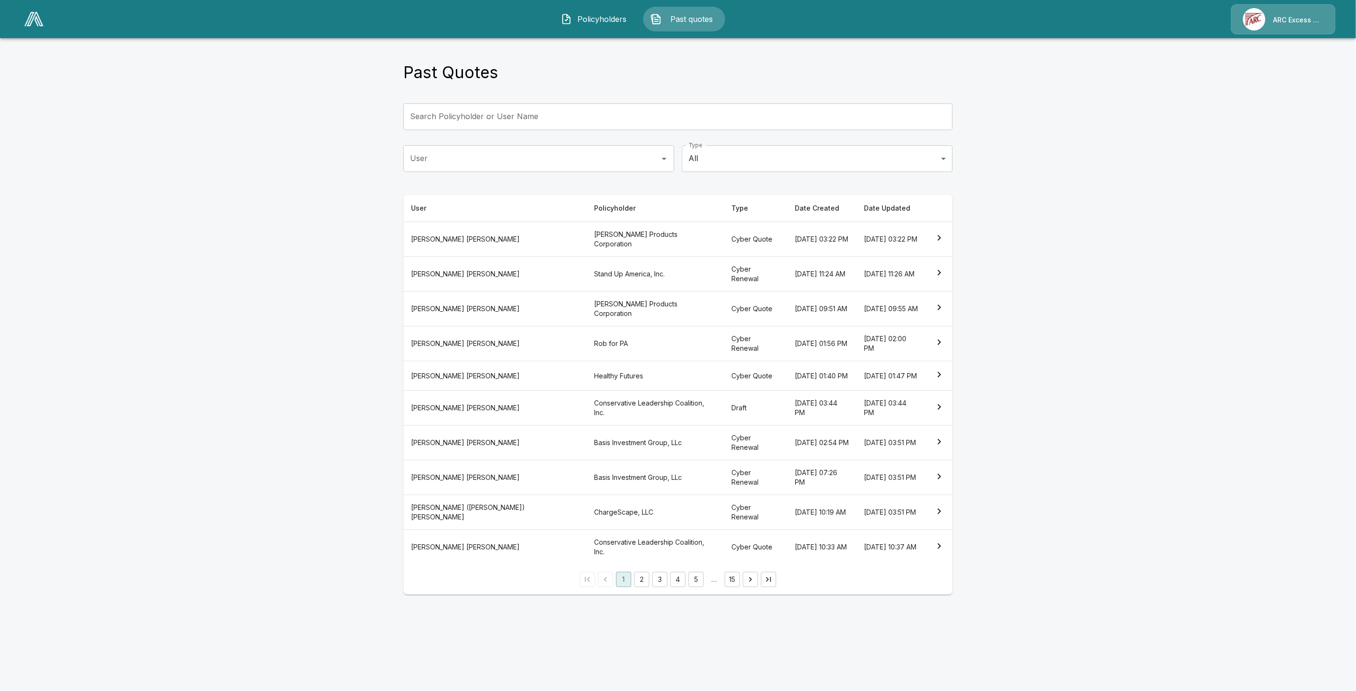
click at [586, 264] on th "Stand Up America, Inc." at bounding box center [654, 273] width 137 height 35
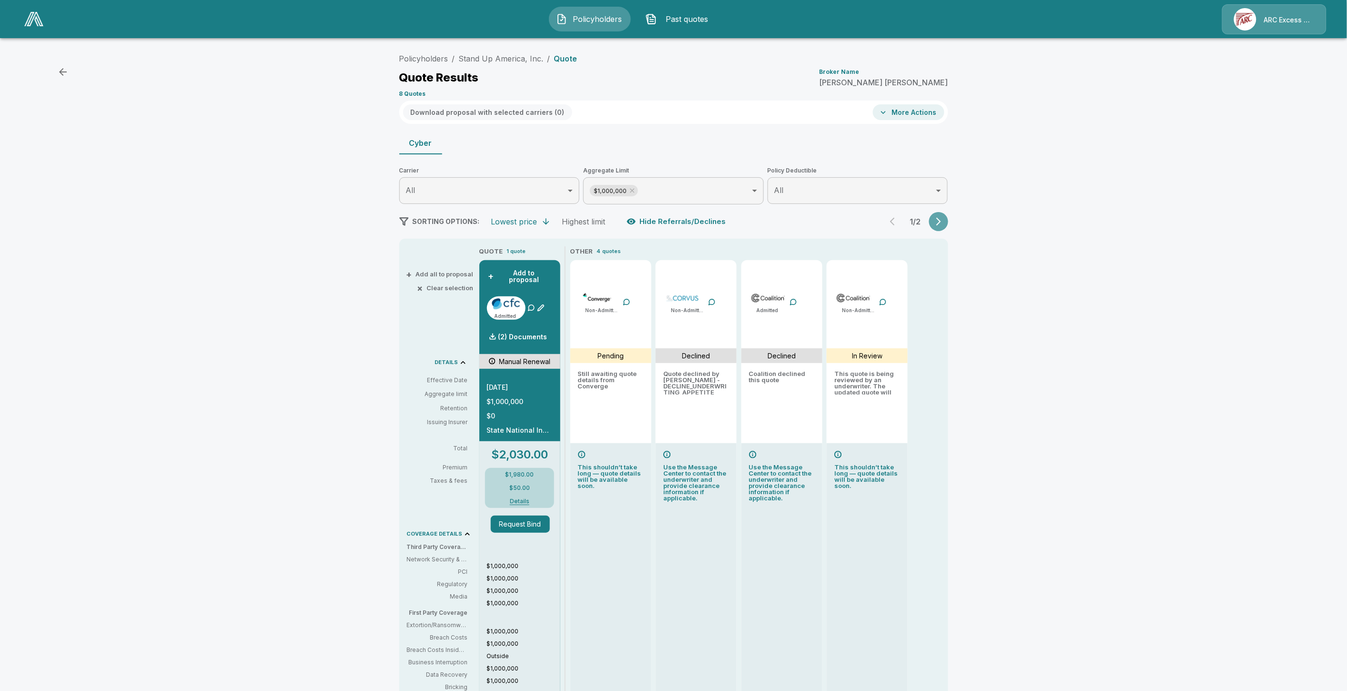
click at [938, 221] on icon "button" at bounding box center [939, 222] width 10 height 10
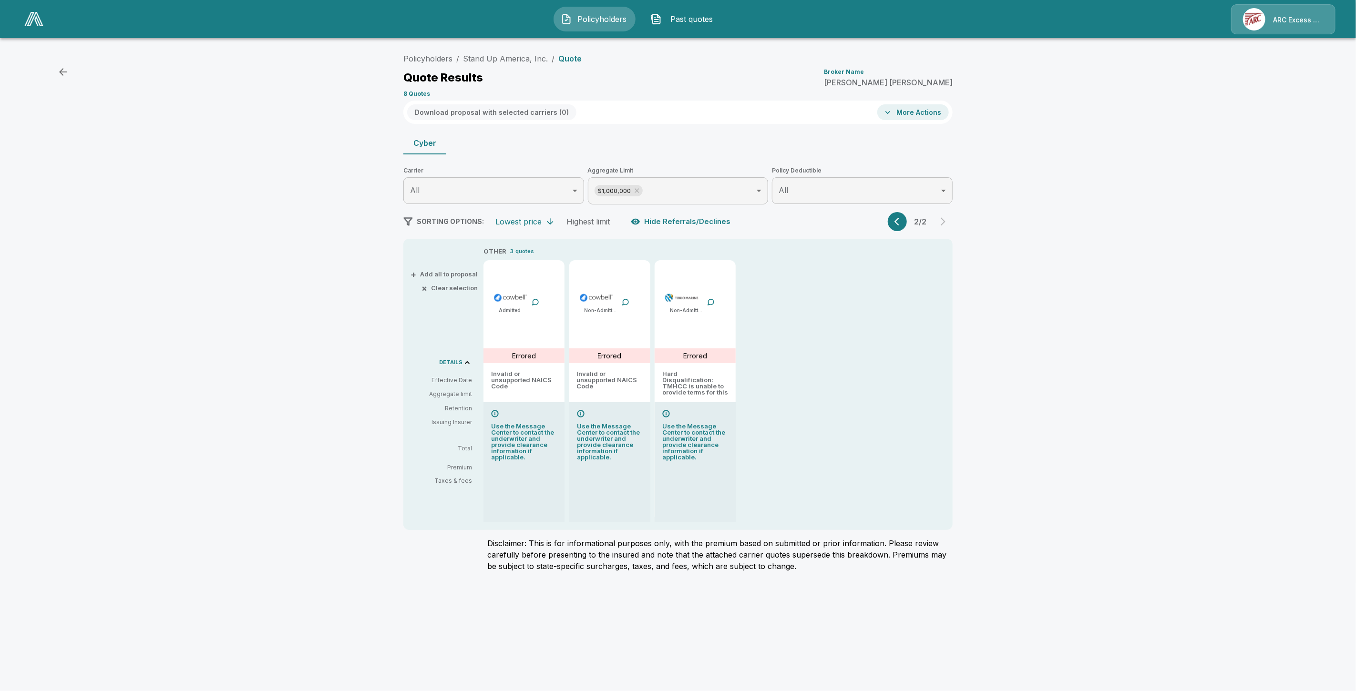
click at [882, 217] on div "SORTING OPTIONS: Lowest price Highest limit Hide Referrals/Declines 2 / 2" at bounding box center [677, 221] width 549 height 19
click at [890, 216] on button "button" at bounding box center [897, 221] width 19 height 19
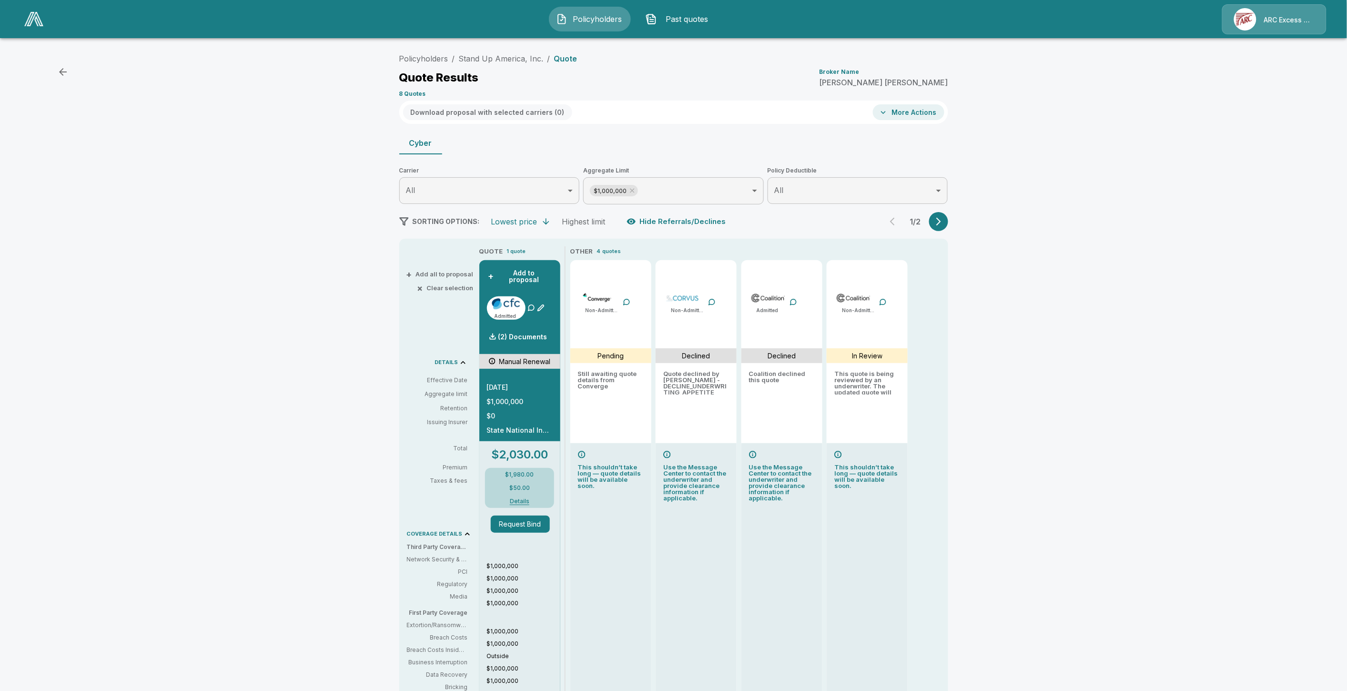
click at [979, 316] on div "Policyholders / Stand Up America, Inc. / Quote Quote Results Broker Name [PERSO…" at bounding box center [673, 457] width 1347 height 824
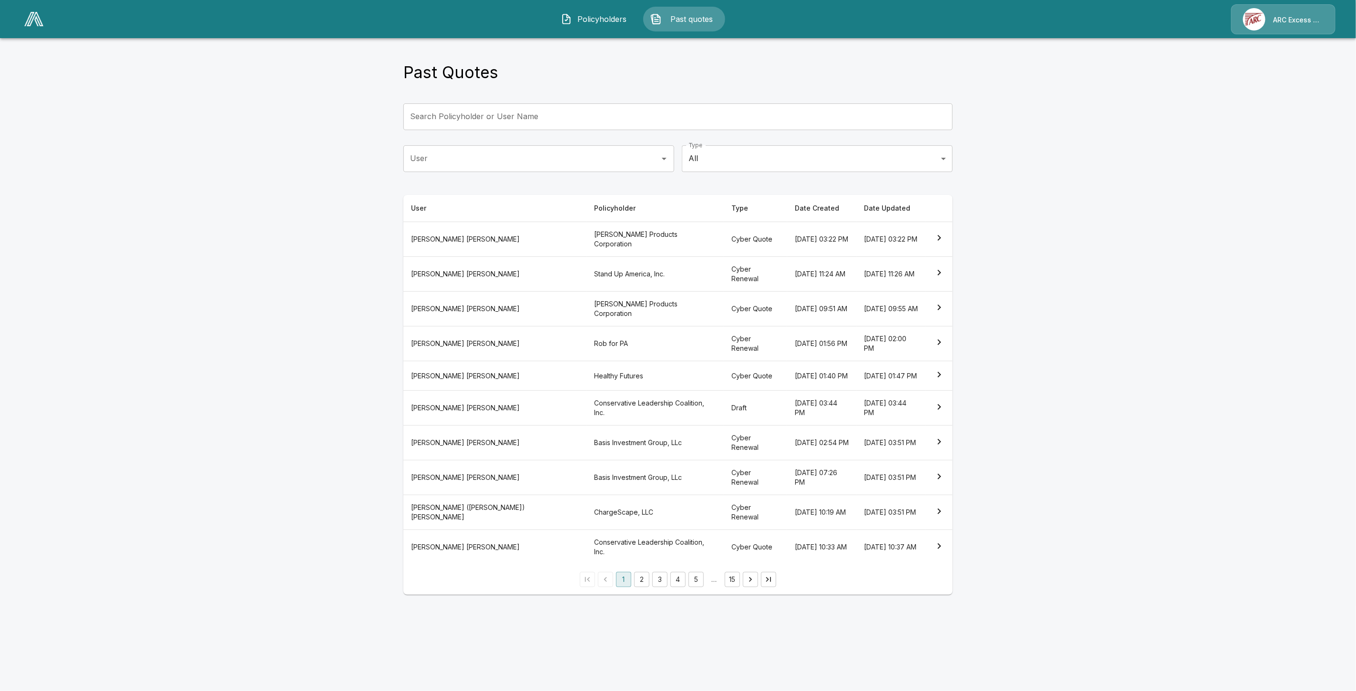
click at [586, 242] on th "[PERSON_NAME] Products Corporation" at bounding box center [654, 239] width 137 height 35
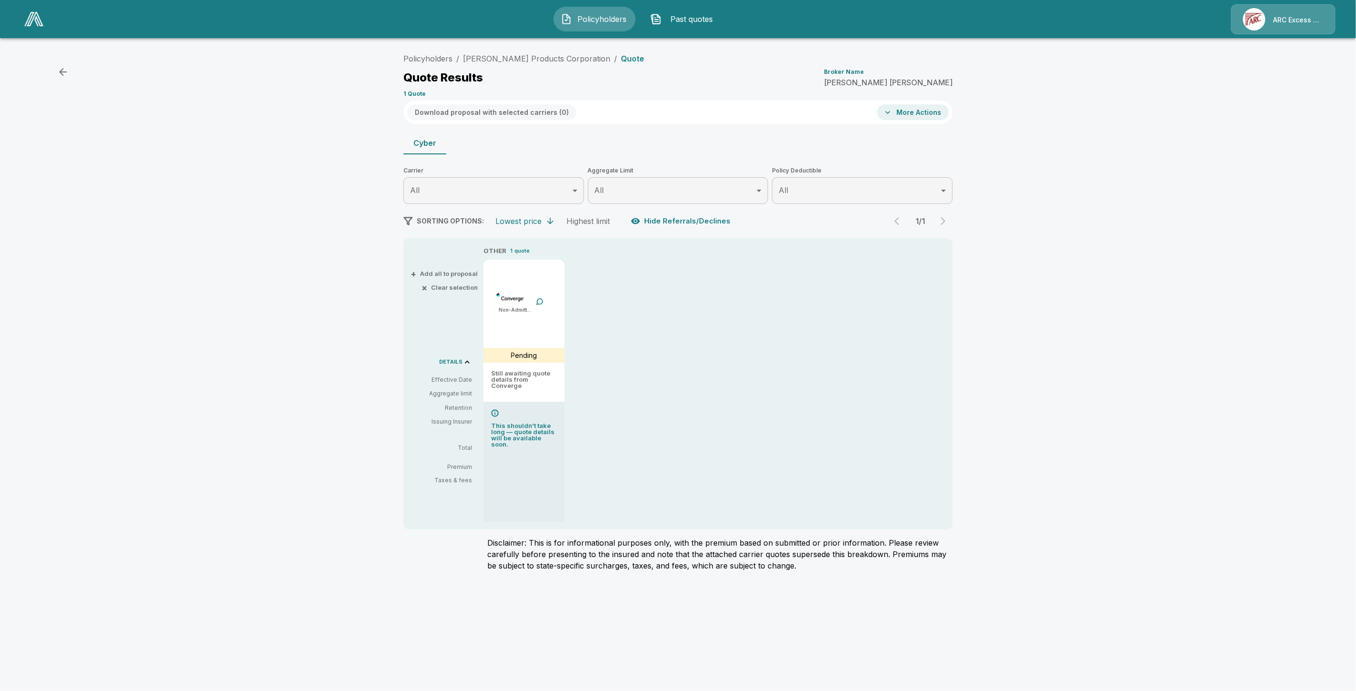
click at [1088, 211] on div "Policyholders / [PERSON_NAME] Products Corporation / Quote Quote Results Broker…" at bounding box center [678, 314] width 1356 height 538
click at [1262, 19] on img at bounding box center [1254, 19] width 22 height 22
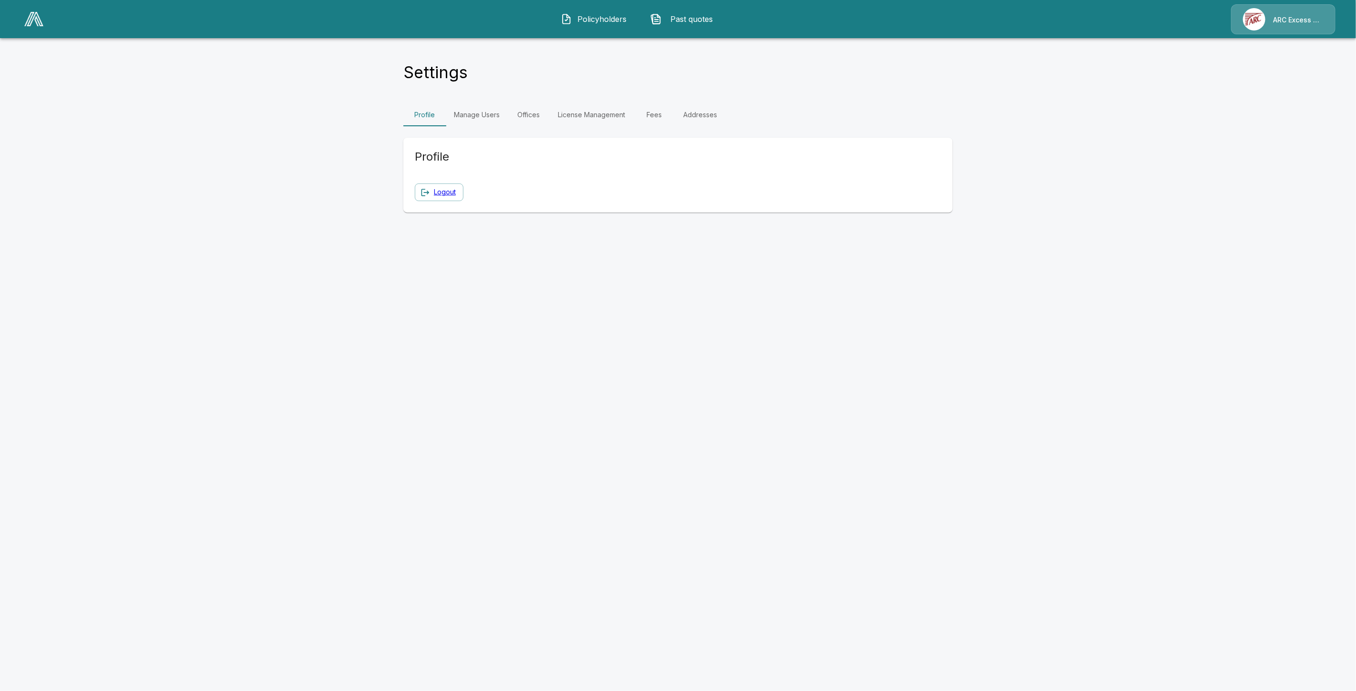
click at [483, 116] on link "Manage Users" at bounding box center [476, 114] width 61 height 23
